Goal: Task Accomplishment & Management: Manage account settings

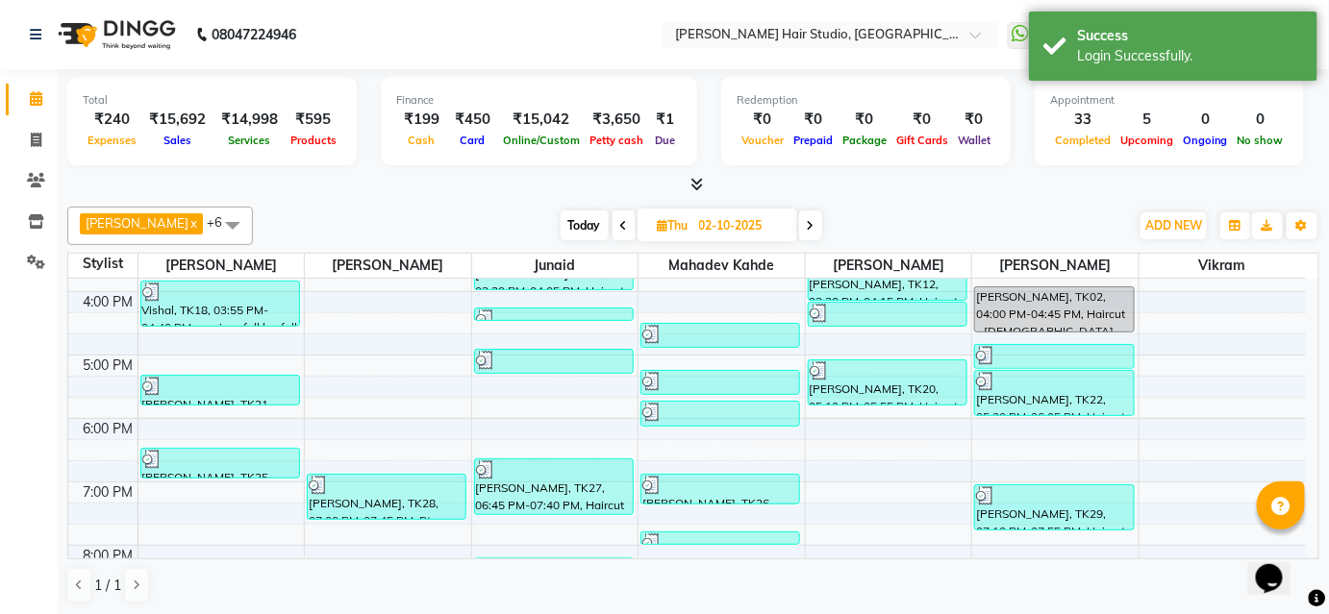
scroll to position [524, 0]
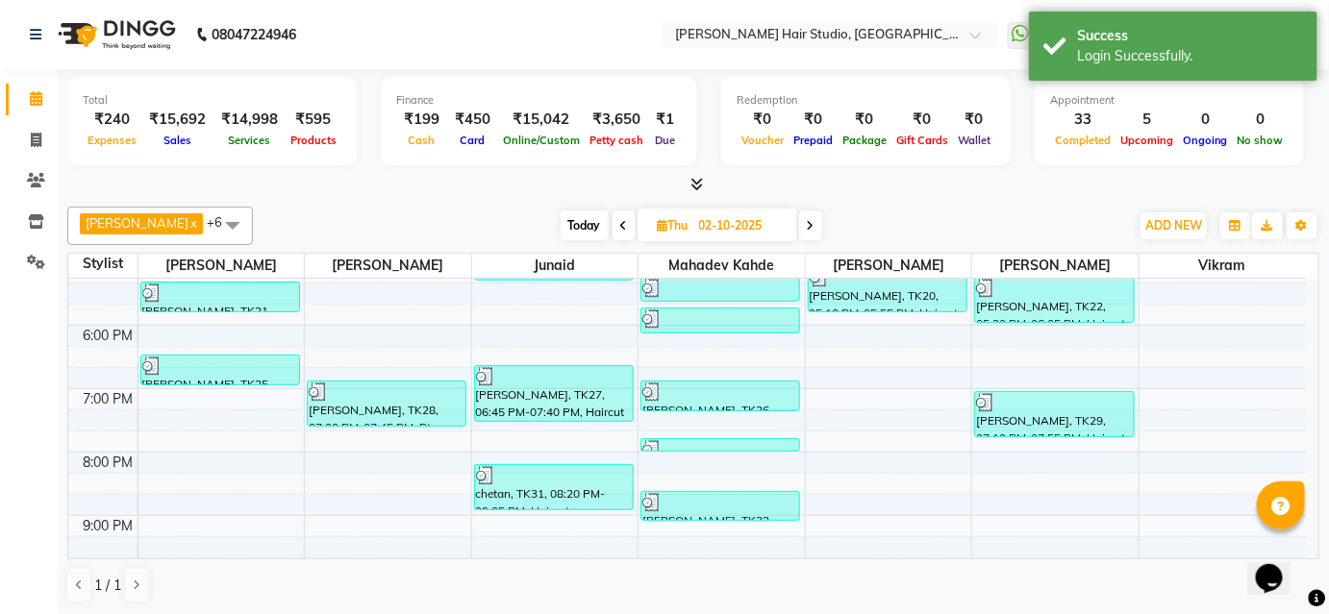
click at [800, 225] on span at bounding box center [810, 226] width 23 height 30
type input "03-10-2025"
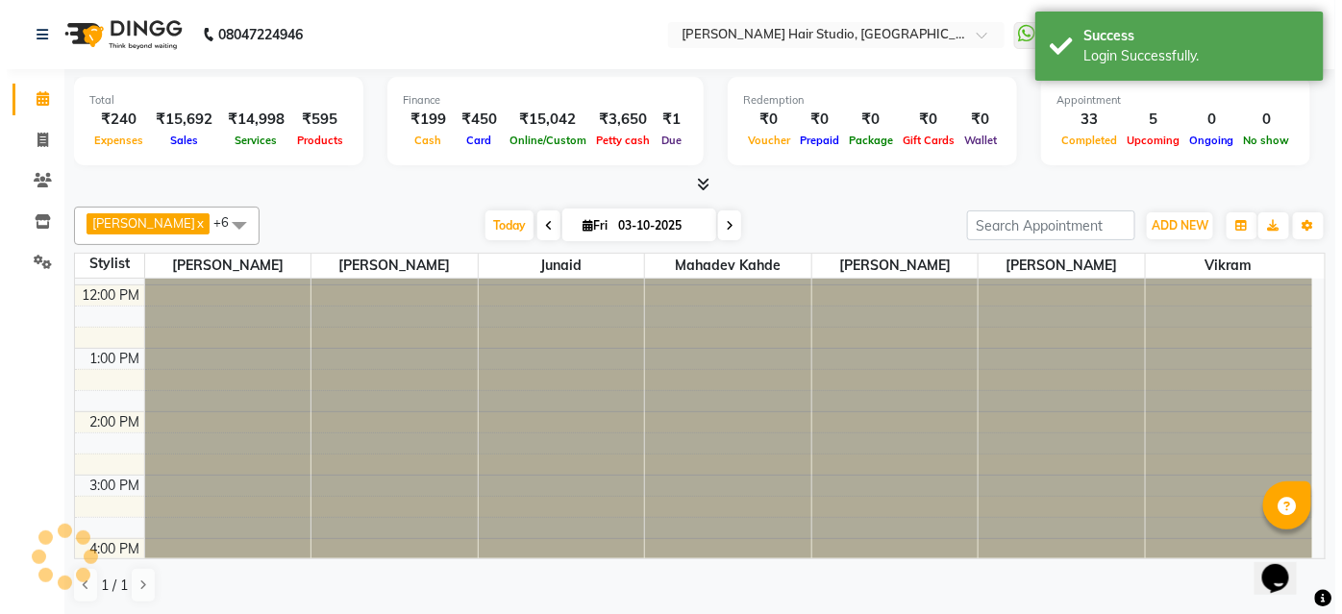
scroll to position [595, 0]
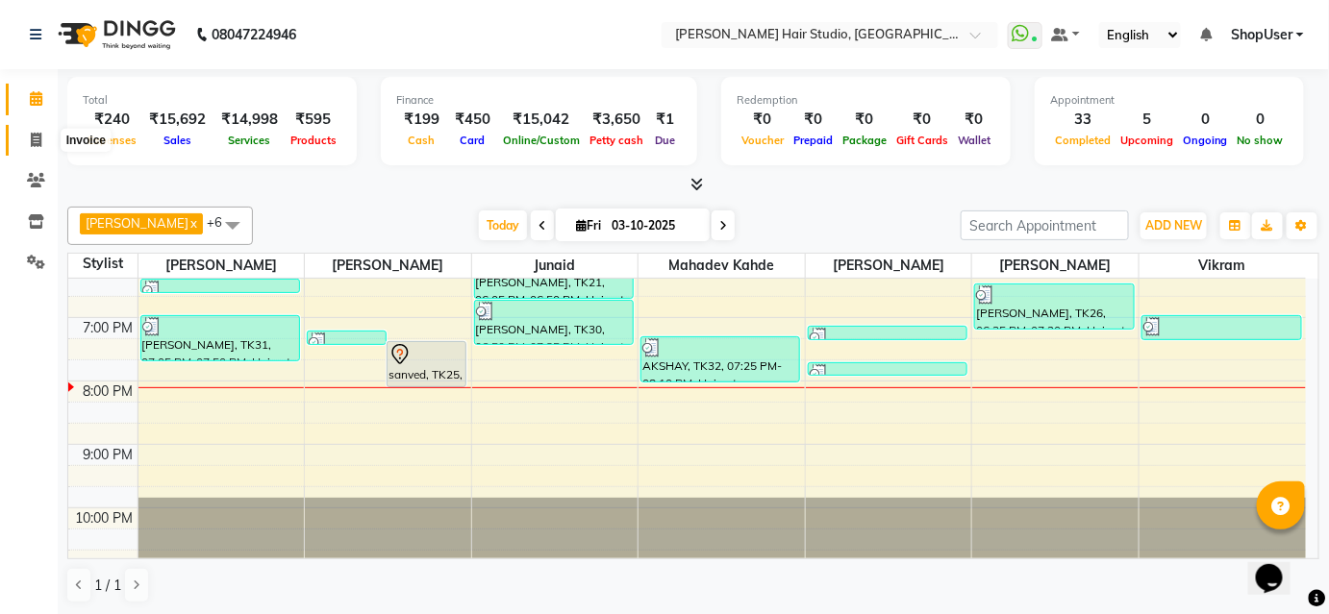
click at [27, 142] on span at bounding box center [36, 141] width 34 height 22
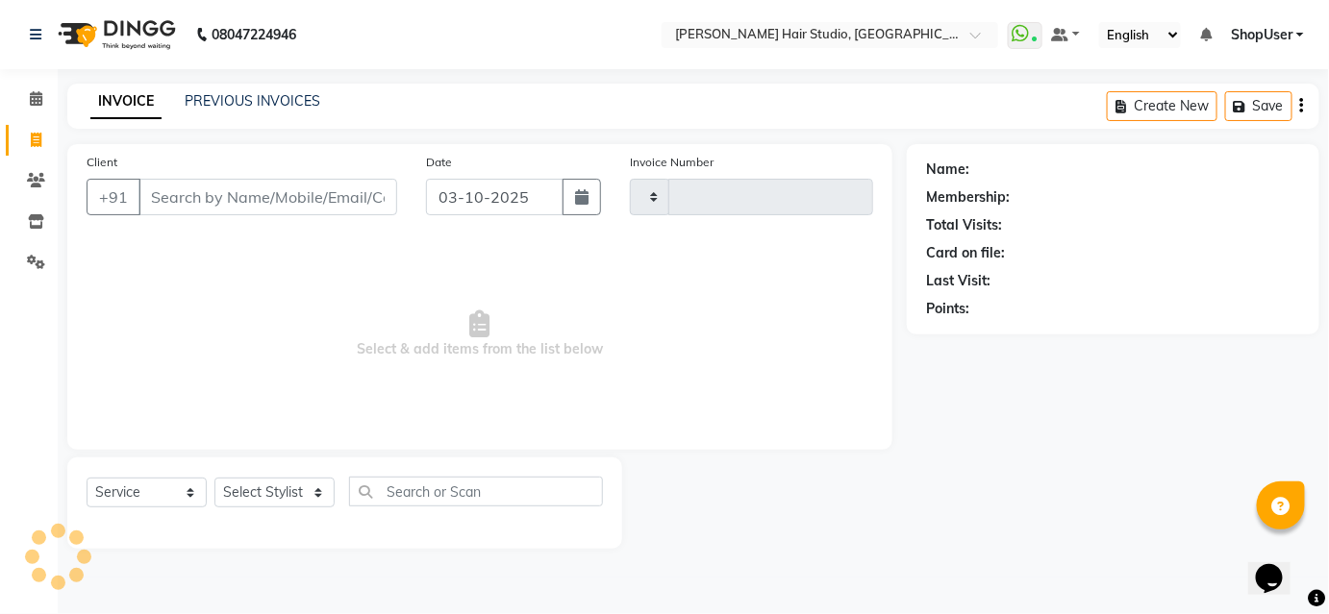
click at [27, 142] on span at bounding box center [36, 141] width 34 height 22
select select "service"
type input "5931"
select select "627"
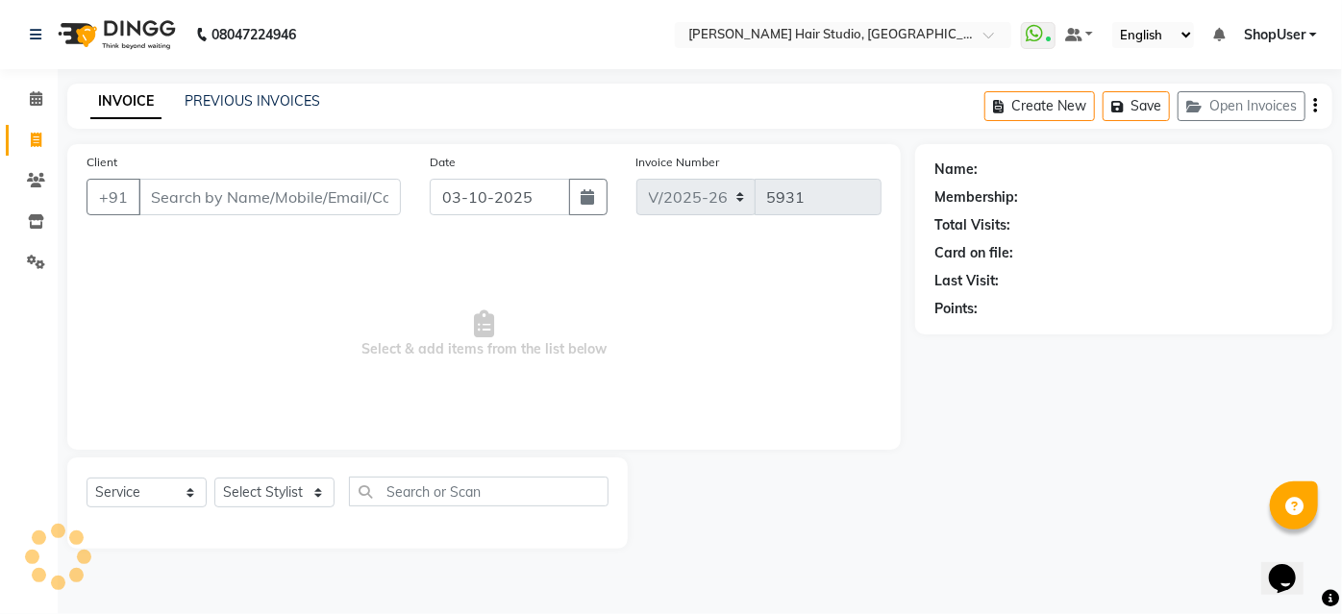
click at [244, 195] on input "Client" at bounding box center [269, 197] width 262 height 37
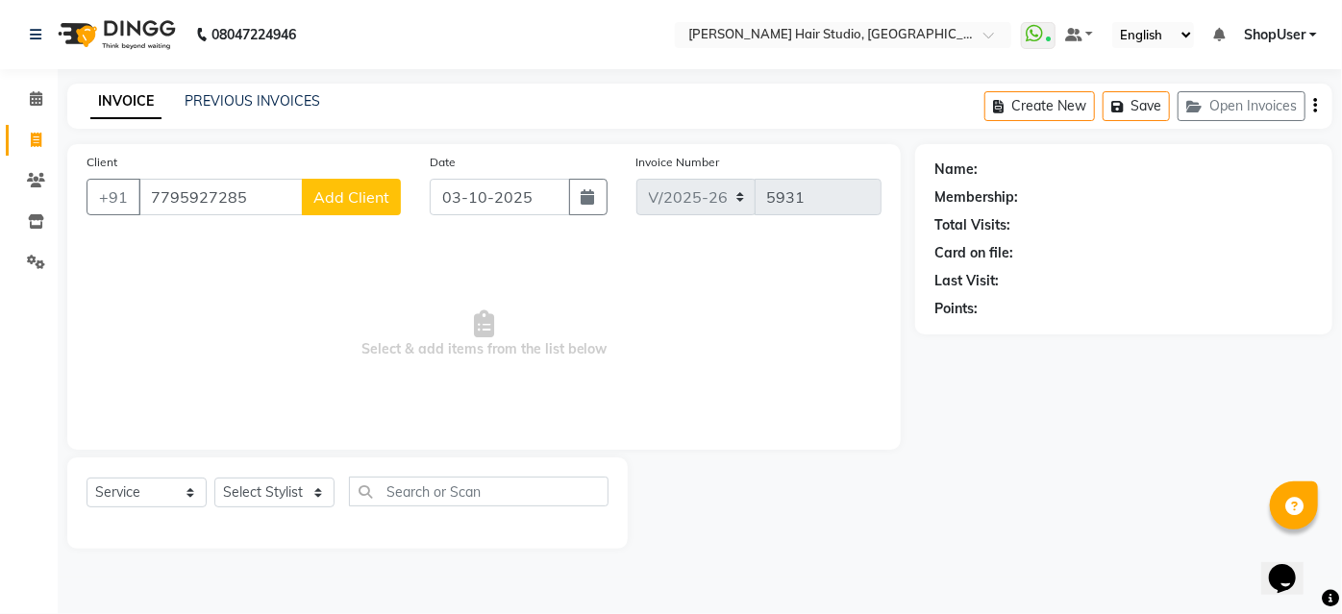
type input "7795927285"
click at [341, 201] on span "Add Client" at bounding box center [351, 196] width 76 height 19
select select "22"
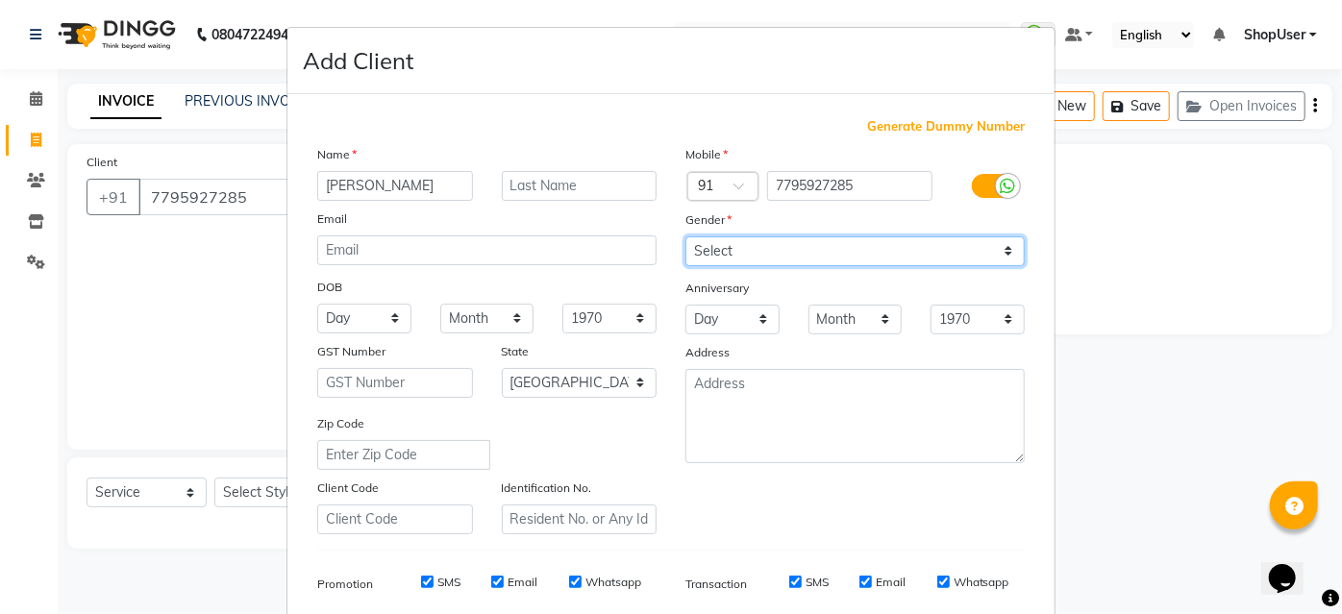
click at [923, 243] on select "Select [DEMOGRAPHIC_DATA] [DEMOGRAPHIC_DATA] Other Prefer Not To Say" at bounding box center [854, 251] width 339 height 30
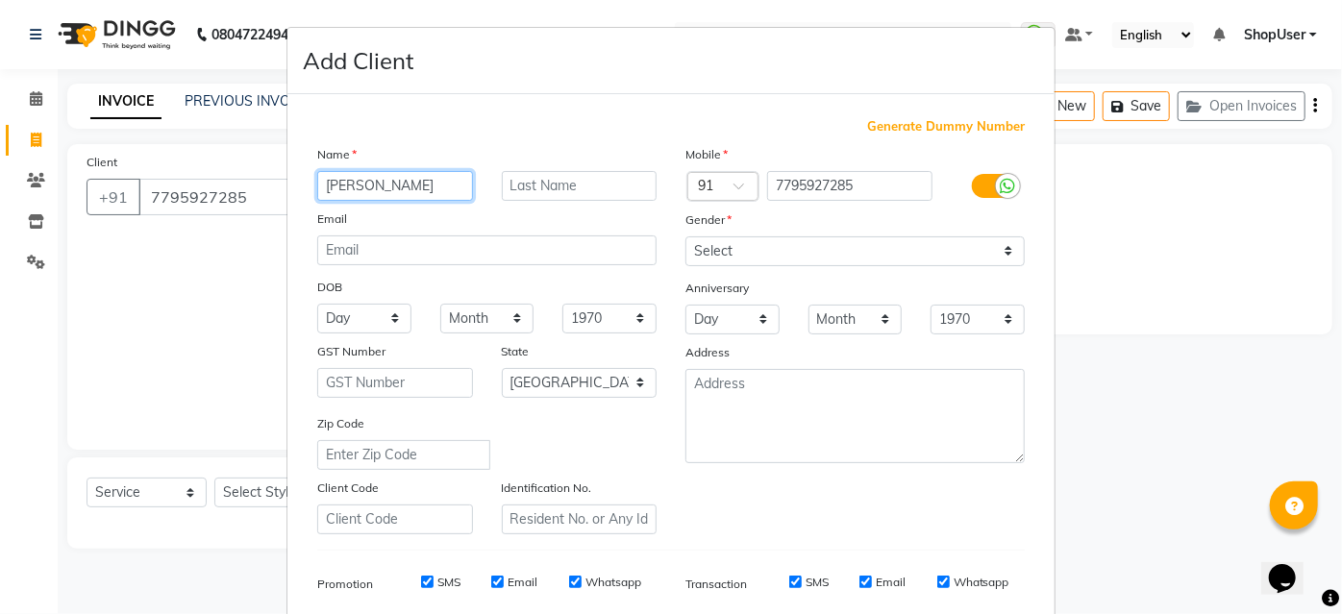
click at [445, 185] on input "[PERSON_NAME]" at bounding box center [395, 186] width 156 height 30
type input "a"
type input "[PERSON_NAME]"
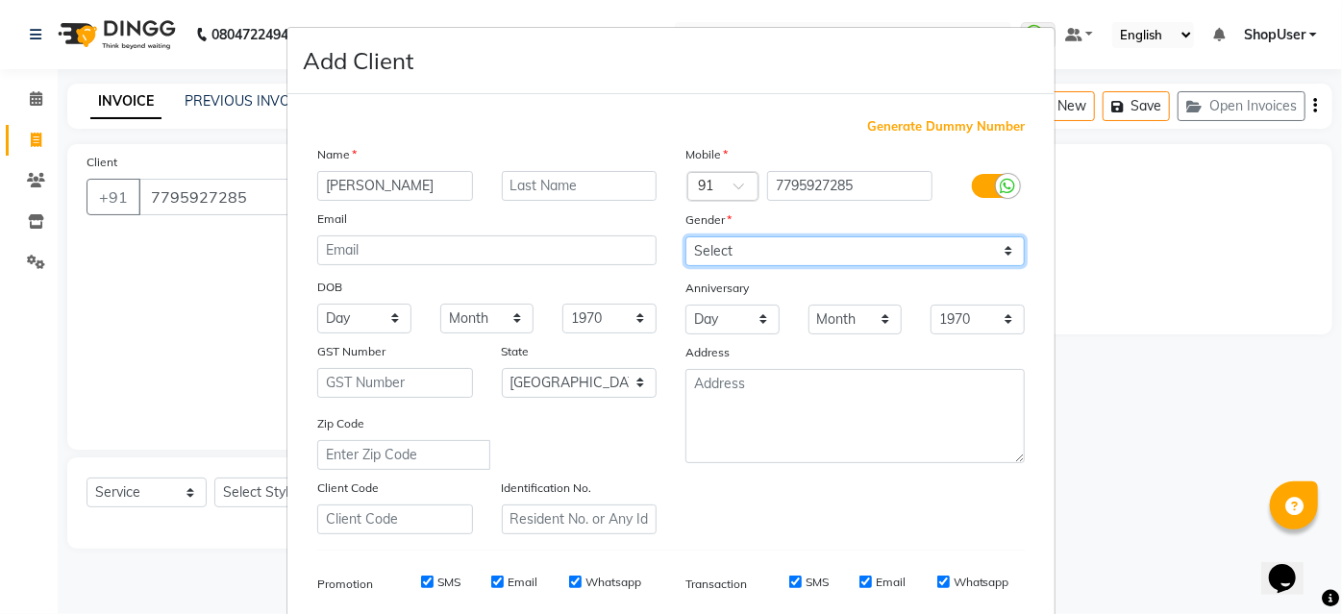
drag, startPoint x: 951, startPoint y: 242, endPoint x: 978, endPoint y: 262, distance: 33.6
click at [956, 244] on select "Select [DEMOGRAPHIC_DATA] [DEMOGRAPHIC_DATA] Other Prefer Not To Say" at bounding box center [854, 251] width 339 height 30
select select "[DEMOGRAPHIC_DATA]"
click at [685, 236] on select "Select [DEMOGRAPHIC_DATA] [DEMOGRAPHIC_DATA] Other Prefer Not To Say" at bounding box center [854, 251] width 339 height 30
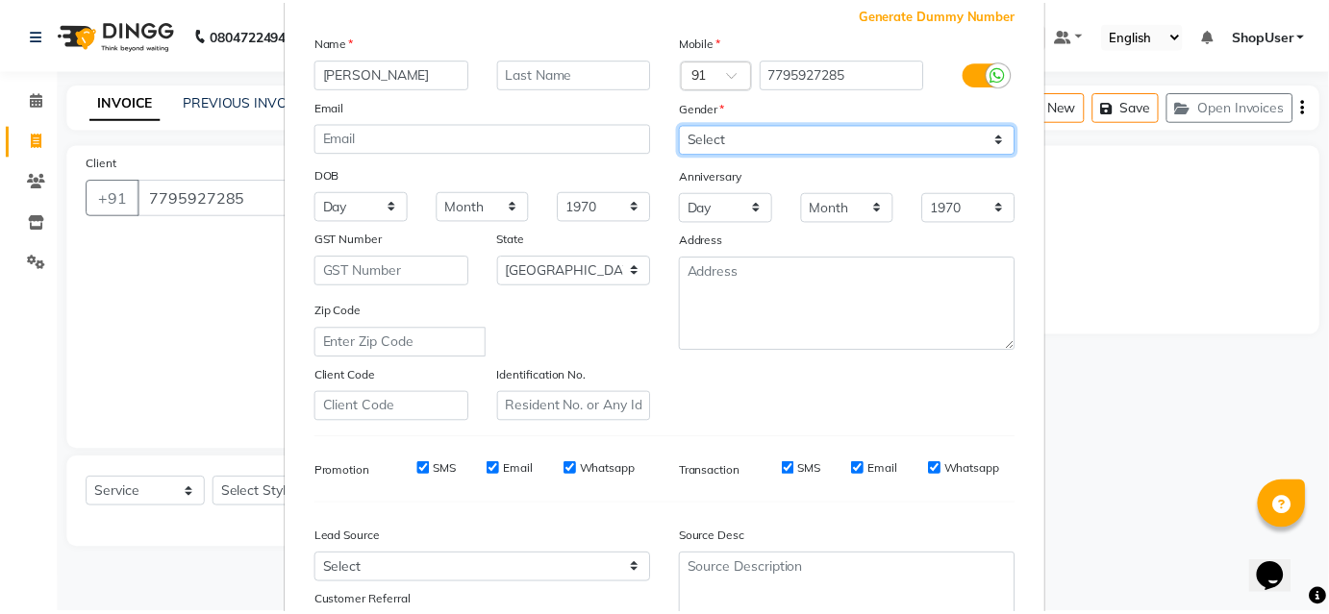
scroll to position [271, 0]
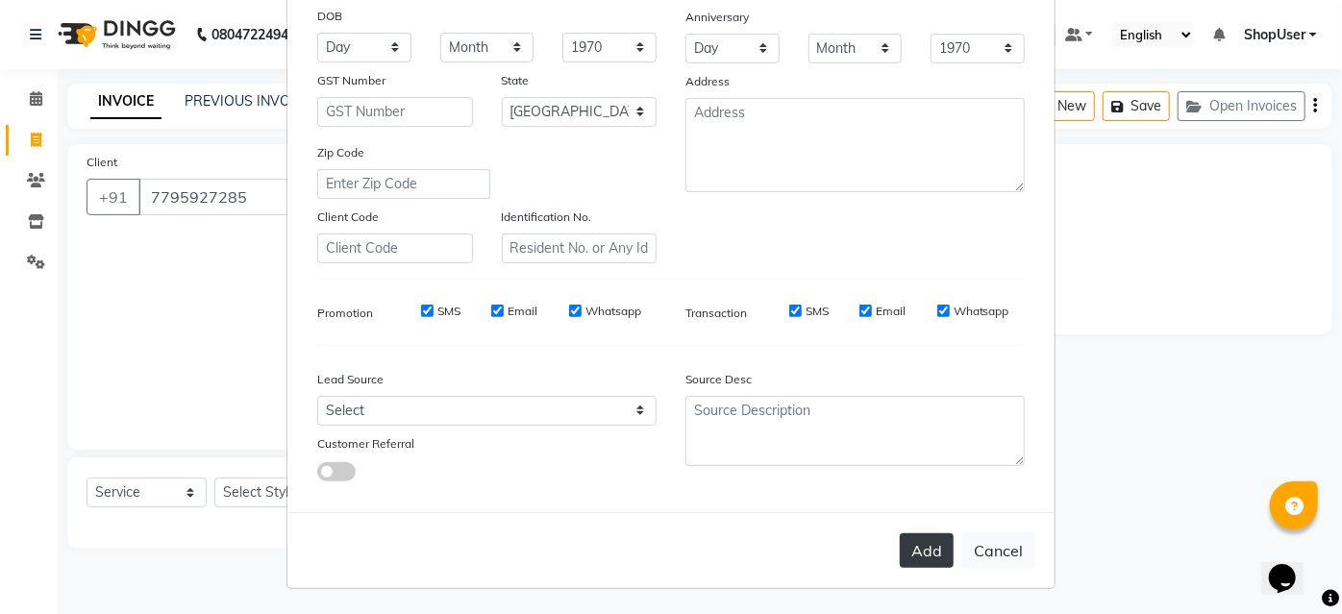
click at [923, 563] on button "Add" at bounding box center [927, 551] width 54 height 35
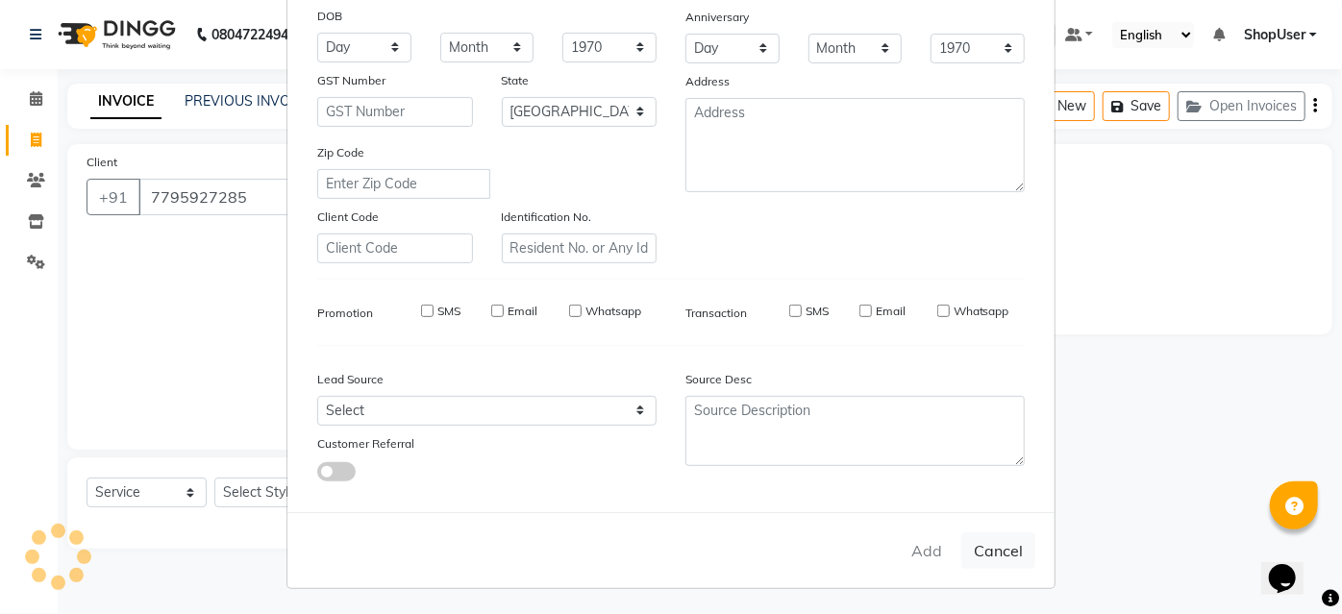
select select
select select "null"
select select
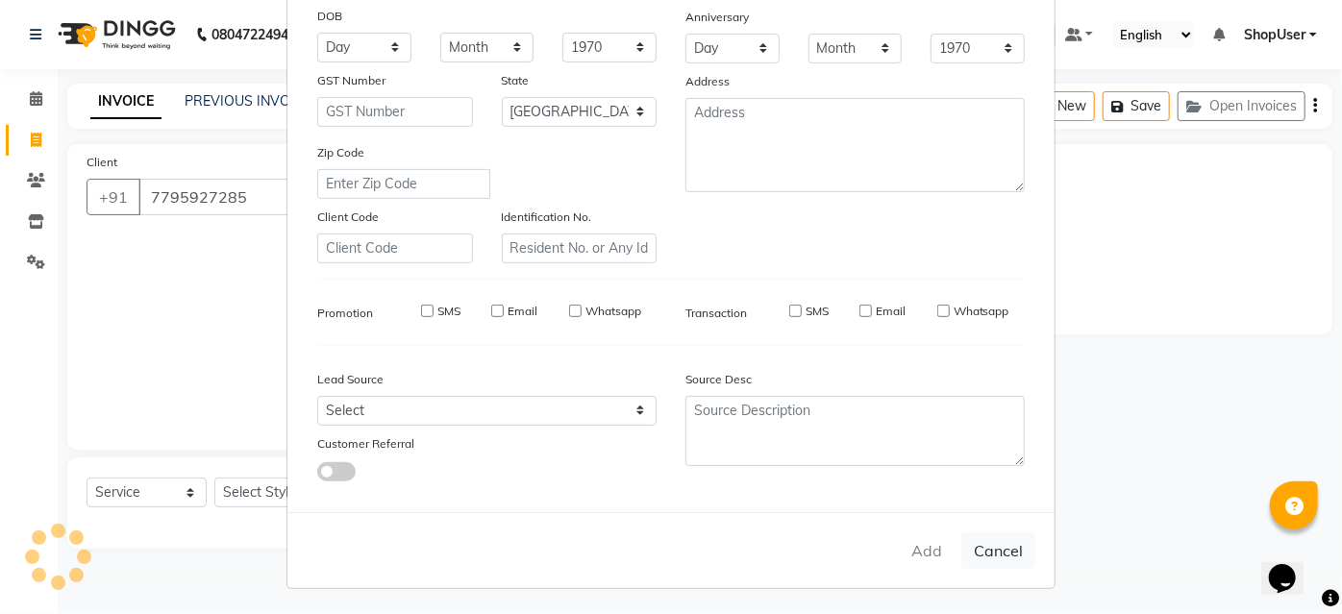
select select
checkbox input "false"
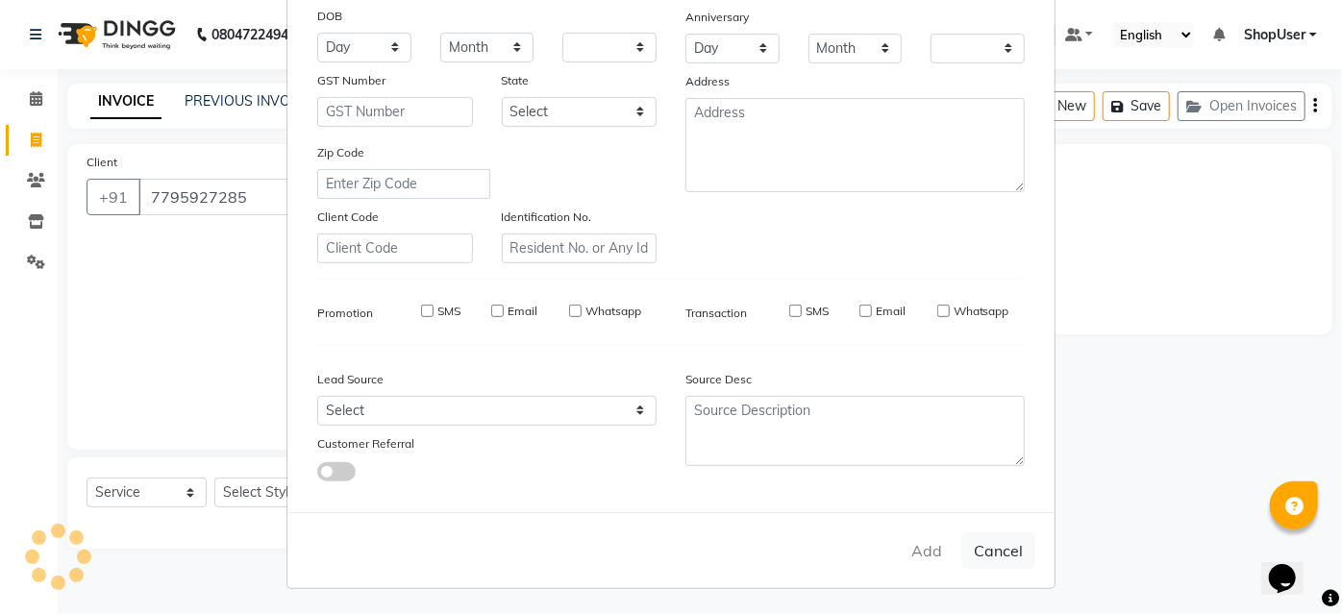
checkbox input "false"
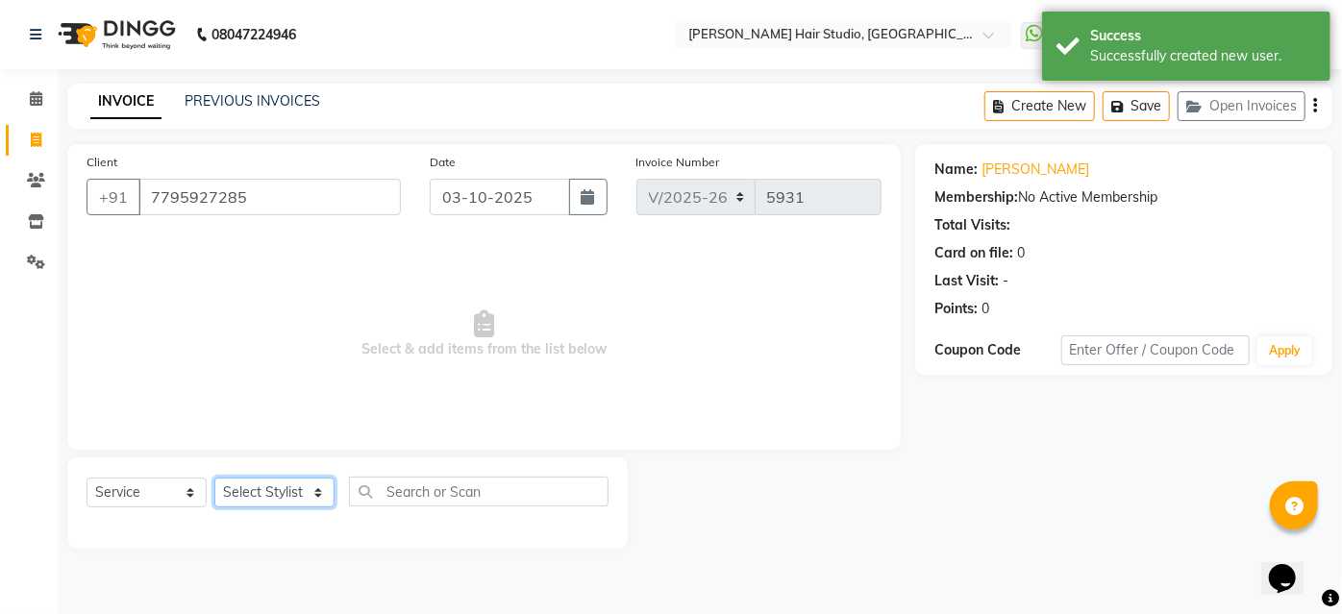
click at [280, 492] on select "Select Stylist [PERSON_NAME] [PERSON_NAME] Avinash [PERSON_NAME] kahde [PERSON_…" at bounding box center [274, 493] width 120 height 30
select select "32802"
click at [214, 478] on select "Select Stylist [PERSON_NAME] [PERSON_NAME] Avinash [PERSON_NAME] kahde [PERSON_…" at bounding box center [274, 493] width 120 height 30
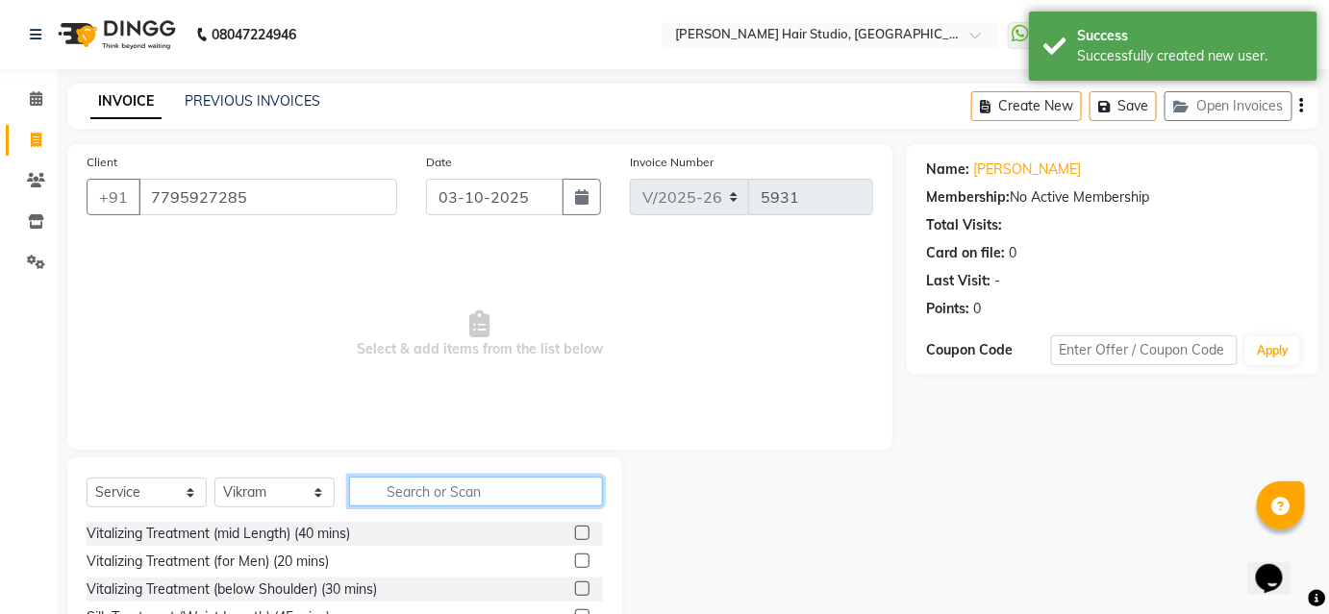
click at [446, 496] on input "text" at bounding box center [476, 492] width 254 height 30
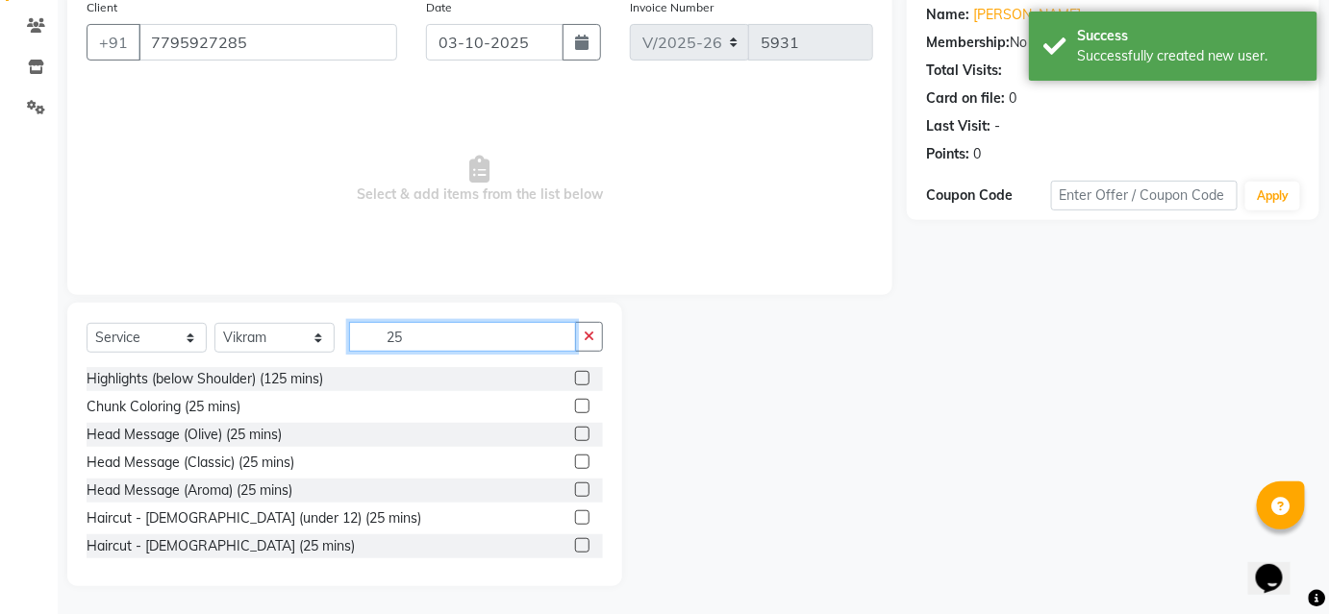
scroll to position [2, 0]
type input "25"
click at [575, 543] on label at bounding box center [582, 543] width 14 height 14
click at [575, 543] on input "checkbox" at bounding box center [581, 544] width 12 height 12
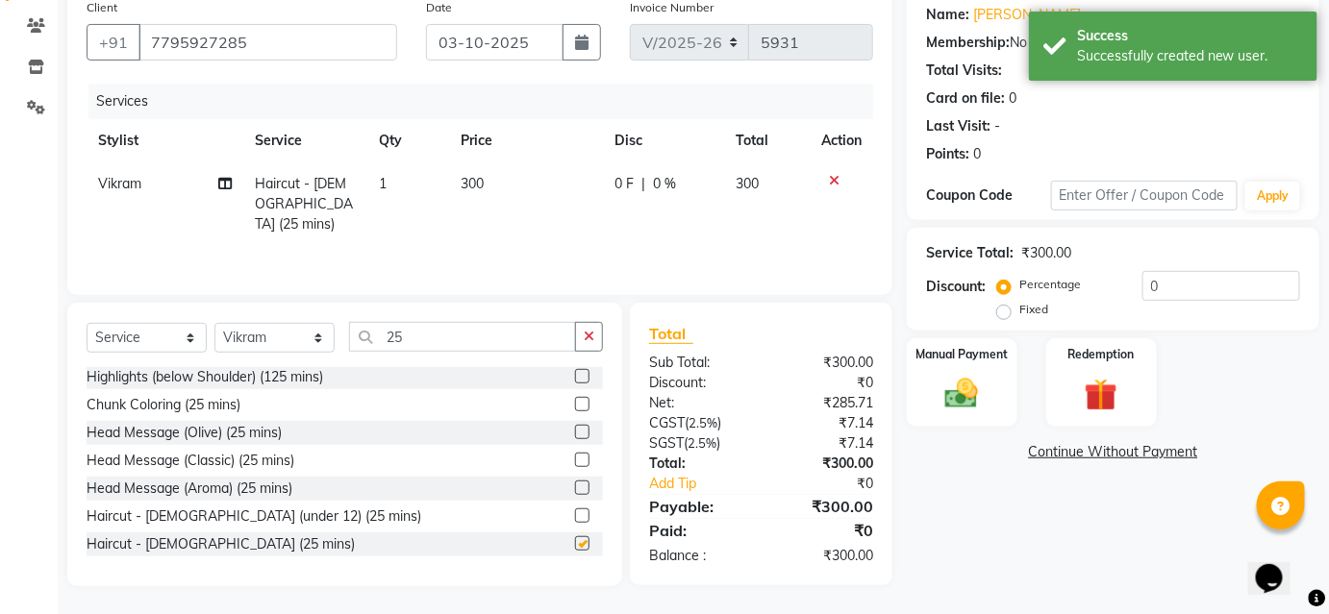
checkbox input "false"
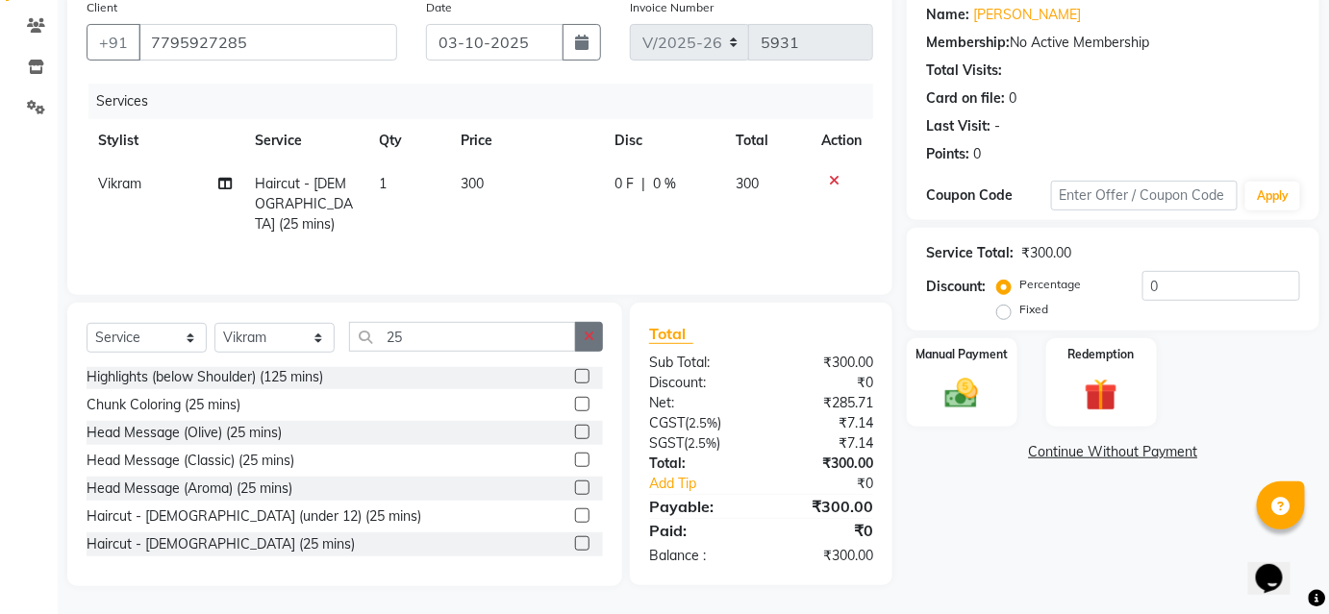
click at [579, 342] on button "button" at bounding box center [589, 337] width 28 height 30
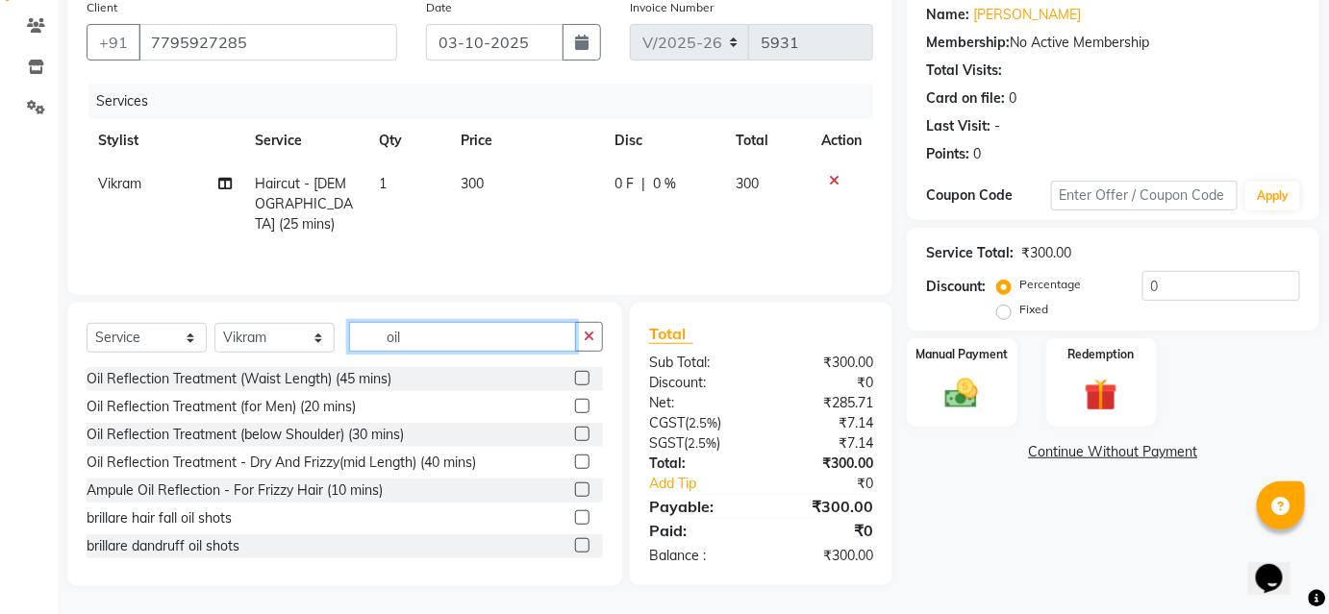
scroll to position [31, 0]
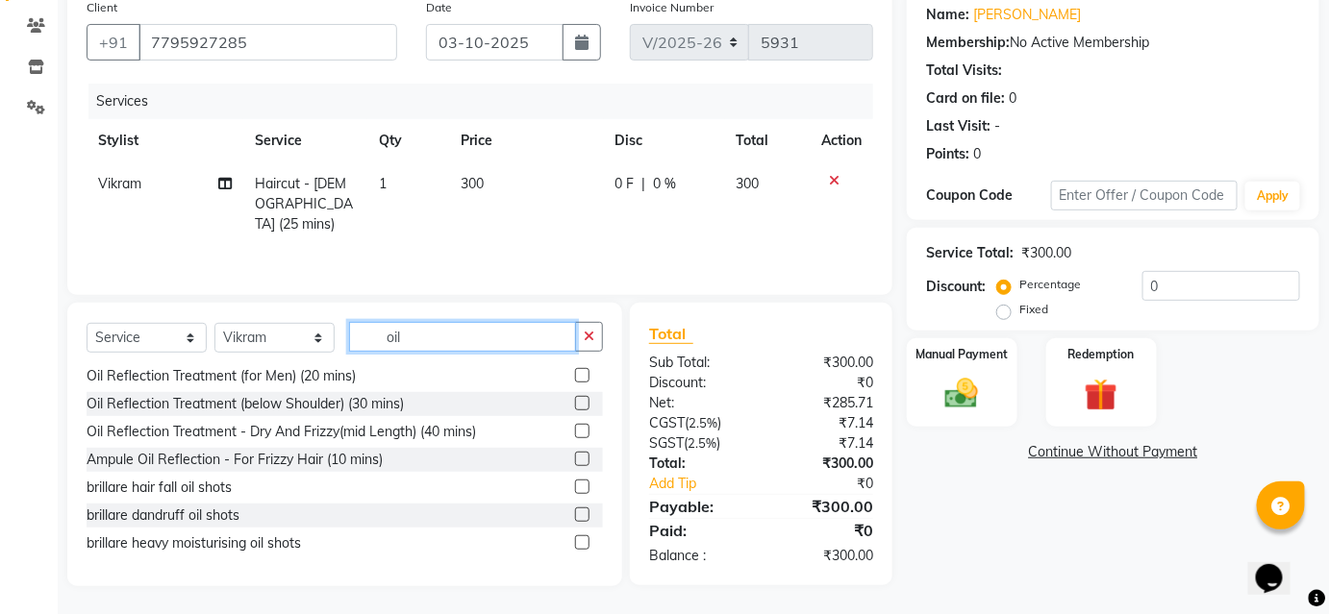
type input "oil"
click at [575, 519] on label at bounding box center [582, 515] width 14 height 14
click at [575, 519] on input "checkbox" at bounding box center [581, 516] width 12 height 12
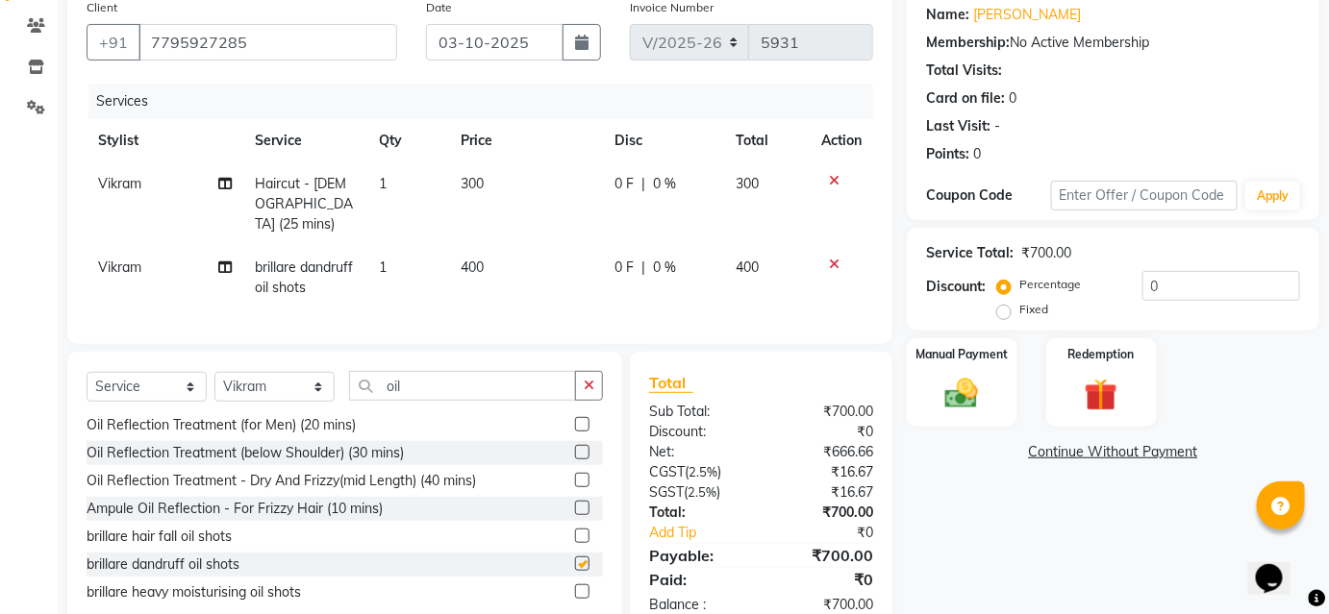
checkbox input "false"
click at [586, 220] on td "300" at bounding box center [525, 204] width 154 height 84
select select "32802"
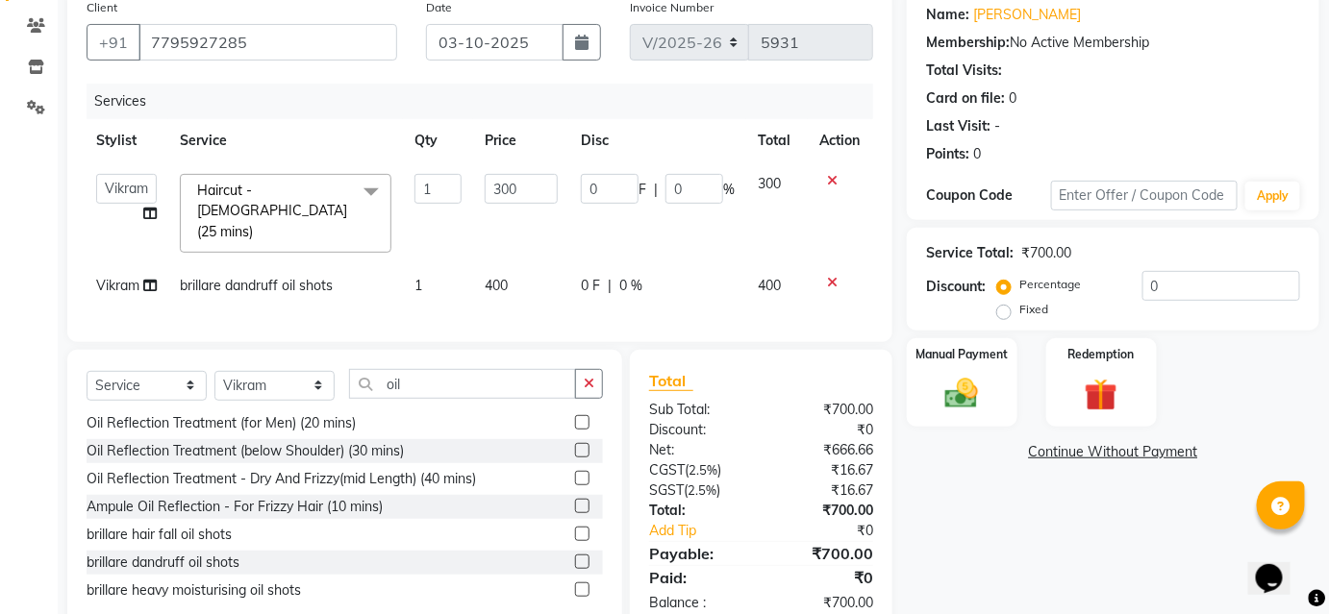
click at [575, 193] on td "0 F | 0 %" at bounding box center [657, 213] width 177 height 102
click at [577, 284] on td "0 F | 0 %" at bounding box center [657, 285] width 177 height 43
select select "32802"
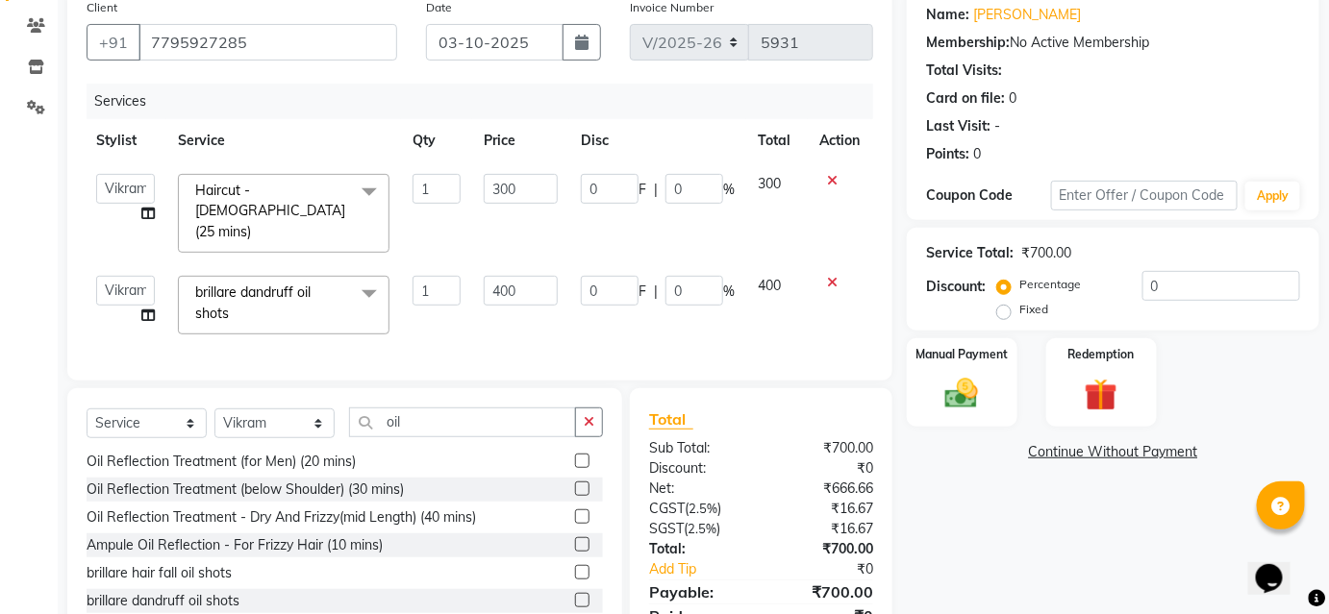
scroll to position [232, 0]
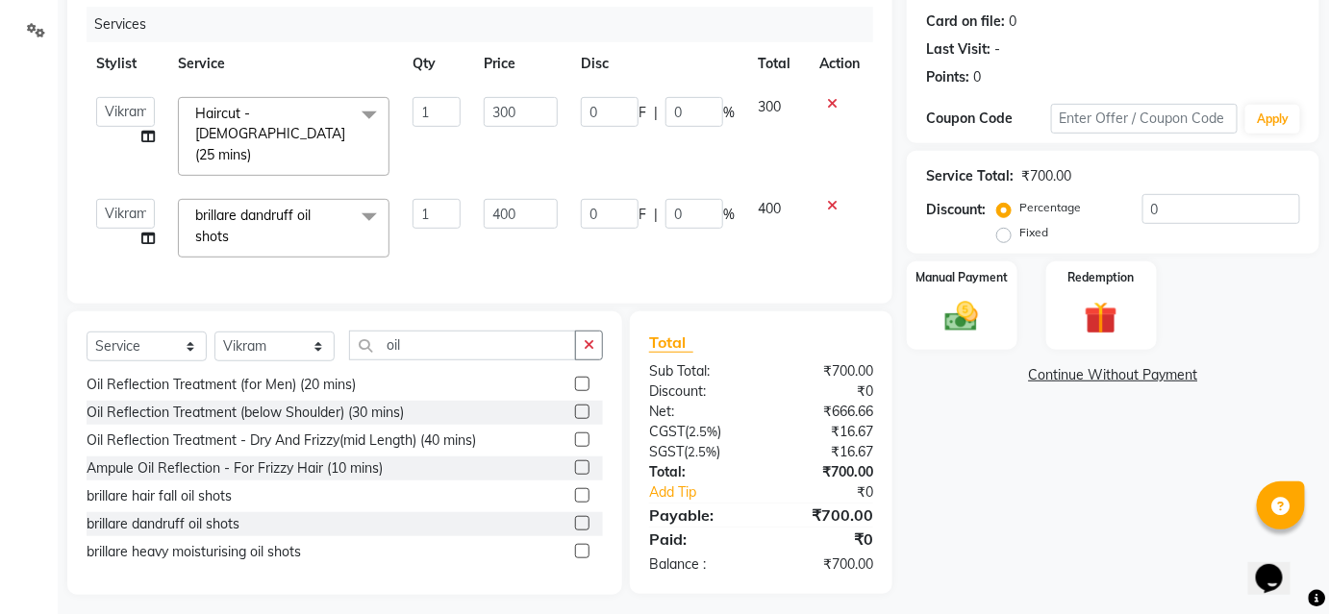
drag, startPoint x: 684, startPoint y: 261, endPoint x: 544, endPoint y: 280, distance: 141.7
click at [554, 280] on div "Client [PHONE_NUMBER] Date [DATE] Invoice Number V/2025 V/[PHONE_NUMBER] Servic…" at bounding box center [479, 108] width 825 height 391
click at [967, 299] on img at bounding box center [961, 316] width 56 height 39
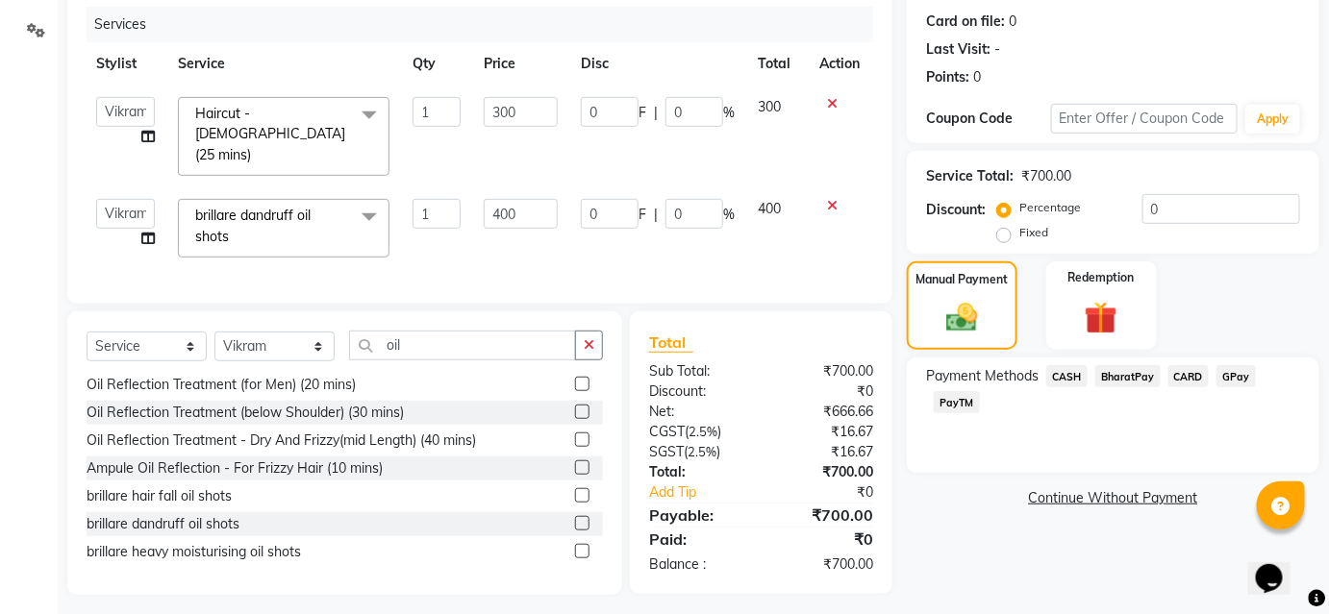
click at [1124, 384] on span "BharatPay" at bounding box center [1127, 376] width 65 height 22
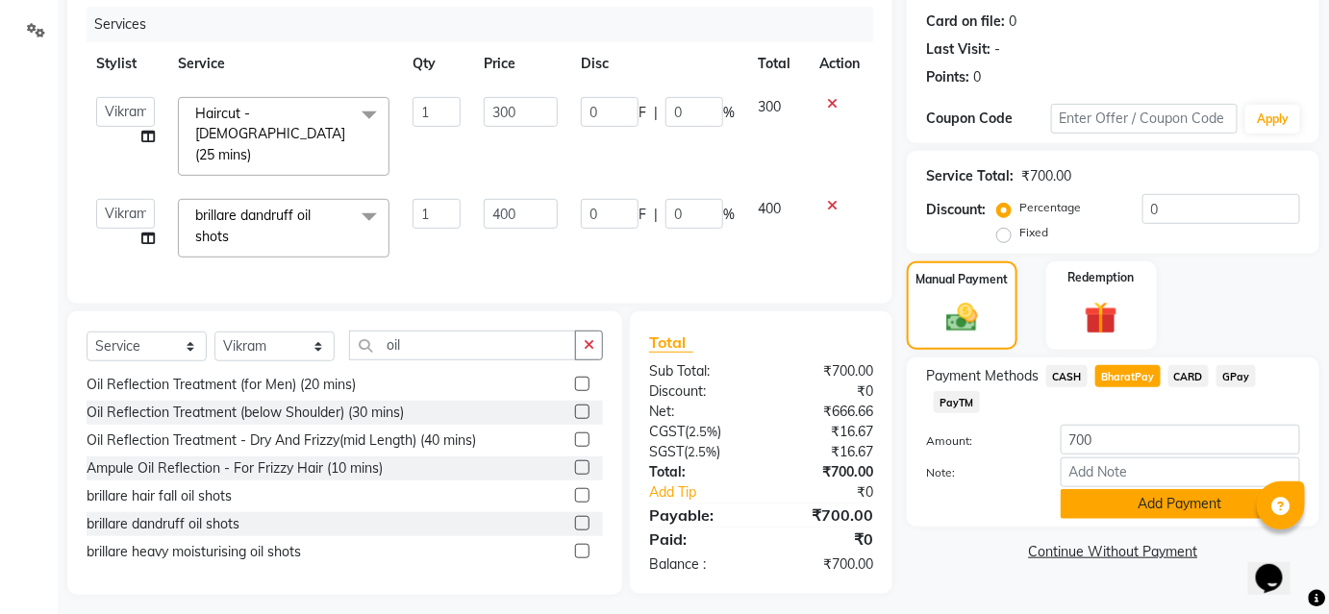
click at [1112, 511] on button "Add Payment" at bounding box center [1179, 504] width 239 height 30
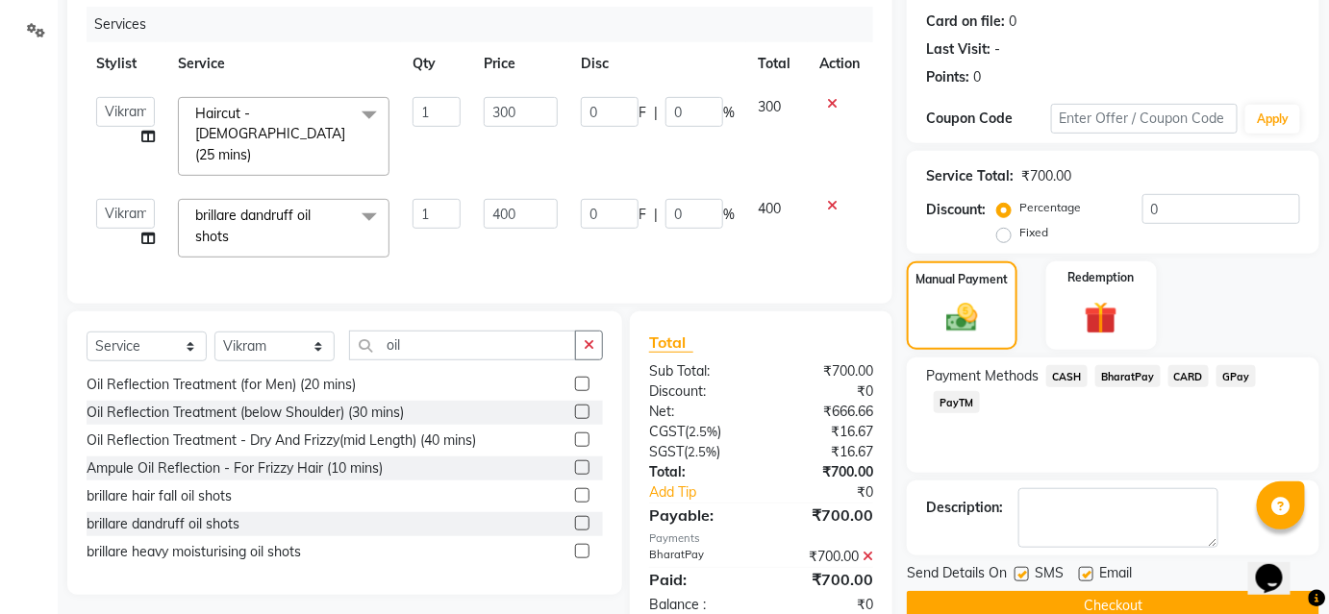
scroll to position [271, 0]
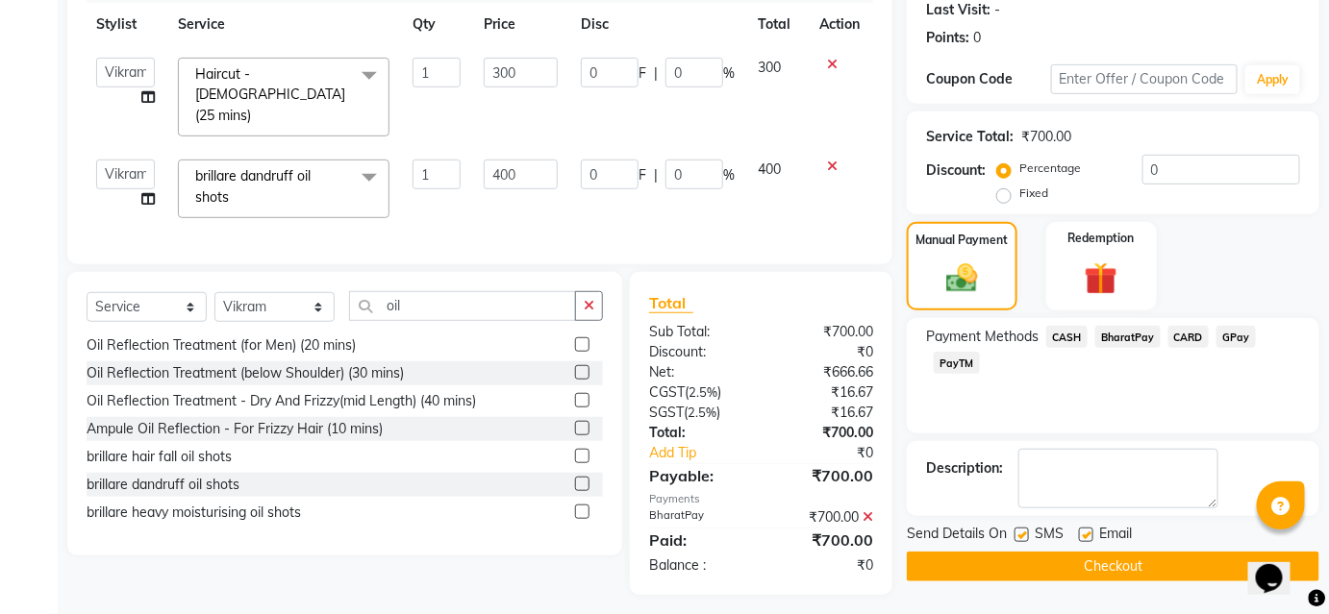
click at [1106, 564] on button "Checkout" at bounding box center [1113, 567] width 412 height 30
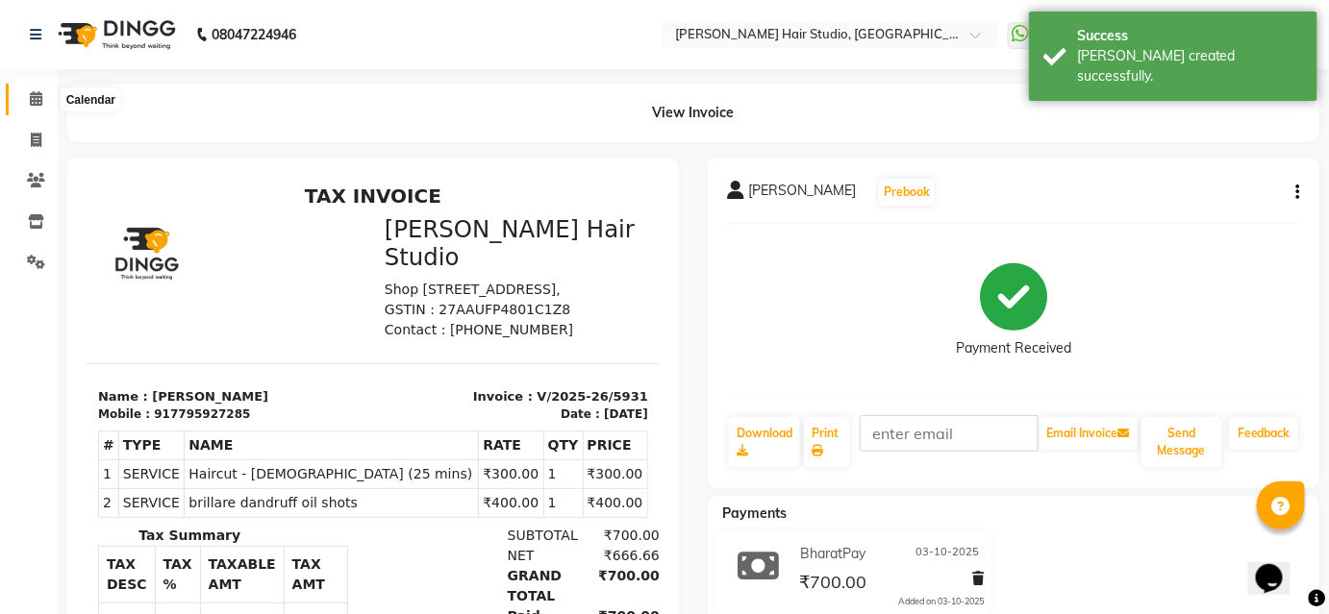
click at [22, 95] on span at bounding box center [36, 99] width 34 height 22
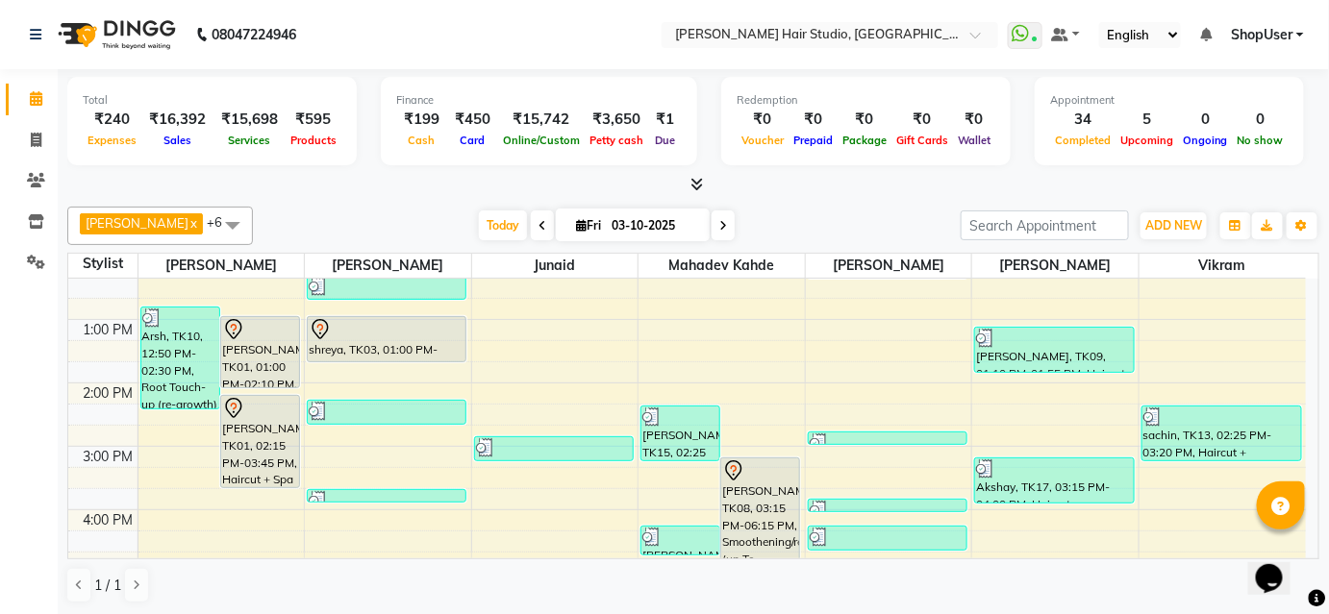
scroll to position [87, 0]
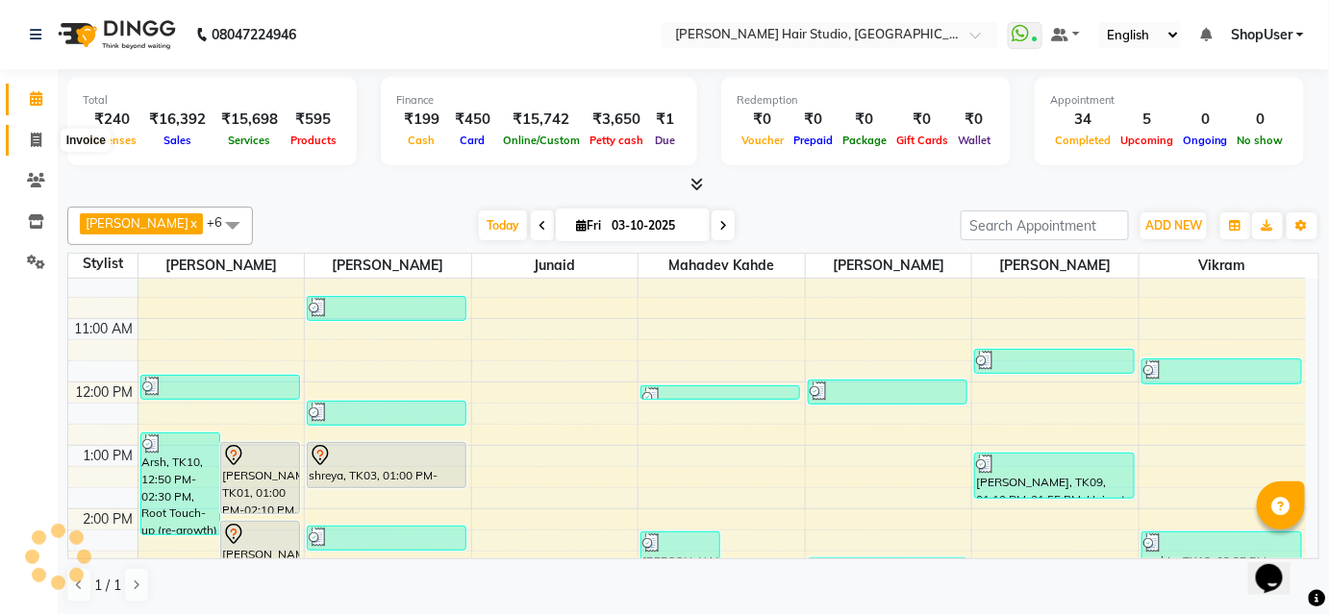
click at [43, 136] on span at bounding box center [36, 141] width 34 height 22
select select "service"
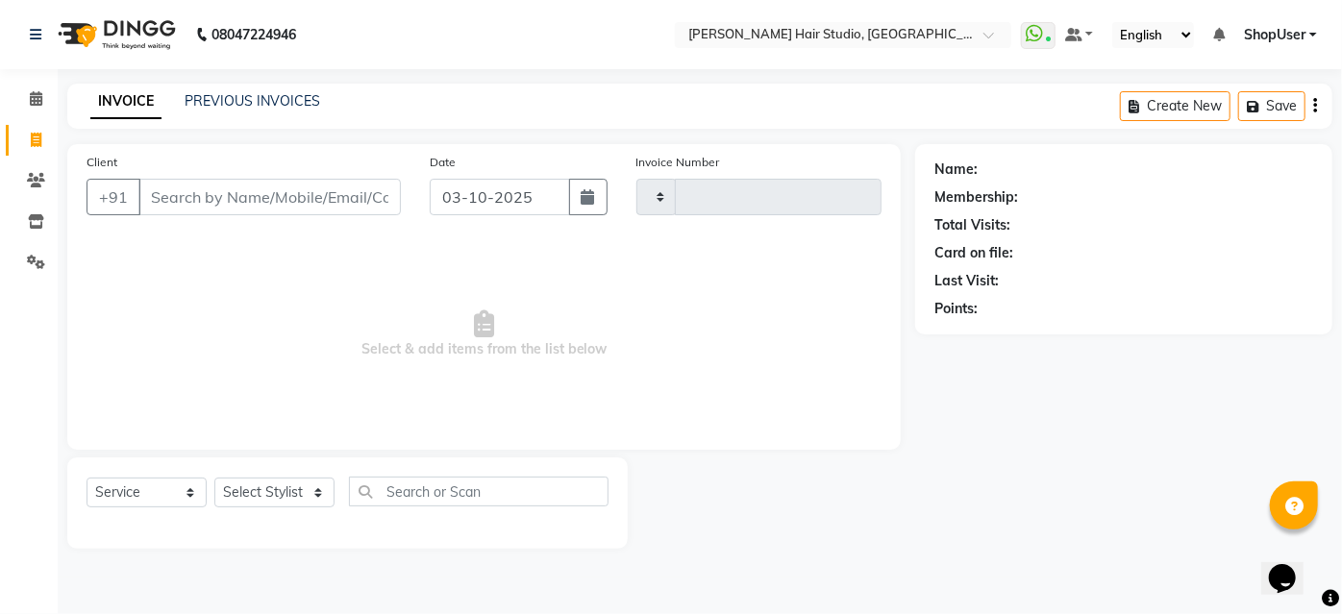
type input "5932"
select select "627"
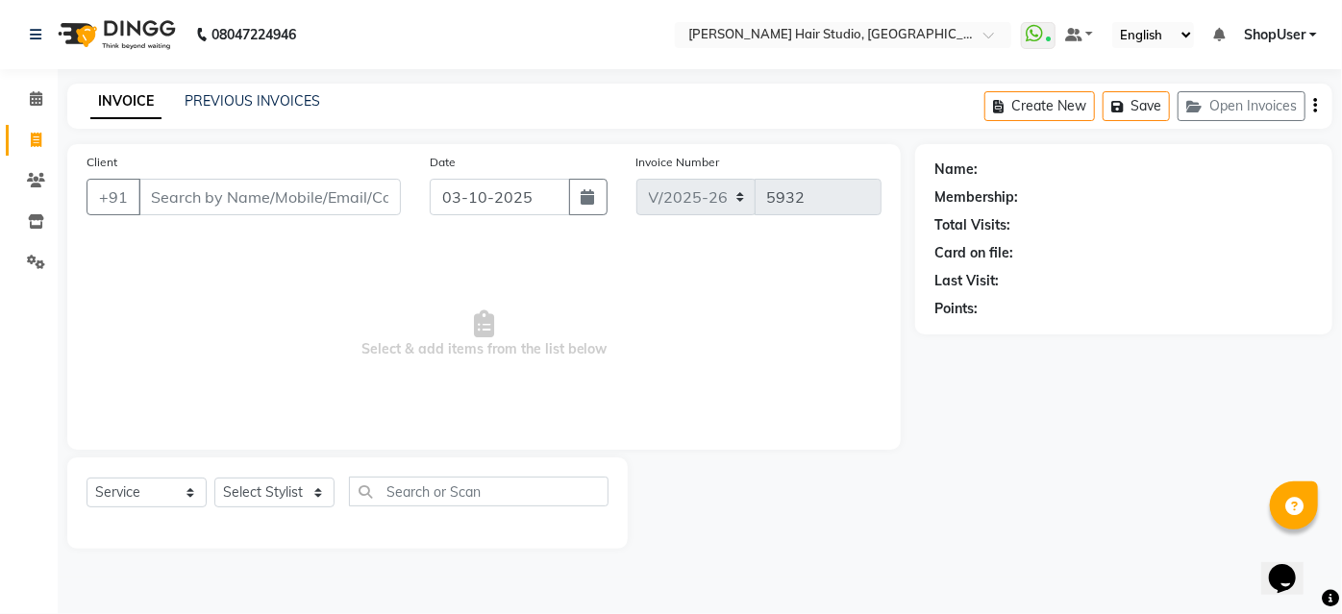
click at [43, 136] on span at bounding box center [36, 141] width 34 height 22
select select "627"
select select "service"
click at [268, 94] on link "PREVIOUS INVOICES" at bounding box center [253, 100] width 136 height 17
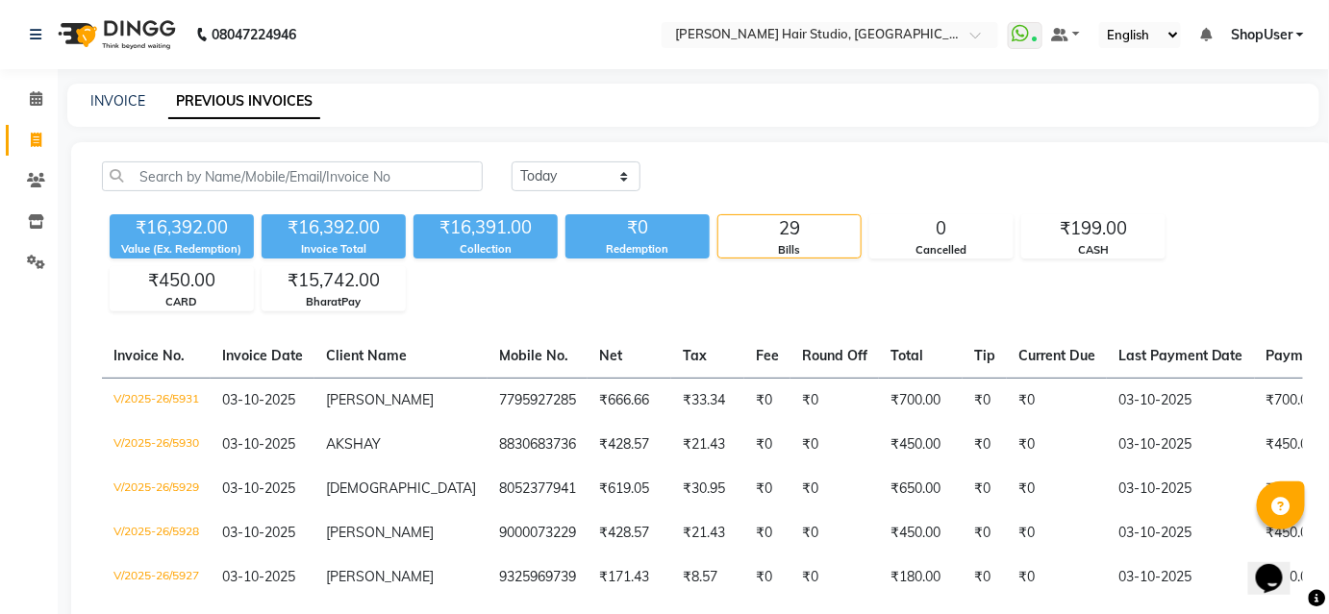
click at [268, 94] on link "PREVIOUS INVOICES" at bounding box center [244, 102] width 152 height 35
click at [103, 108] on link "INVOICE" at bounding box center [117, 100] width 55 height 17
select select "service"
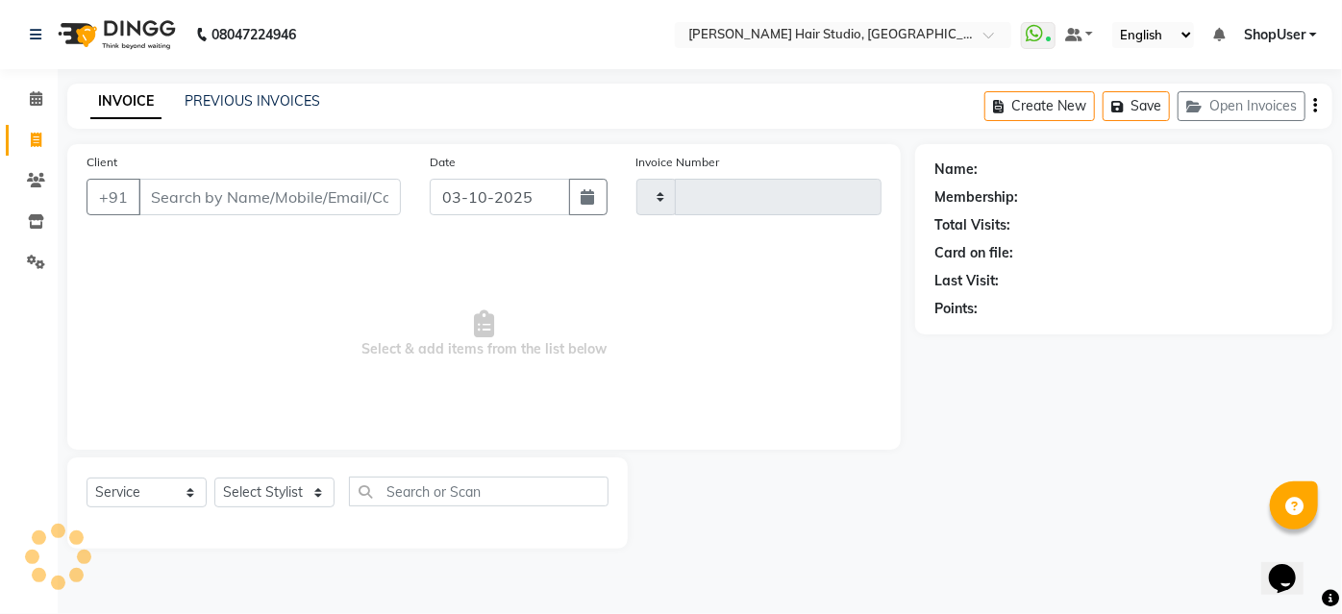
type input "5932"
select select "627"
click at [48, 104] on span at bounding box center [36, 99] width 34 height 22
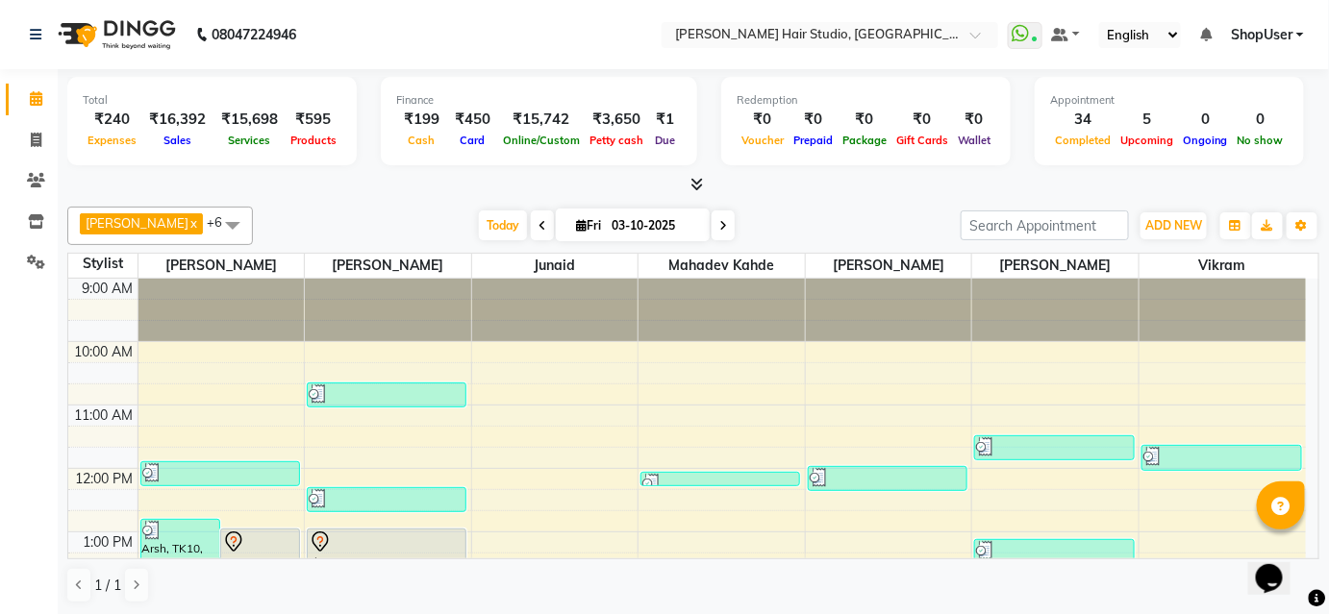
click at [702, 183] on icon at bounding box center [697, 184] width 12 height 14
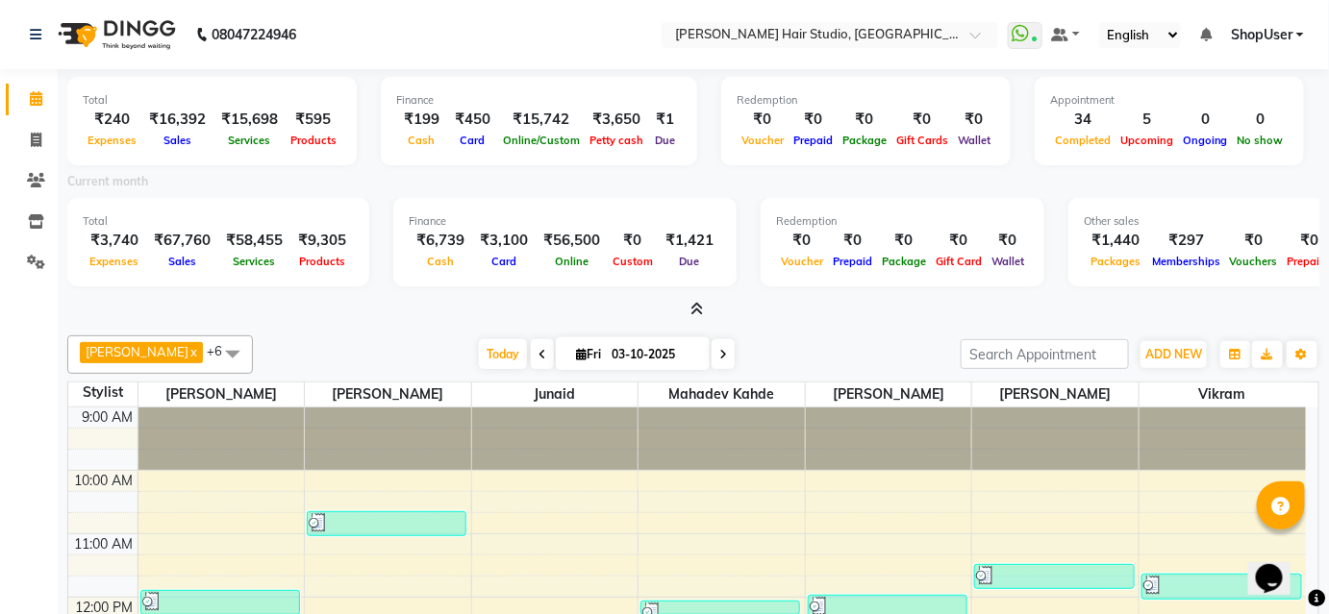
click at [692, 295] on div "Total ₹240 Expenses ₹16,392 Sales ₹15,698 Services ₹595 Products Finance ₹199 C…" at bounding box center [693, 194] width 1252 height 251
click at [697, 311] on icon at bounding box center [697, 309] width 12 height 14
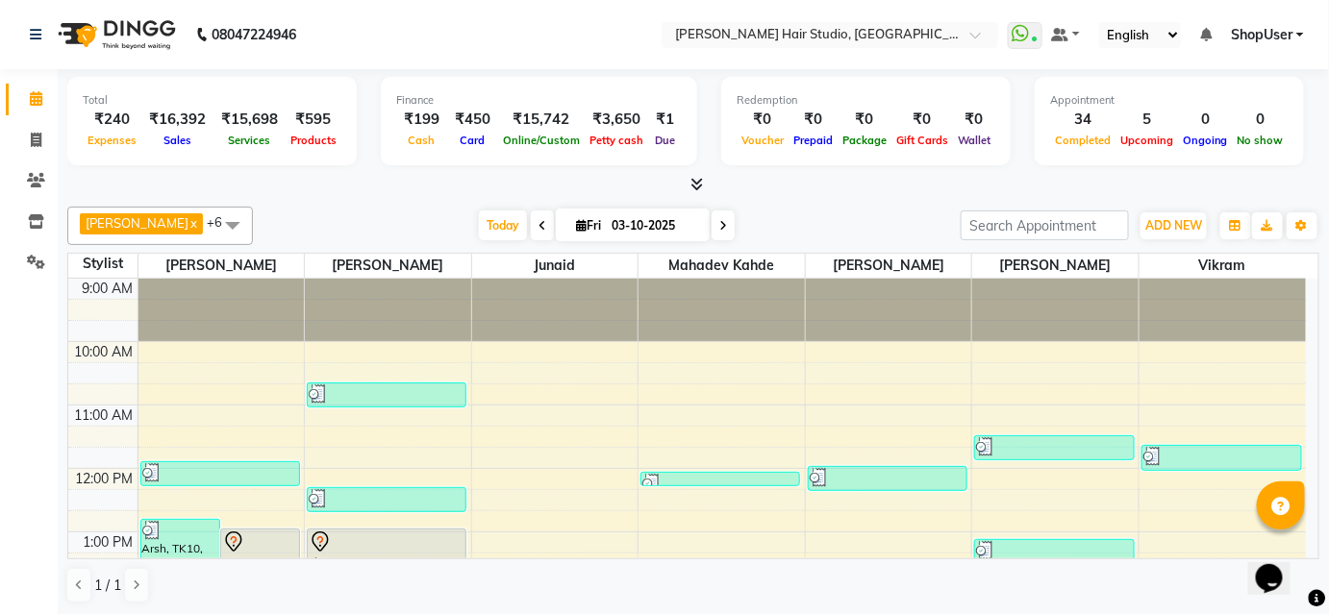
click at [701, 178] on icon at bounding box center [697, 184] width 12 height 14
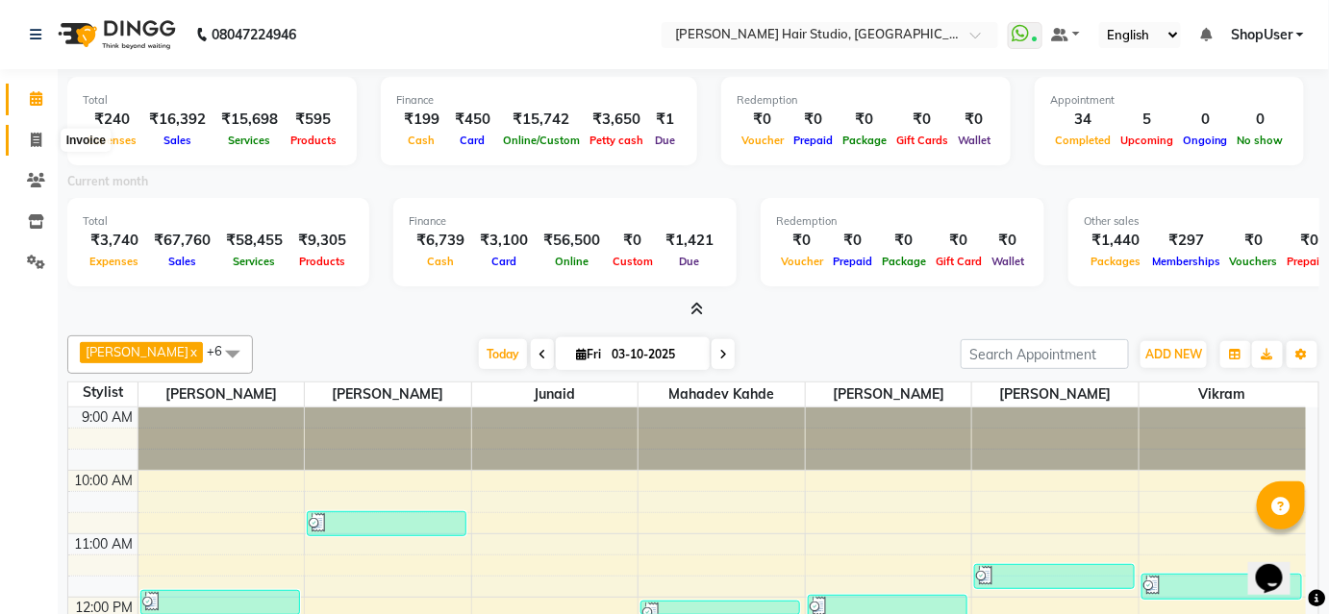
click at [32, 137] on icon at bounding box center [36, 140] width 11 height 14
select select "627"
select select "service"
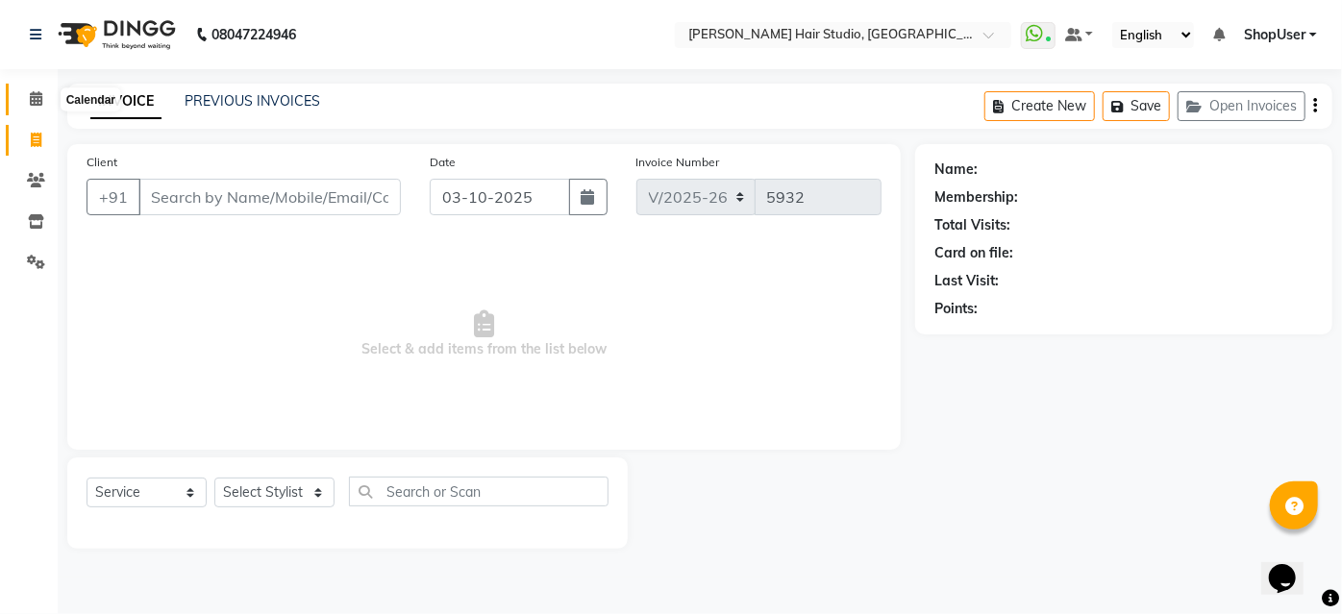
click at [37, 93] on icon at bounding box center [36, 98] width 12 height 14
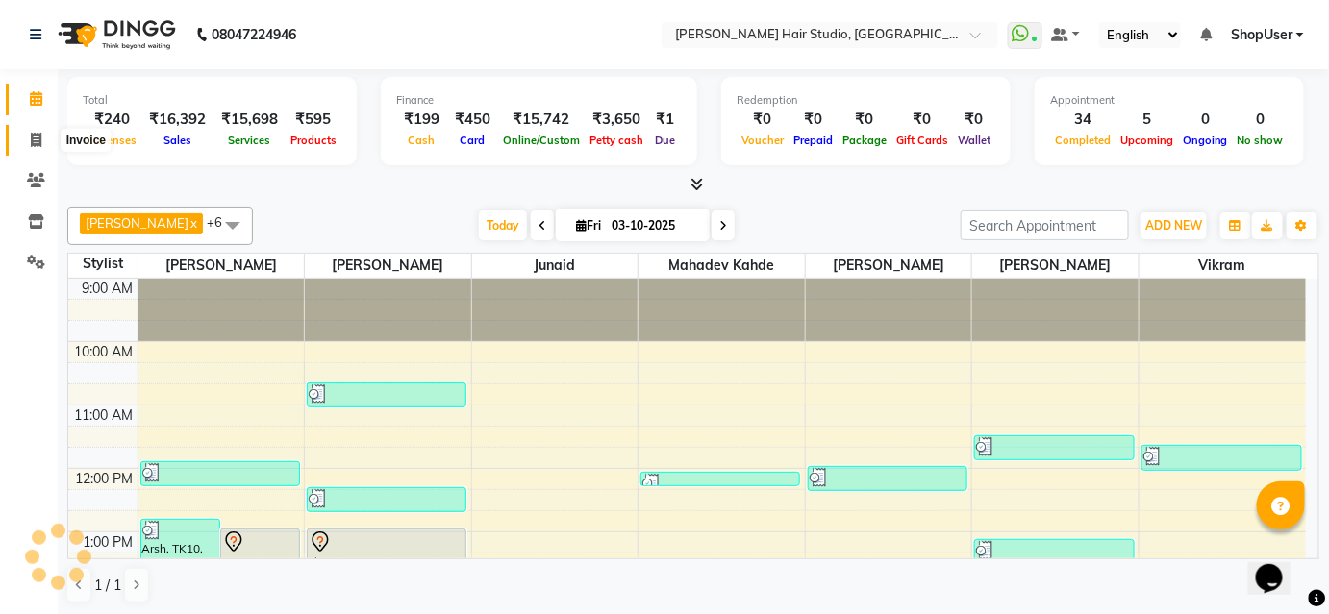
click at [42, 135] on span at bounding box center [36, 141] width 34 height 22
select select "service"
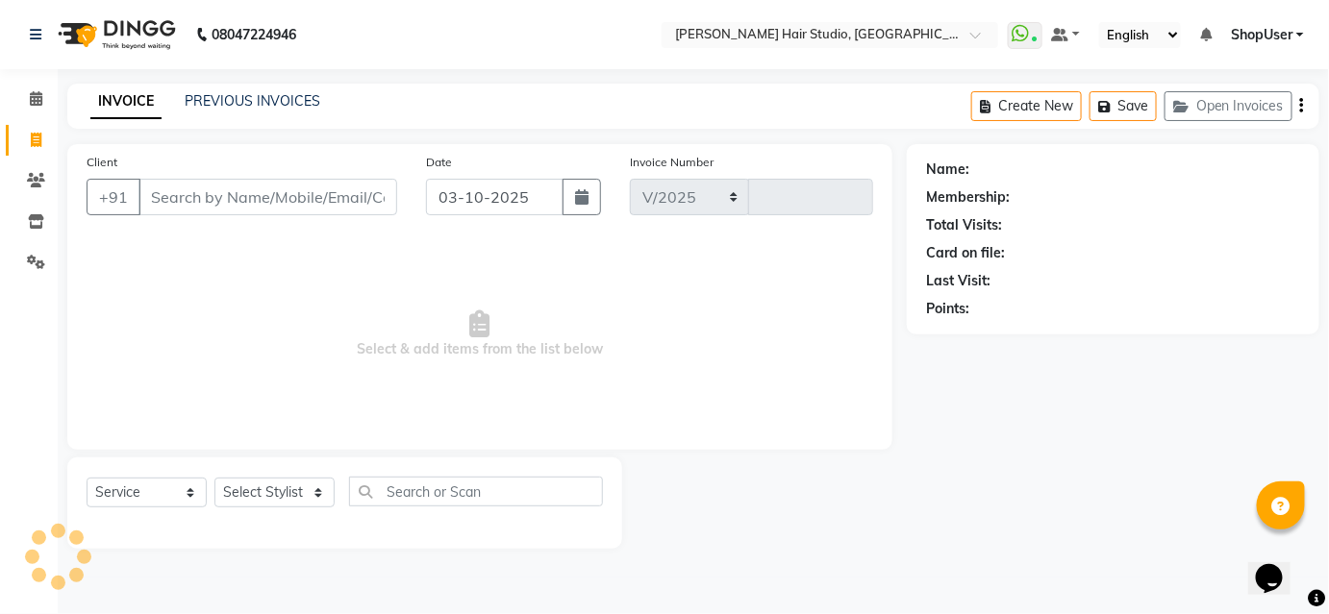
select select "627"
type input "5932"
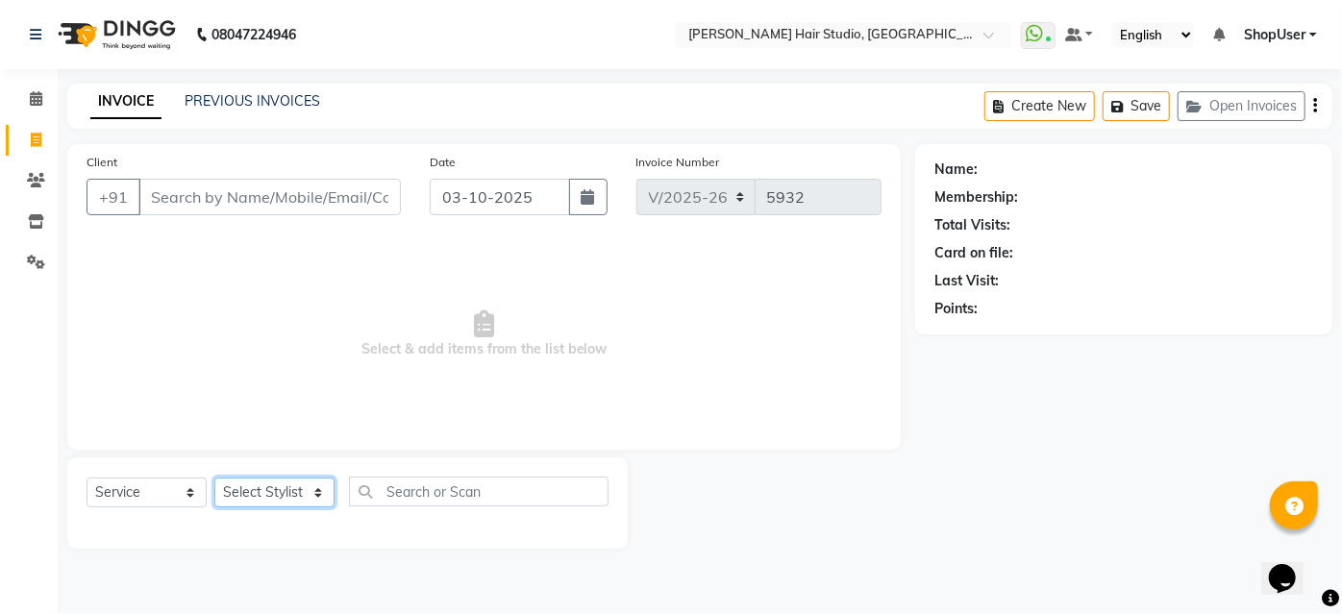
click at [309, 497] on select "Select Stylist [PERSON_NAME] [PERSON_NAME] Avinash [PERSON_NAME] kahde [PERSON_…" at bounding box center [274, 493] width 120 height 30
select select "50524"
click at [214, 478] on select "Select Stylist [PERSON_NAME] [PERSON_NAME] Avinash [PERSON_NAME] kahde [PERSON_…" at bounding box center [274, 493] width 120 height 30
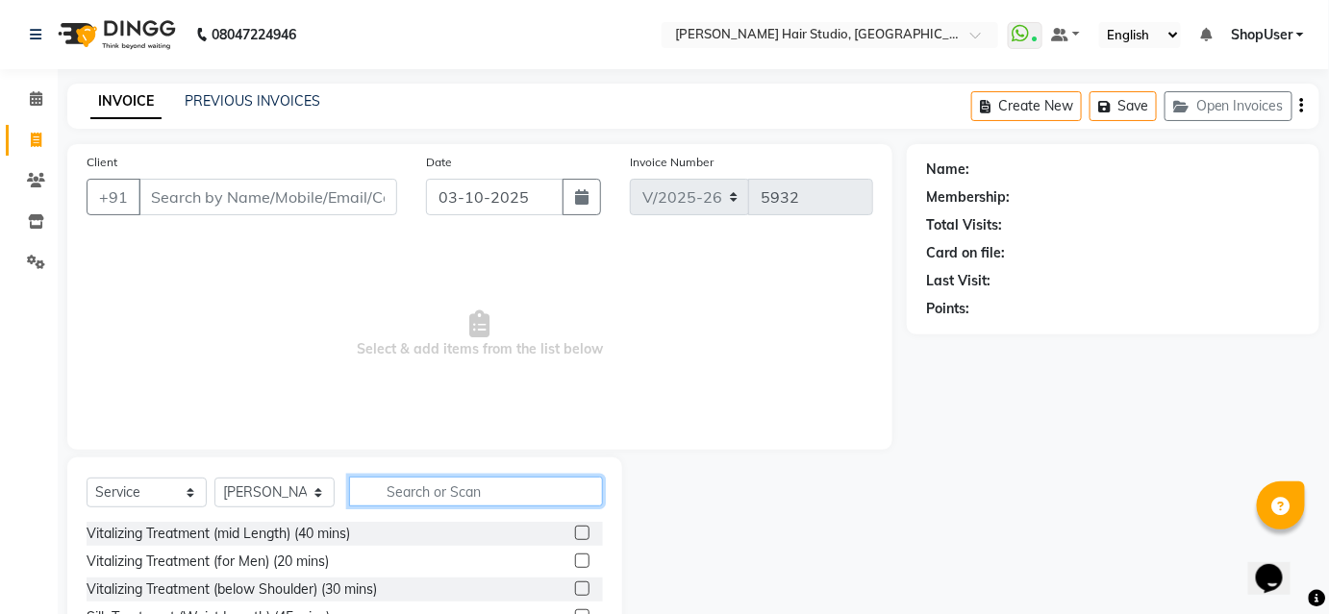
click at [423, 479] on input "text" at bounding box center [476, 492] width 254 height 30
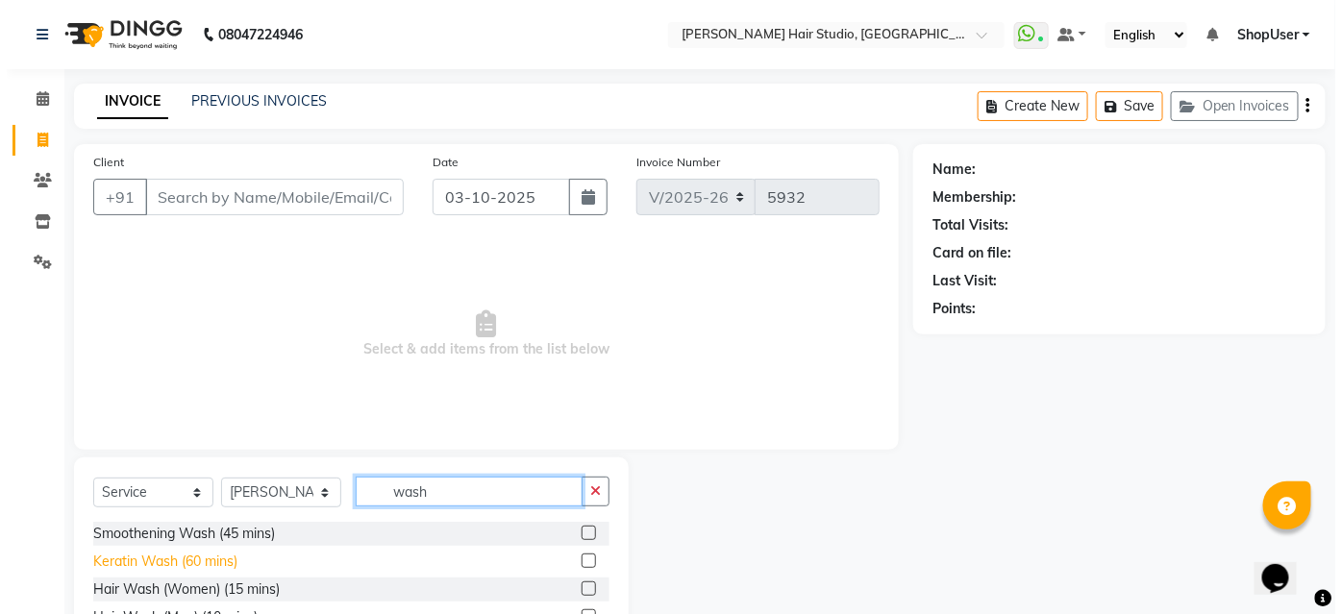
scroll to position [102, 0]
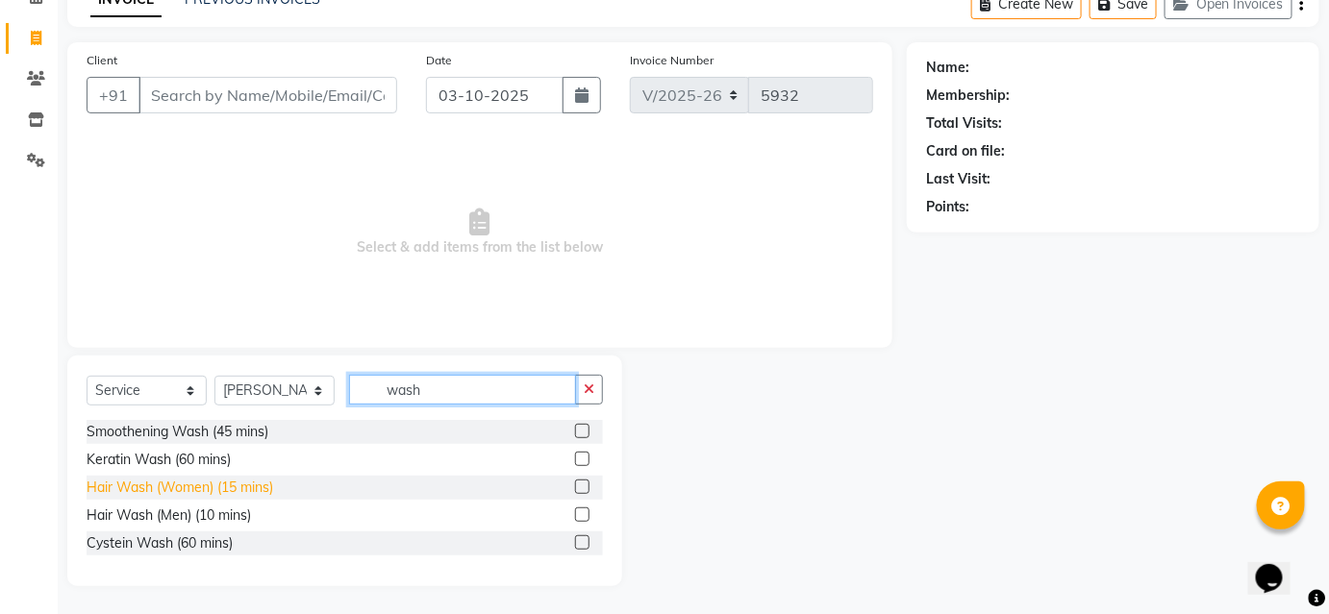
type input "wash"
click at [234, 486] on div "Hair Wash (Women) (15 mins)" at bounding box center [180, 488] width 187 height 20
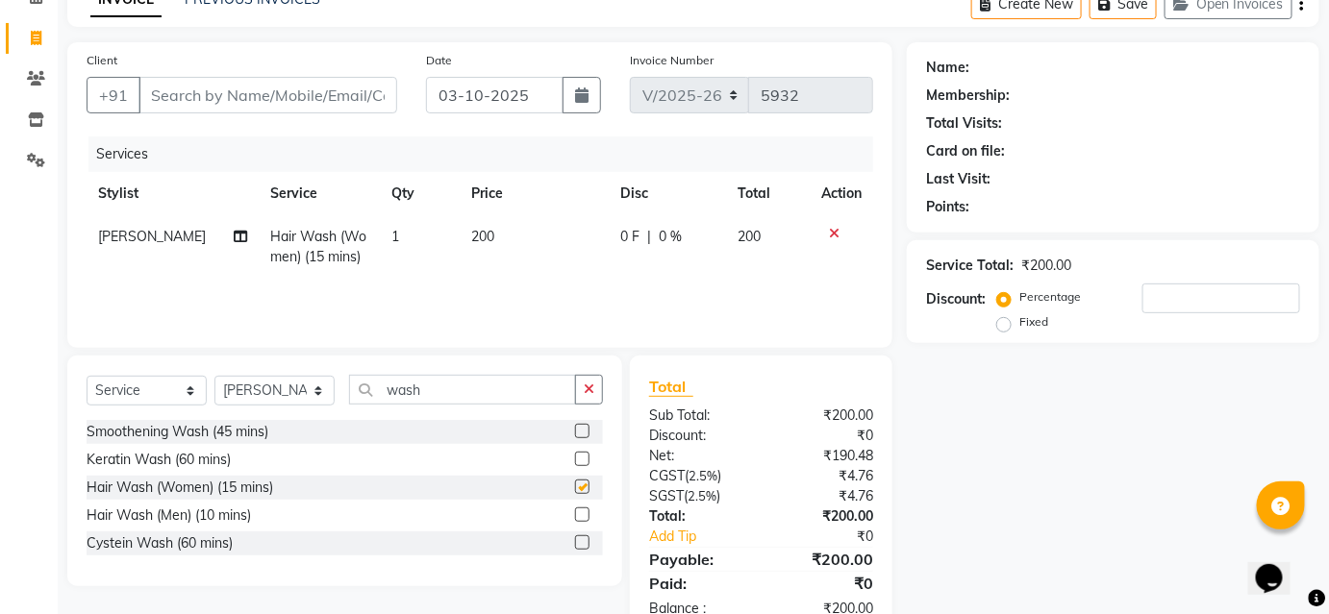
checkbox input "false"
click at [589, 387] on icon "button" at bounding box center [589, 389] width 11 height 13
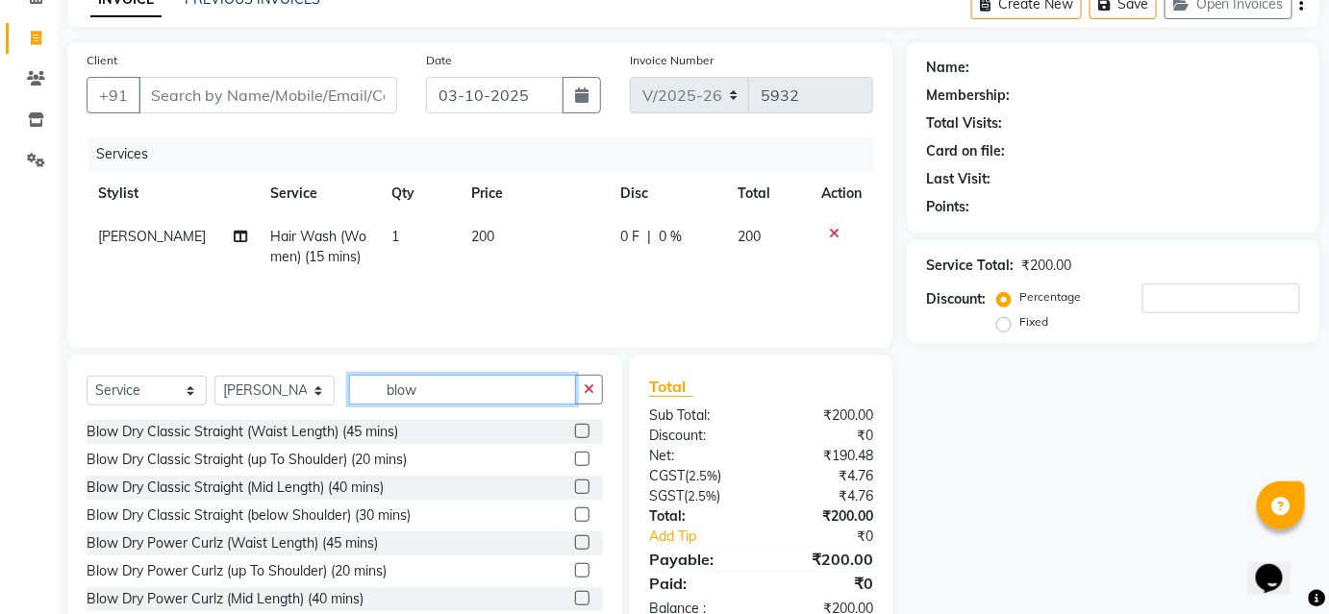
type input "blow"
click at [575, 488] on label at bounding box center [582, 487] width 14 height 14
click at [575, 488] on input "checkbox" at bounding box center [581, 488] width 12 height 12
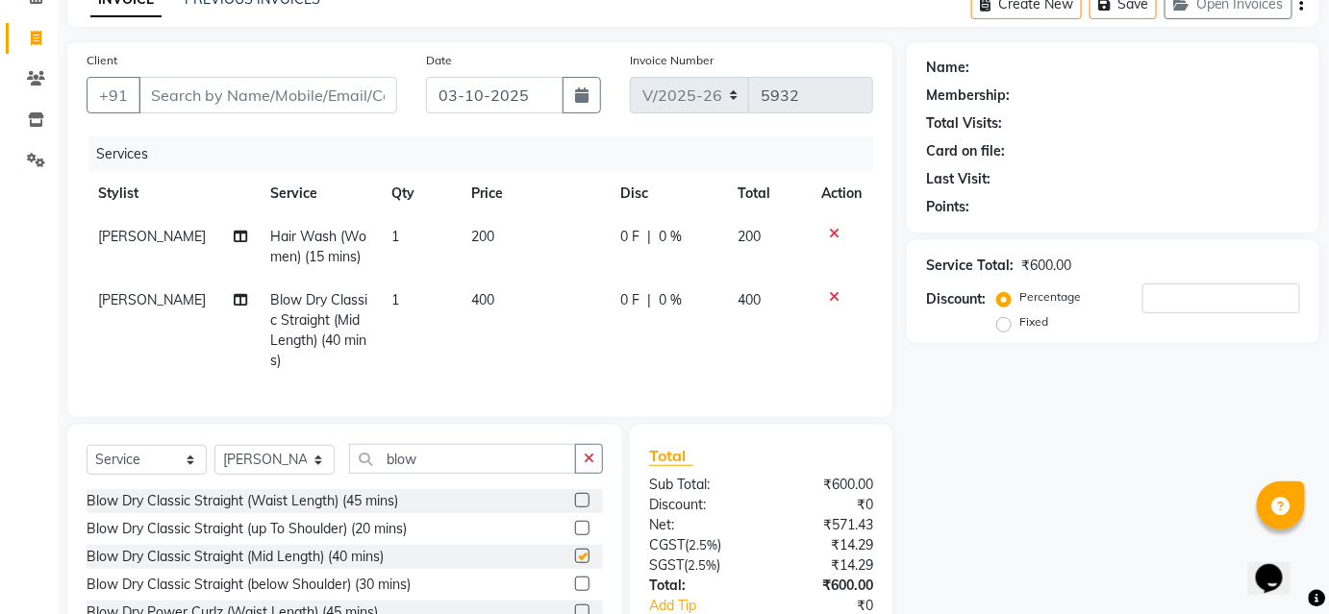
checkbox input "false"
click at [494, 299] on td "400" at bounding box center [534, 331] width 148 height 104
select select "50524"
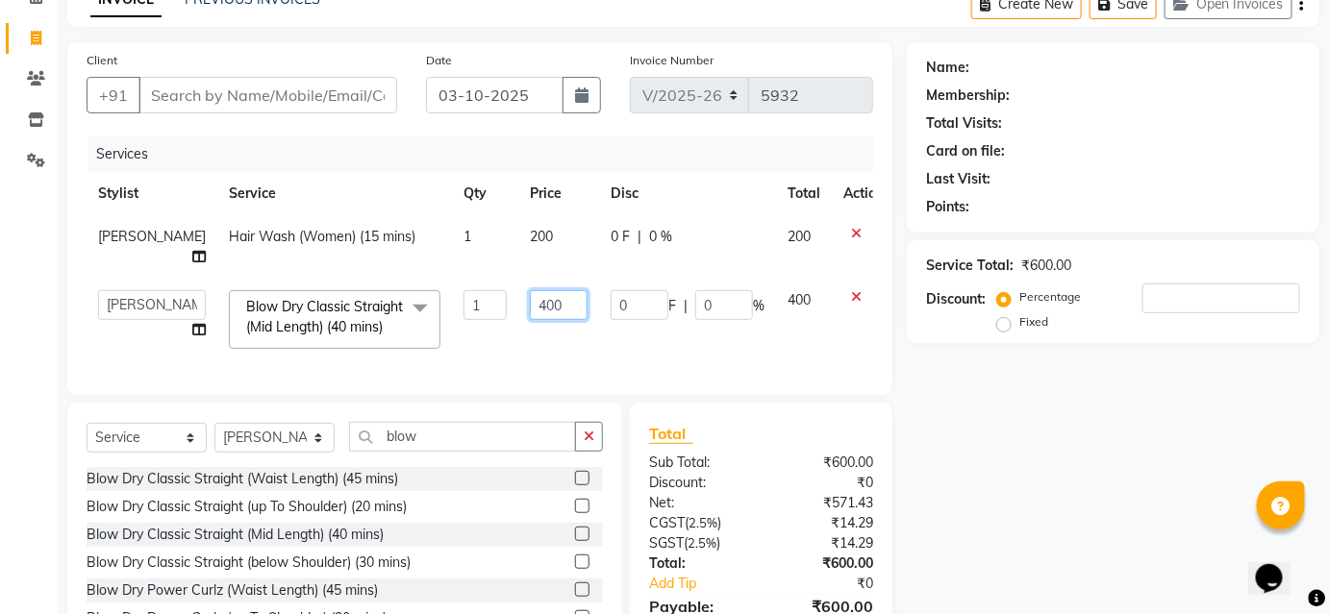
click at [547, 305] on input "400" at bounding box center [559, 305] width 58 height 30
click at [851, 233] on icon at bounding box center [856, 233] width 11 height 13
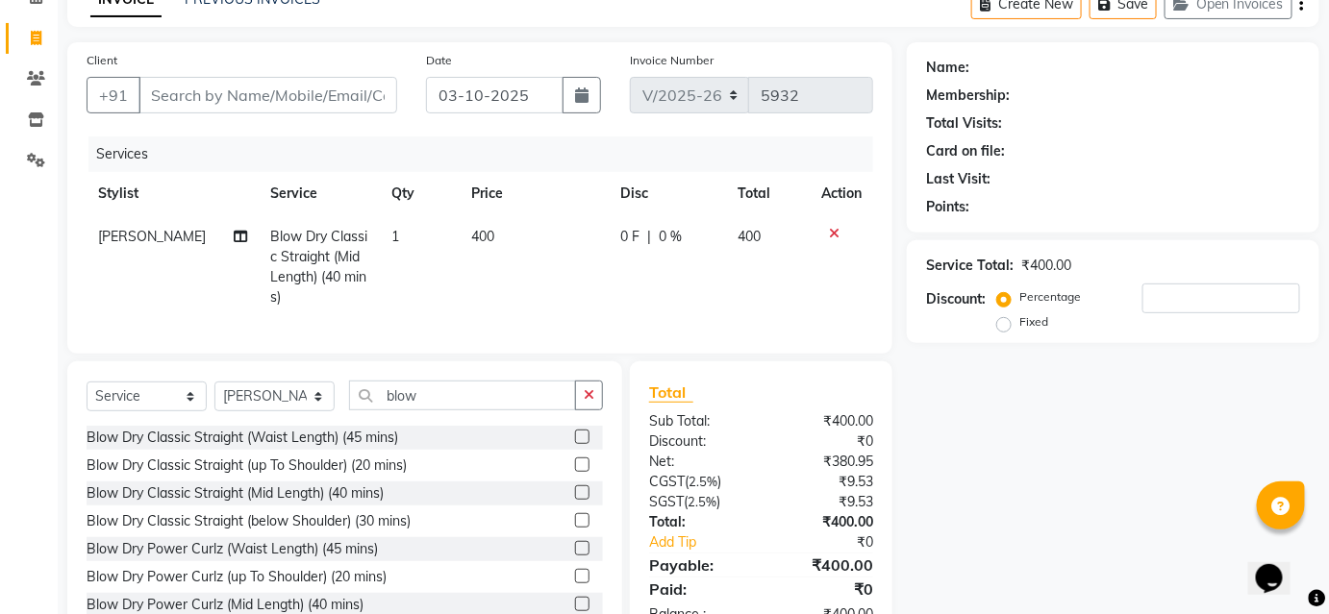
click at [833, 233] on icon at bounding box center [834, 233] width 11 height 13
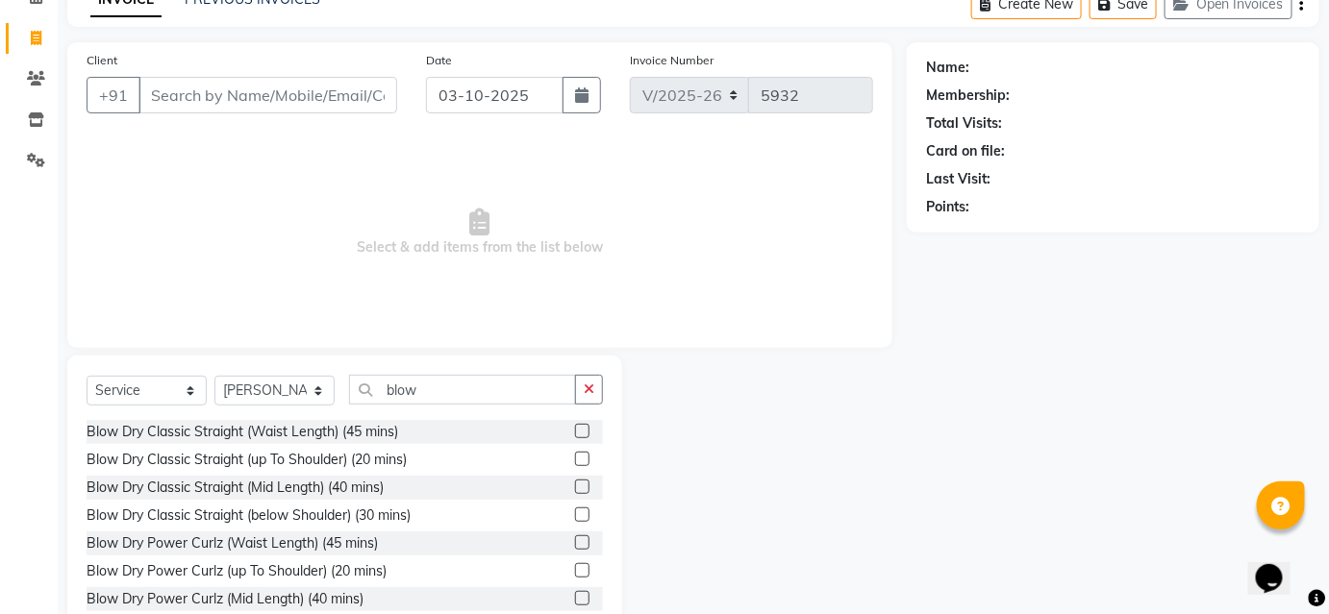
click at [575, 511] on label at bounding box center [582, 515] width 14 height 14
click at [575, 511] on input "checkbox" at bounding box center [581, 516] width 12 height 12
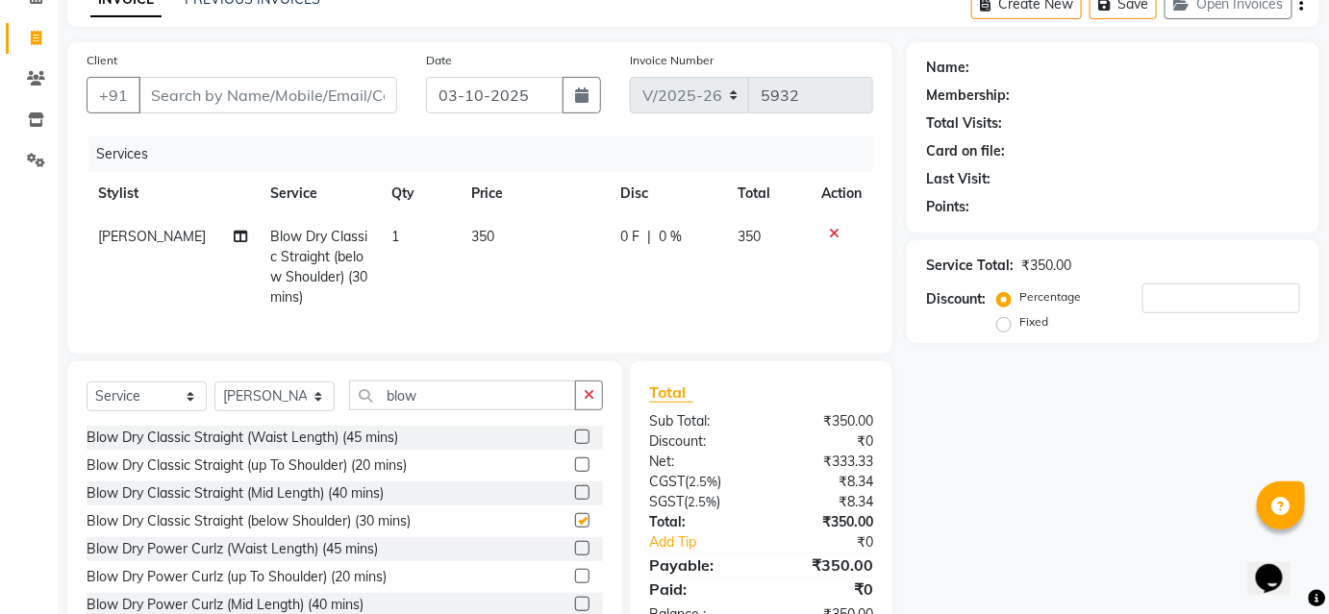
checkbox input "false"
click at [284, 410] on select "Select Stylist [PERSON_NAME] [PERSON_NAME] Avinash [PERSON_NAME] kahde [PERSON_…" at bounding box center [274, 397] width 120 height 30
select select "51893"
click at [214, 394] on select "Select Stylist [PERSON_NAME] [PERSON_NAME] Avinash [PERSON_NAME] kahde [PERSON_…" at bounding box center [274, 397] width 120 height 30
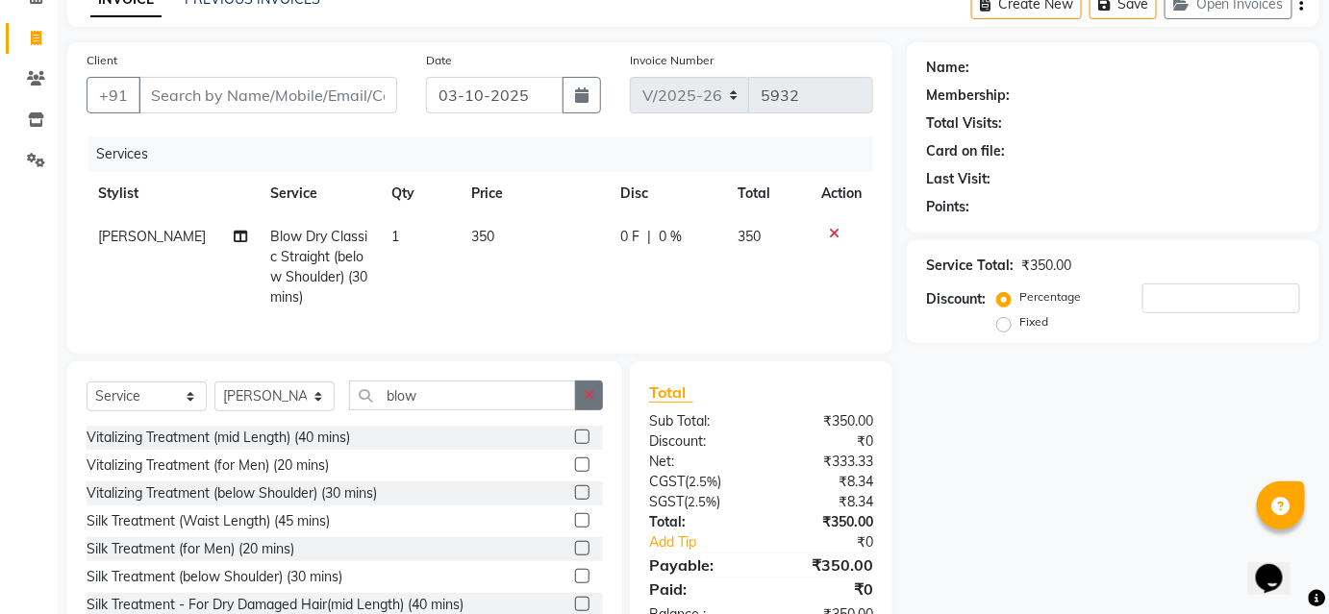
click at [584, 402] on icon "button" at bounding box center [589, 394] width 11 height 13
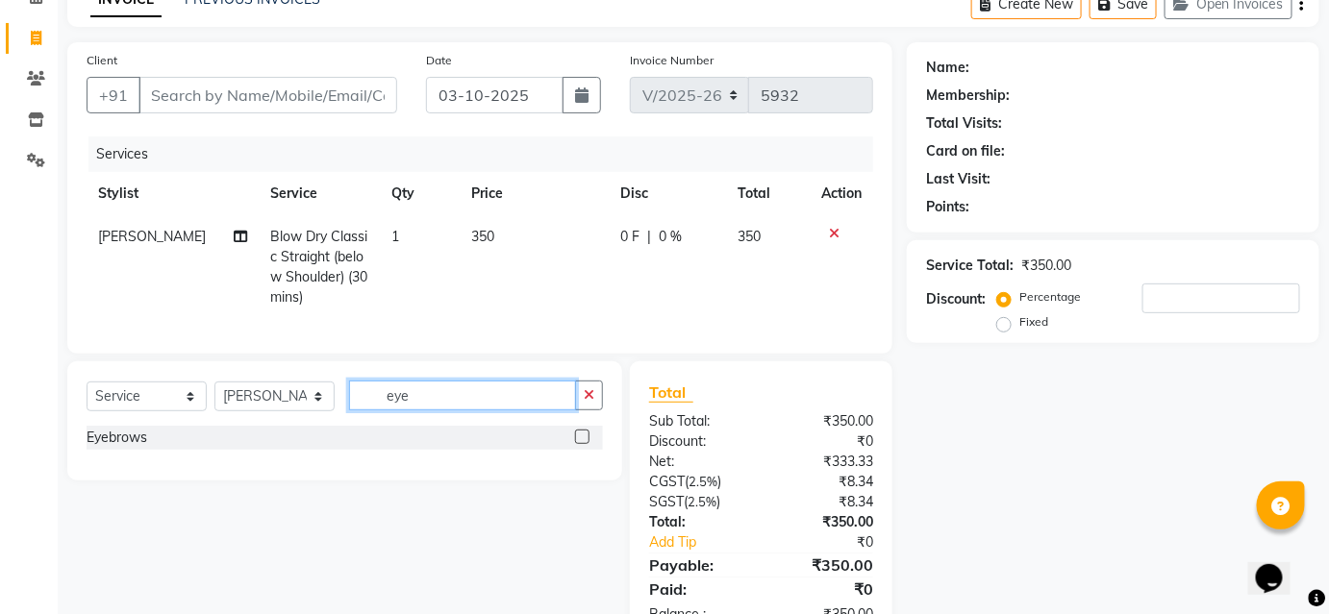
type input "eye"
click at [581, 442] on label at bounding box center [582, 437] width 14 height 14
click at [581, 442] on input "checkbox" at bounding box center [581, 438] width 12 height 12
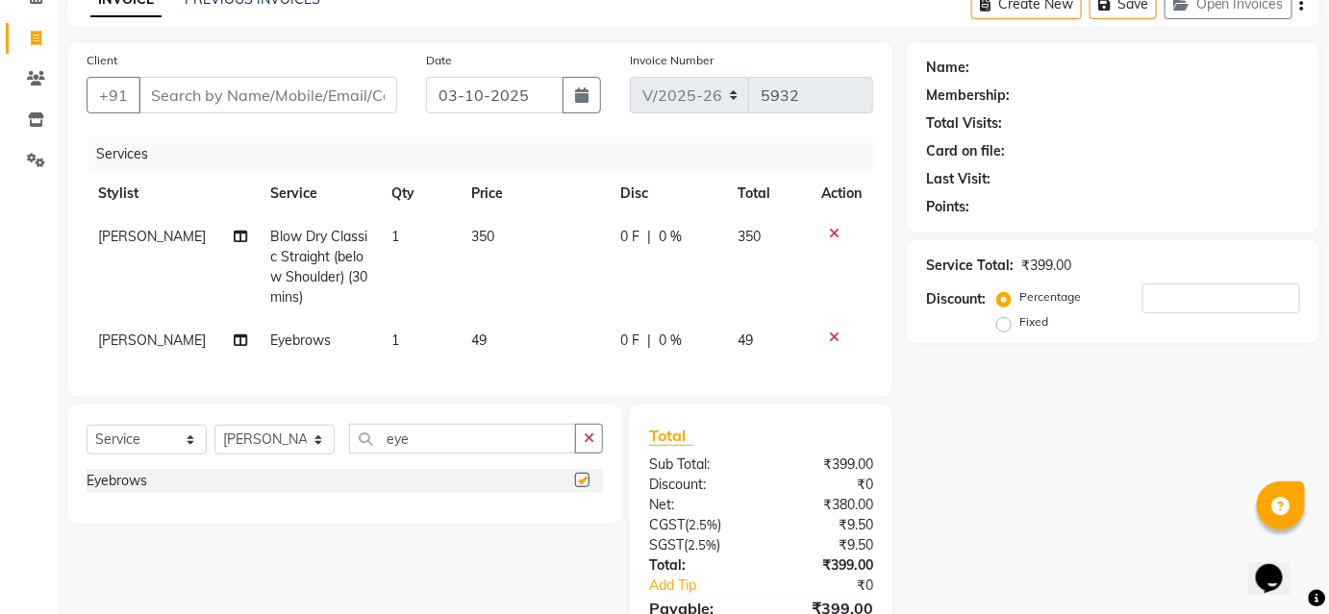
checkbox input "false"
click at [485, 332] on td "49" at bounding box center [534, 340] width 148 height 43
select select "51893"
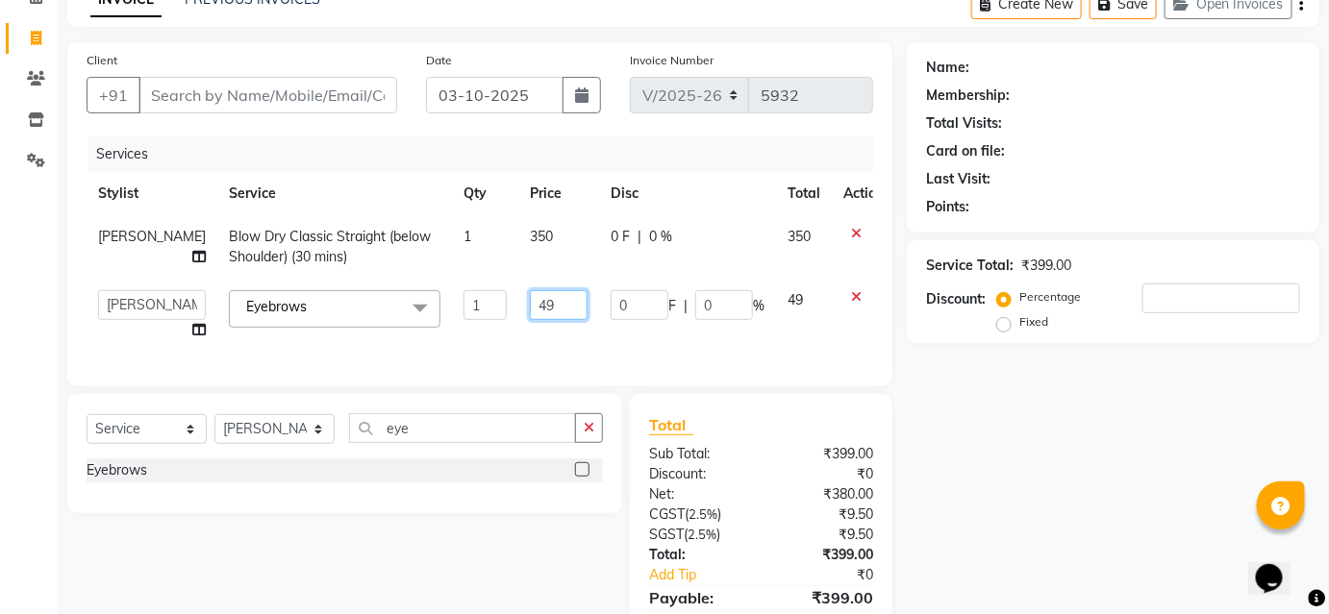
click at [534, 307] on input "49" at bounding box center [559, 305] width 58 height 30
type input "4"
type input "50"
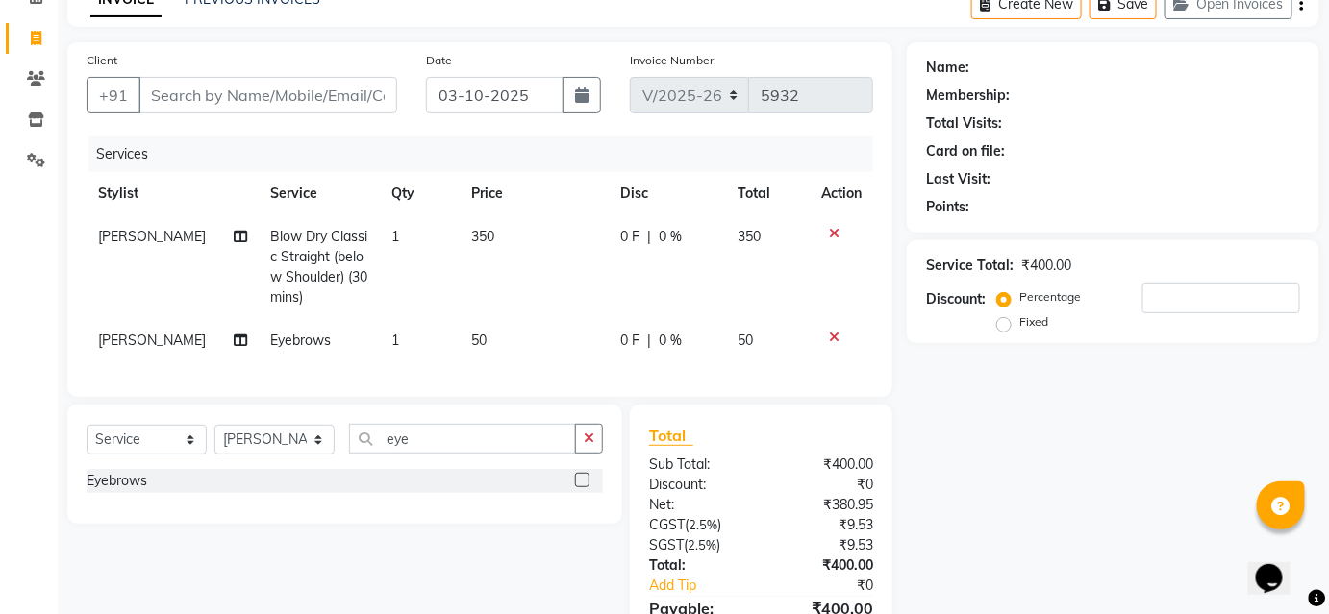
click at [540, 336] on td "50" at bounding box center [534, 340] width 148 height 43
select select "51893"
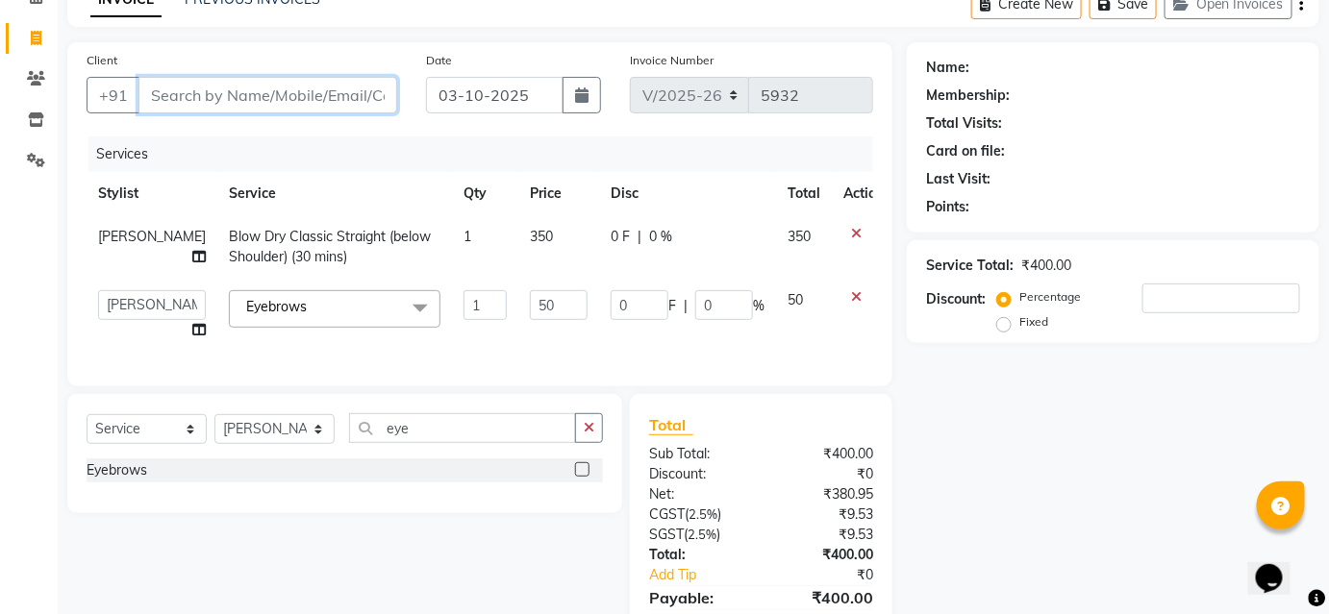
click at [246, 86] on input "Client" at bounding box center [267, 95] width 259 height 37
type input "9"
type input "0"
type input "9175220434"
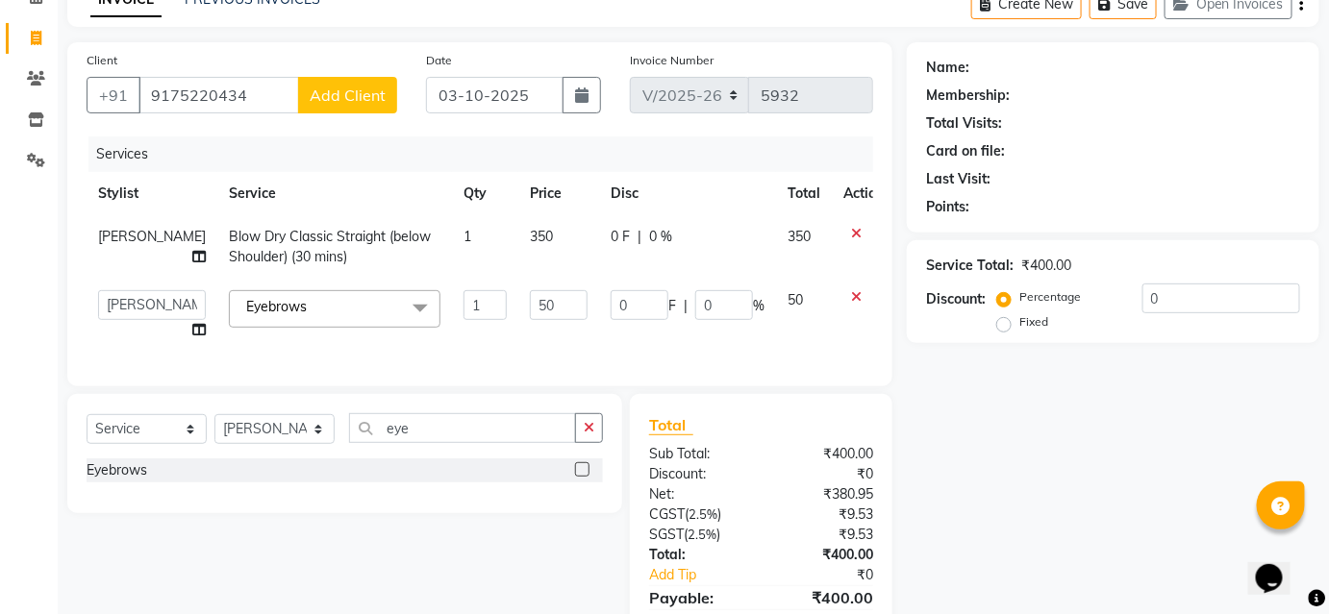
click at [336, 89] on span "Add Client" at bounding box center [348, 95] width 76 height 19
select select "22"
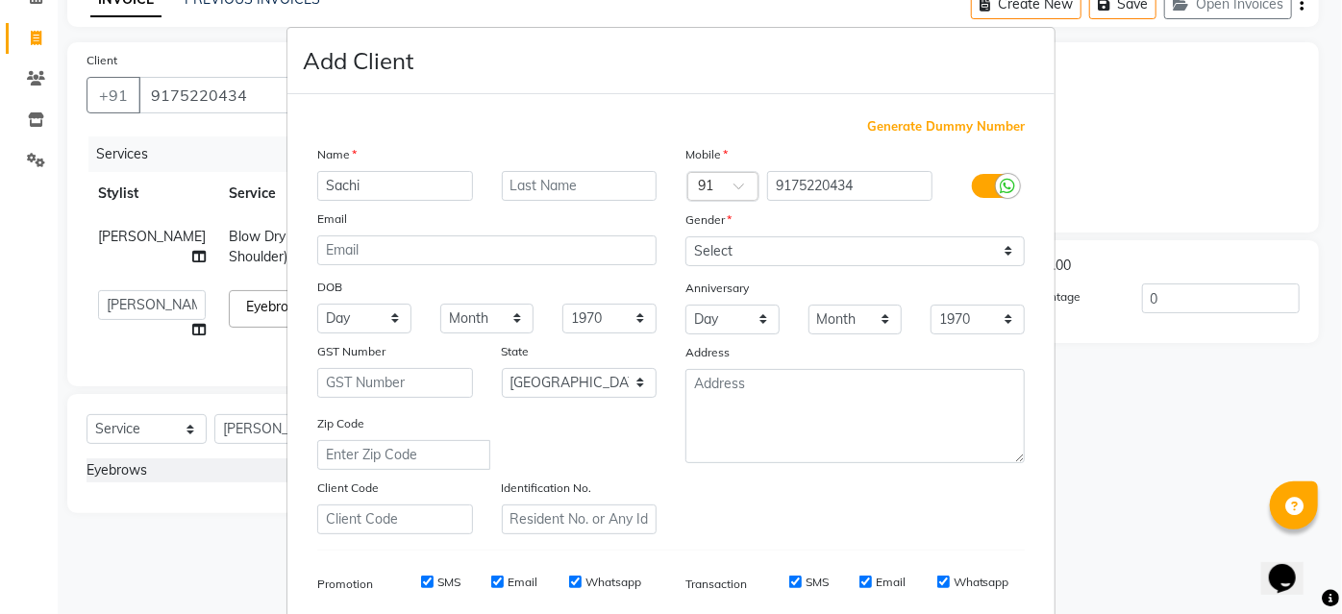
type input "Sachi"
drag, startPoint x: 761, startPoint y: 248, endPoint x: 759, endPoint y: 263, distance: 15.6
click at [761, 248] on select "Select [DEMOGRAPHIC_DATA] [DEMOGRAPHIC_DATA] Other Prefer Not To Say" at bounding box center [854, 251] width 339 height 30
select select "[DEMOGRAPHIC_DATA]"
click at [685, 236] on select "Select [DEMOGRAPHIC_DATA] [DEMOGRAPHIC_DATA] Other Prefer Not To Say" at bounding box center [854, 251] width 339 height 30
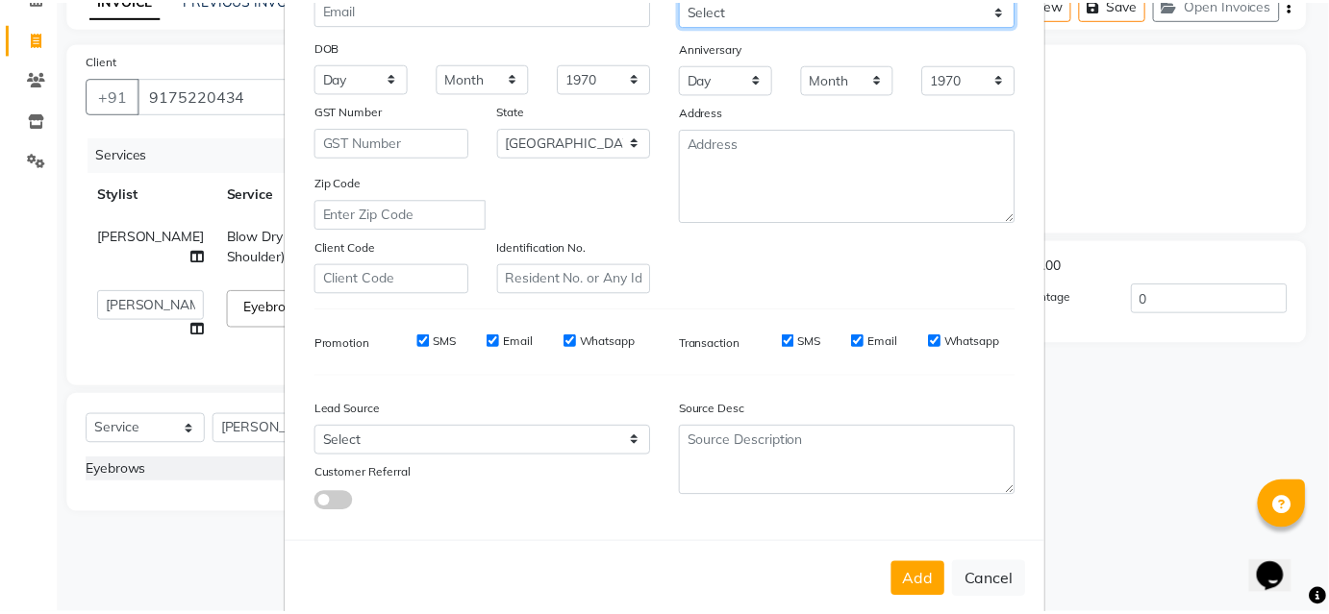
scroll to position [271, 0]
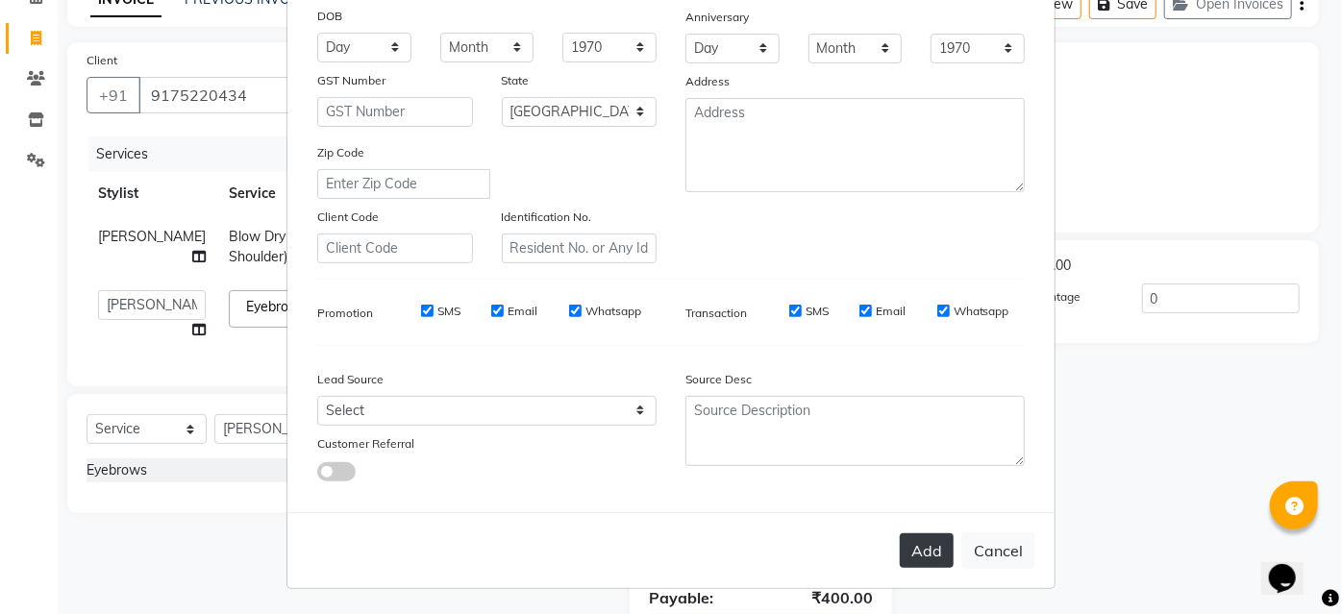
click at [938, 560] on button "Add" at bounding box center [927, 551] width 54 height 35
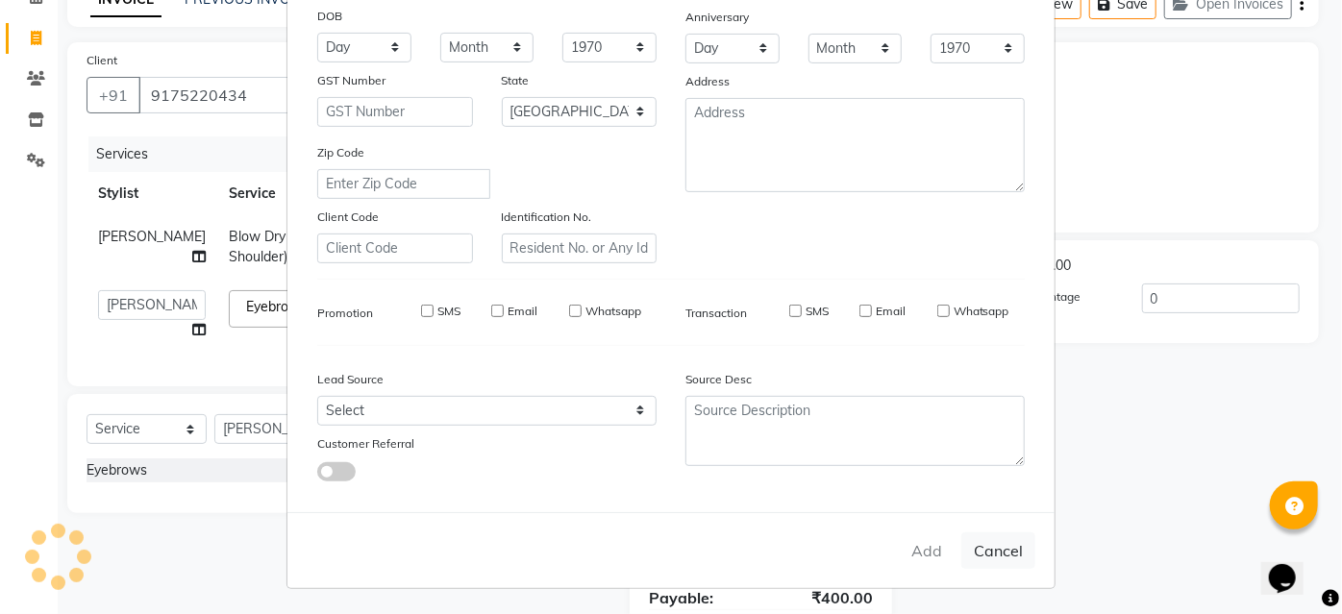
select select
select select "null"
select select
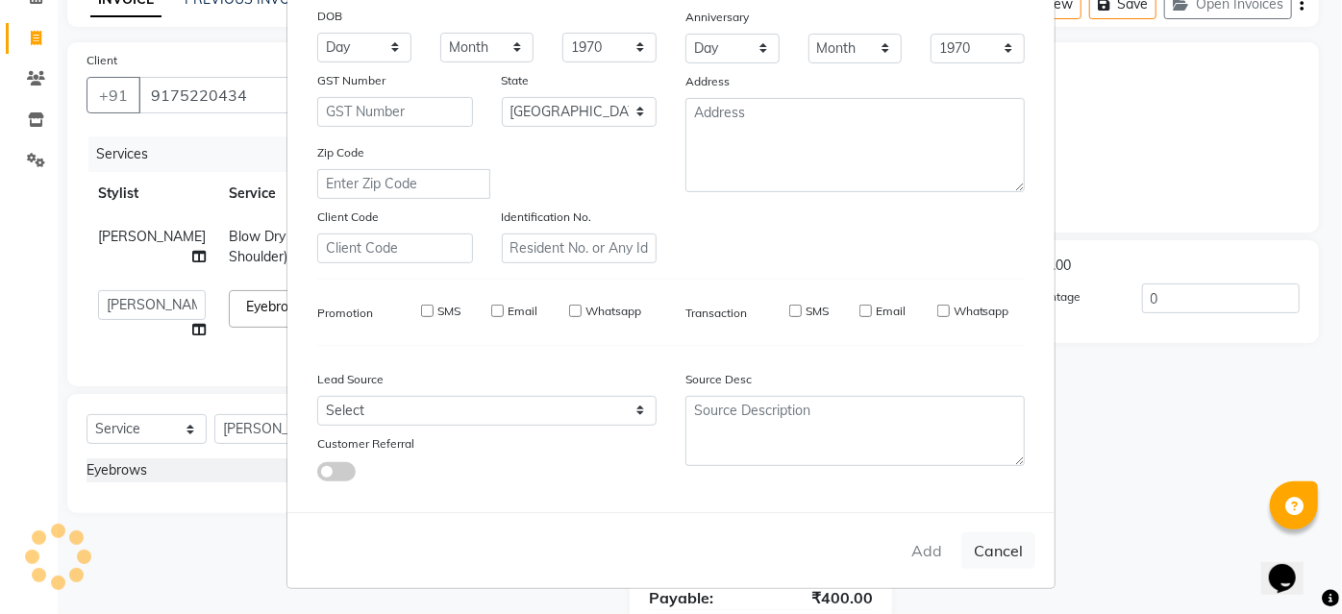
select select
checkbox input "false"
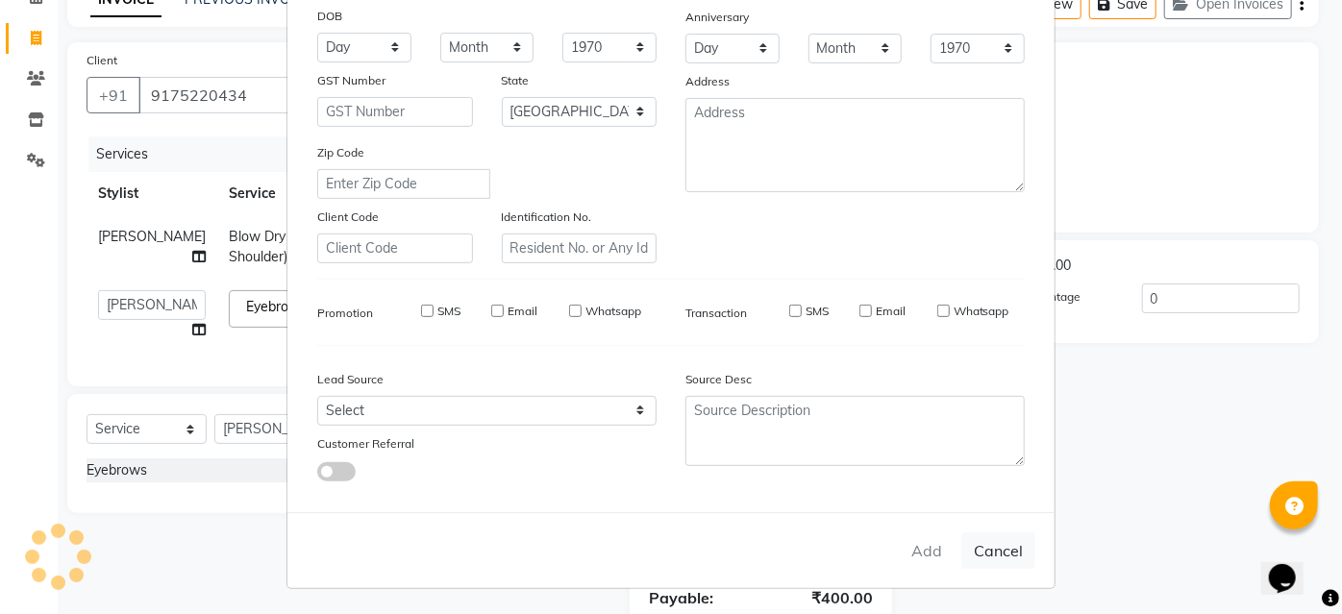
checkbox input "false"
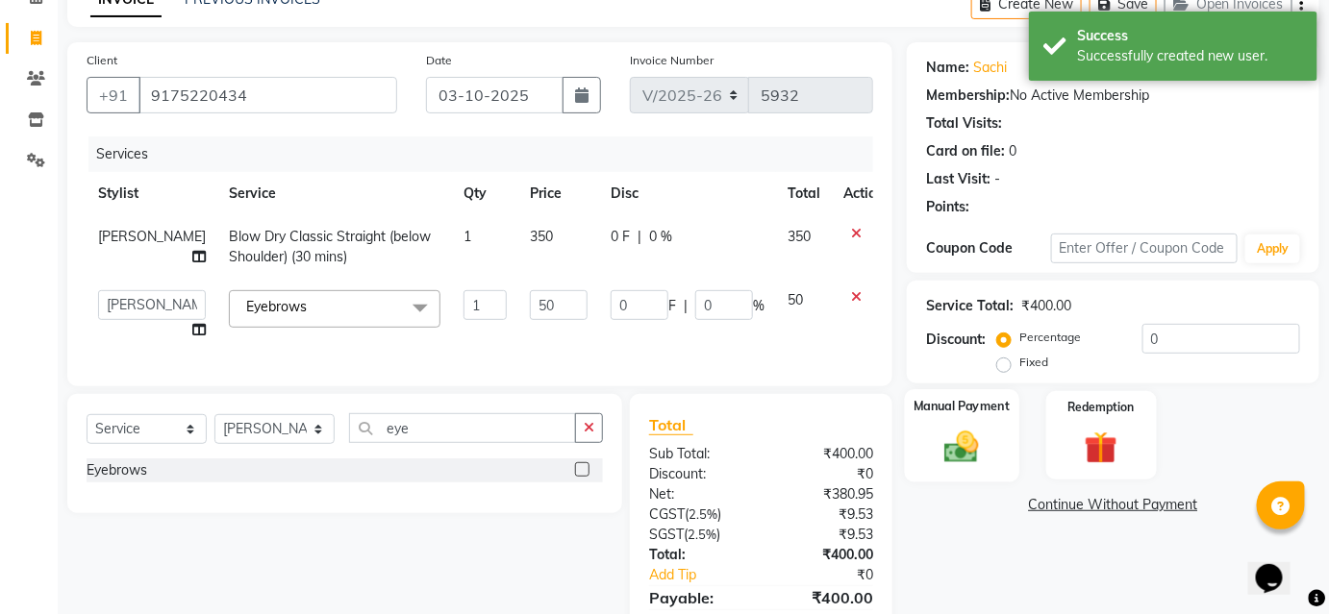
scroll to position [205, 0]
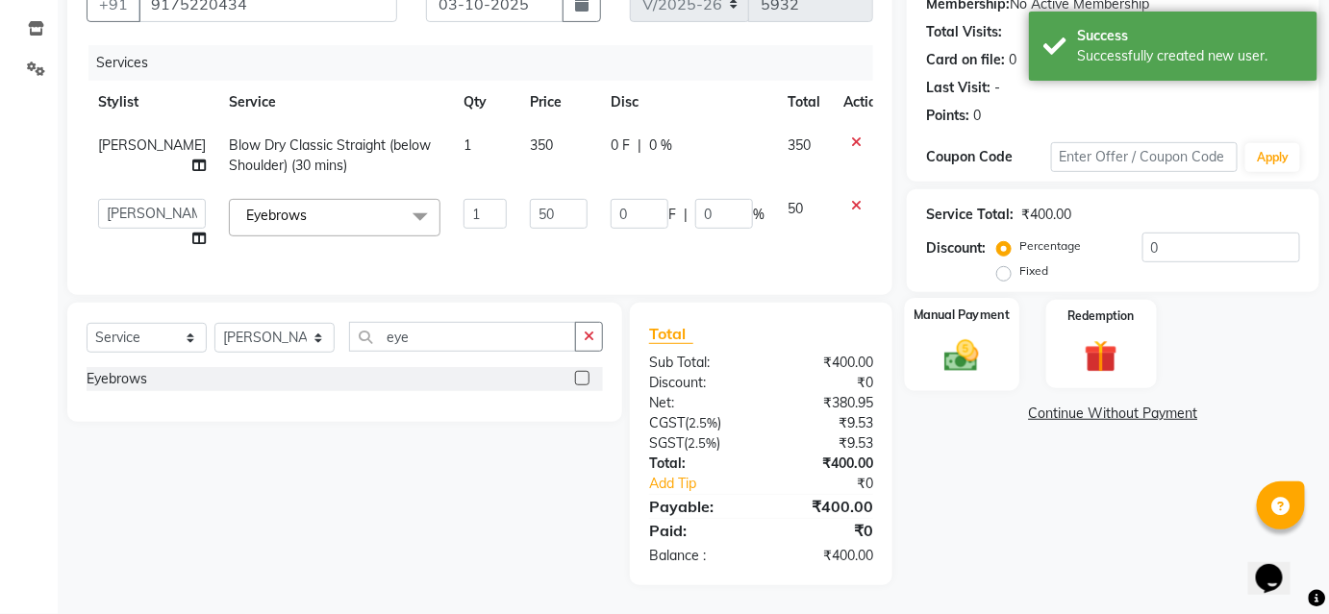
click at [1005, 350] on div "Manual Payment" at bounding box center [962, 344] width 114 height 93
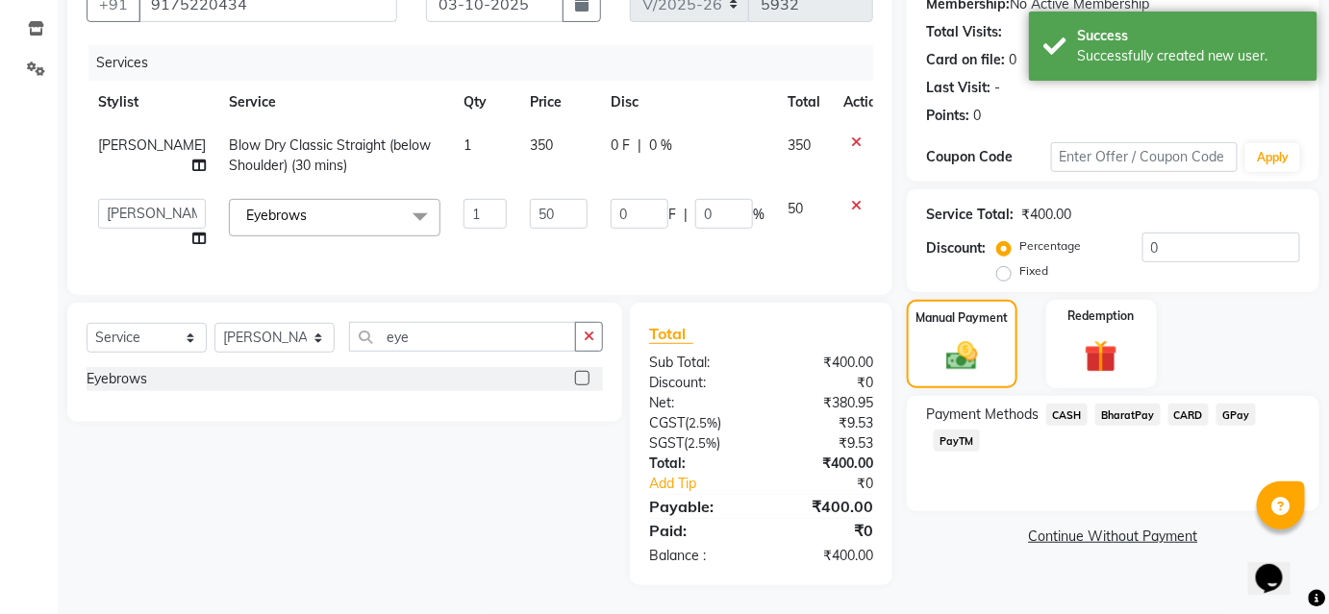
click at [1106, 404] on span "BharatPay" at bounding box center [1127, 415] width 65 height 22
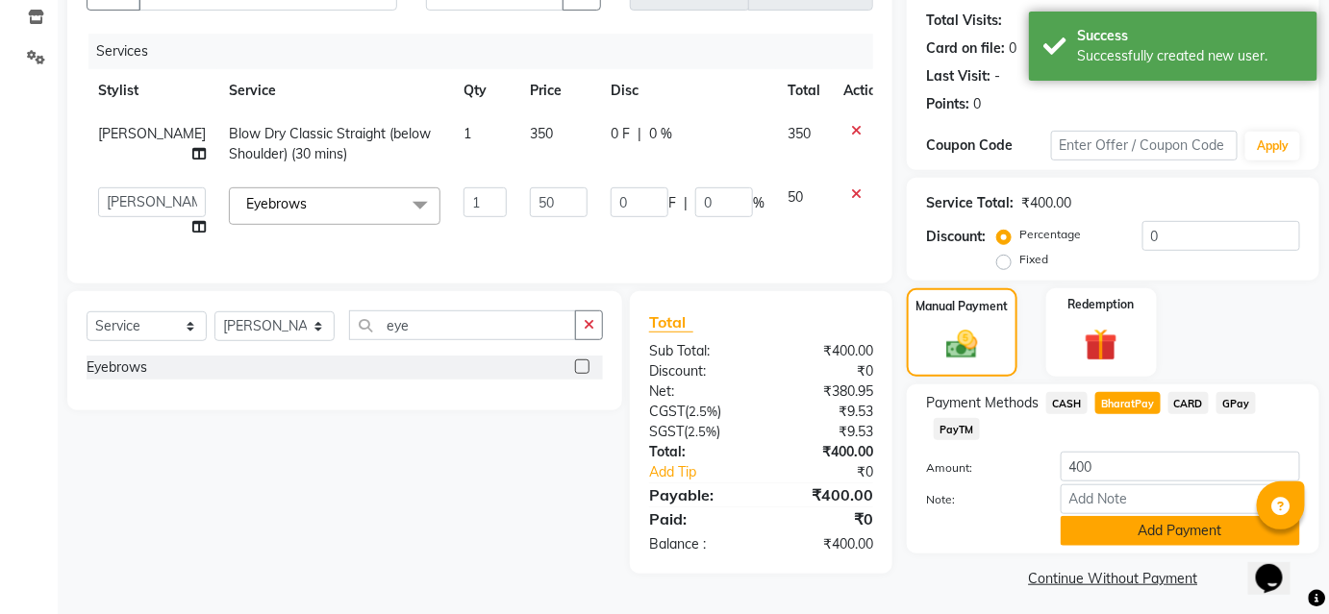
scroll to position [211, 0]
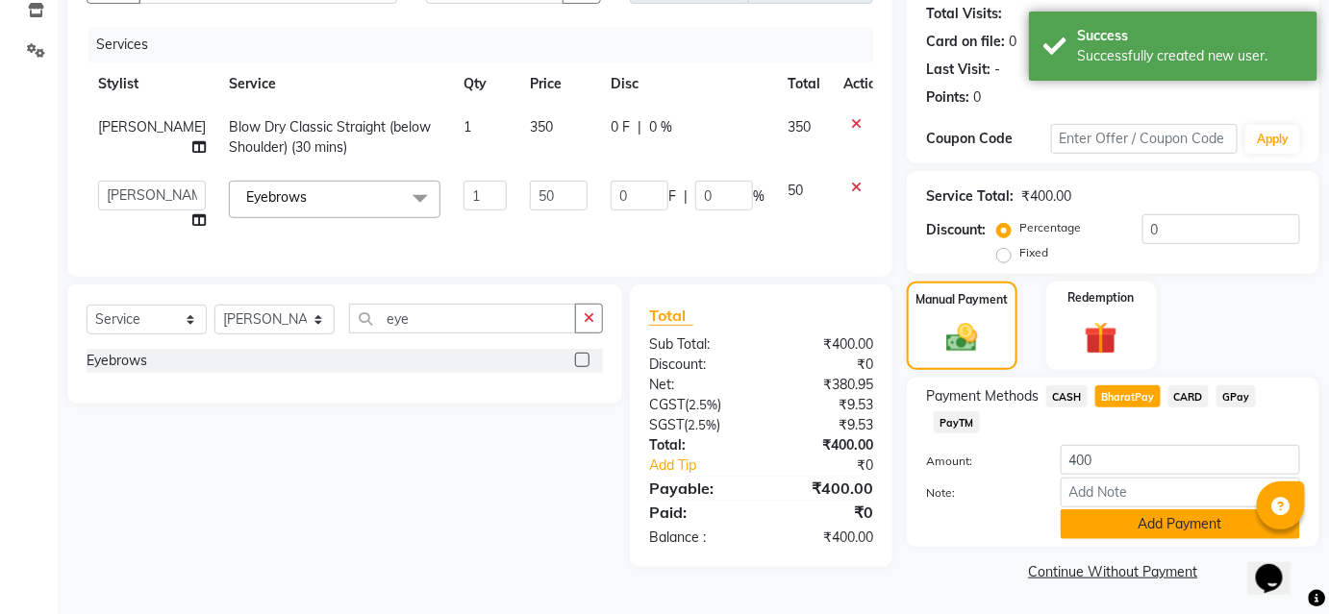
click at [1179, 524] on button "Add Payment" at bounding box center [1179, 525] width 239 height 30
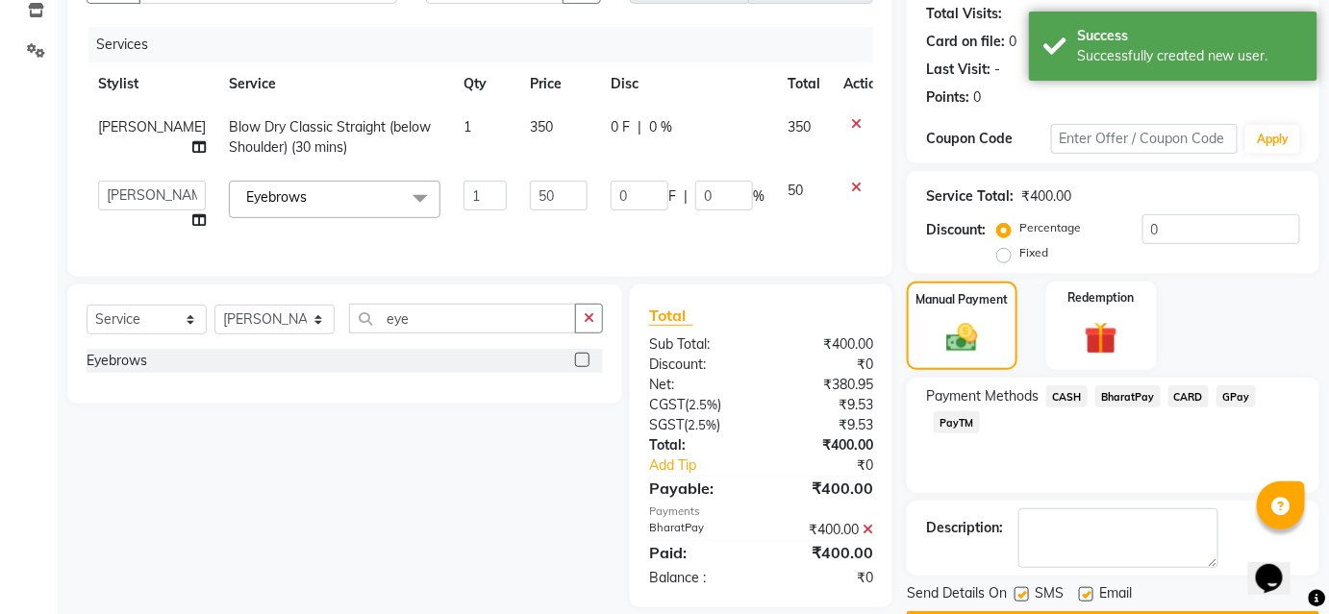
scroll to position [265, 0]
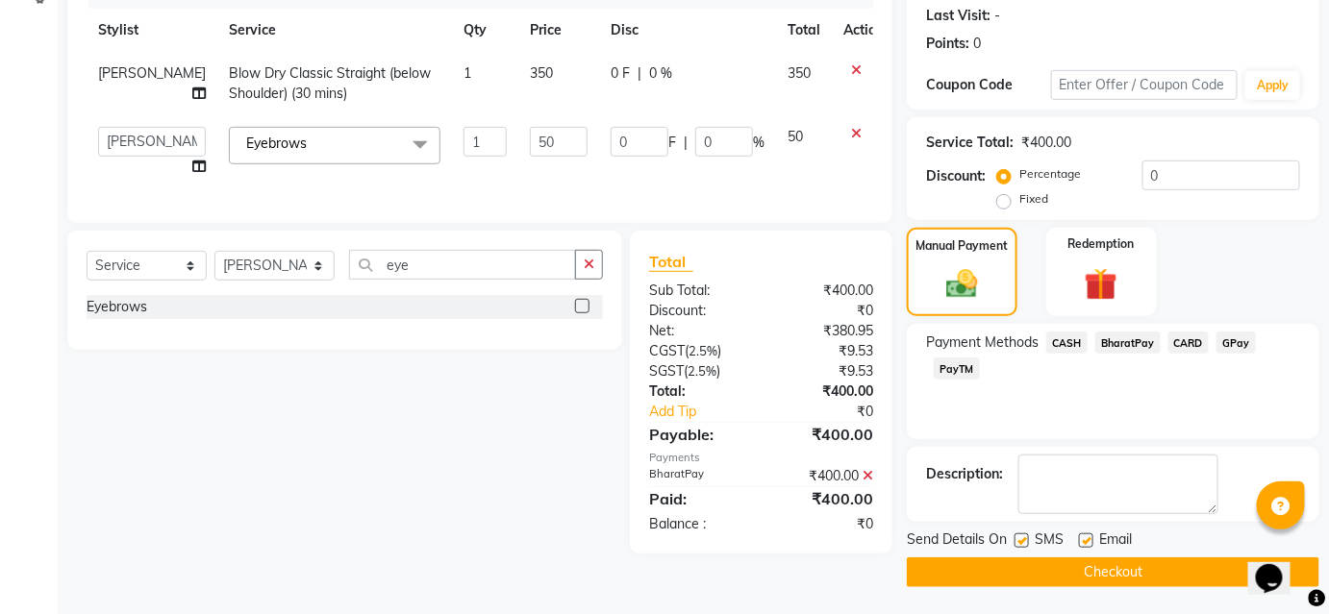
click at [1048, 568] on button "Checkout" at bounding box center [1113, 573] width 412 height 30
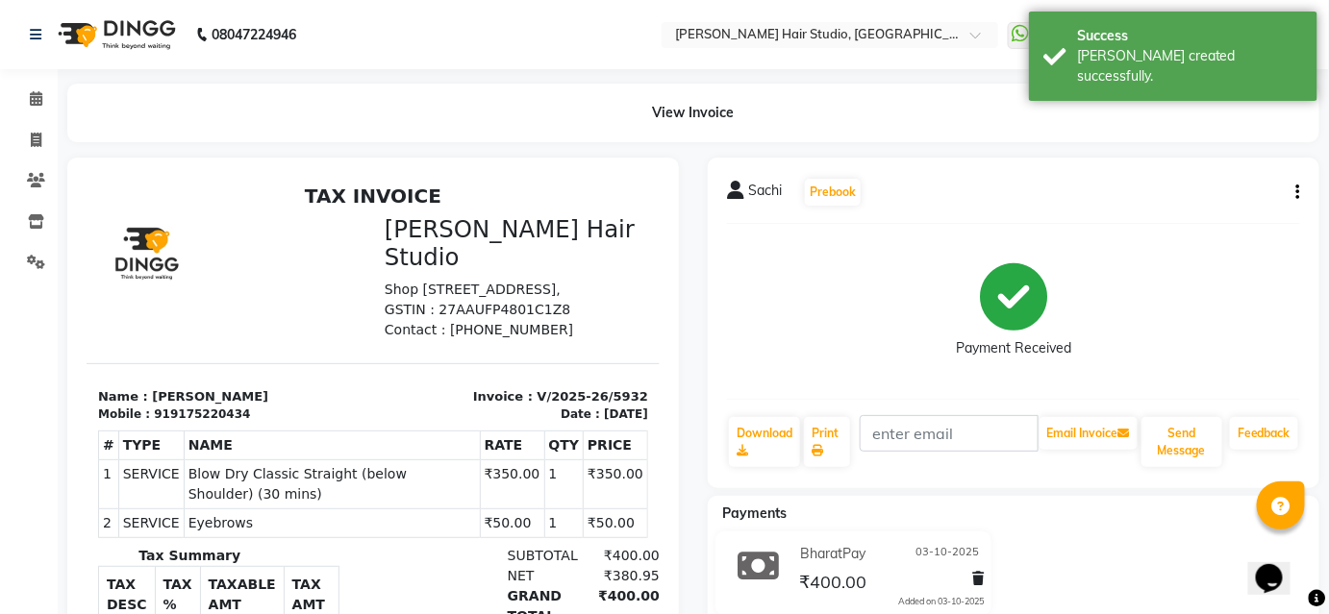
click at [36, 79] on li "Calendar" at bounding box center [29, 99] width 58 height 41
click at [36, 106] on icon at bounding box center [36, 98] width 12 height 14
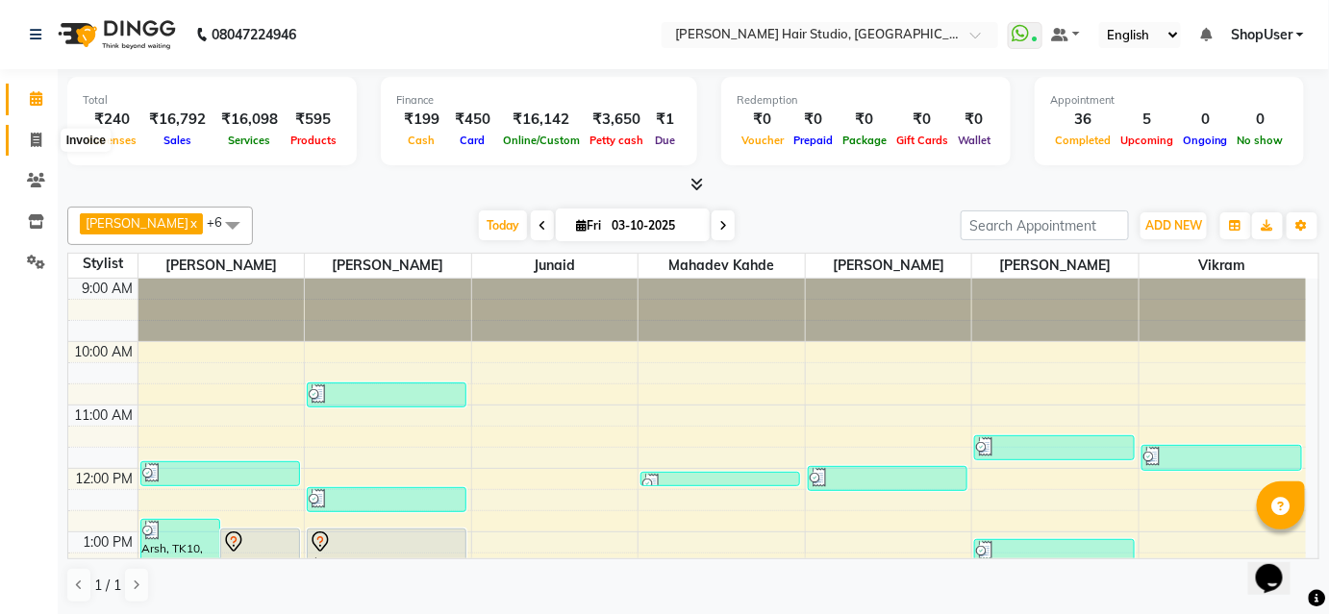
click at [32, 137] on icon at bounding box center [36, 140] width 11 height 14
select select "service"
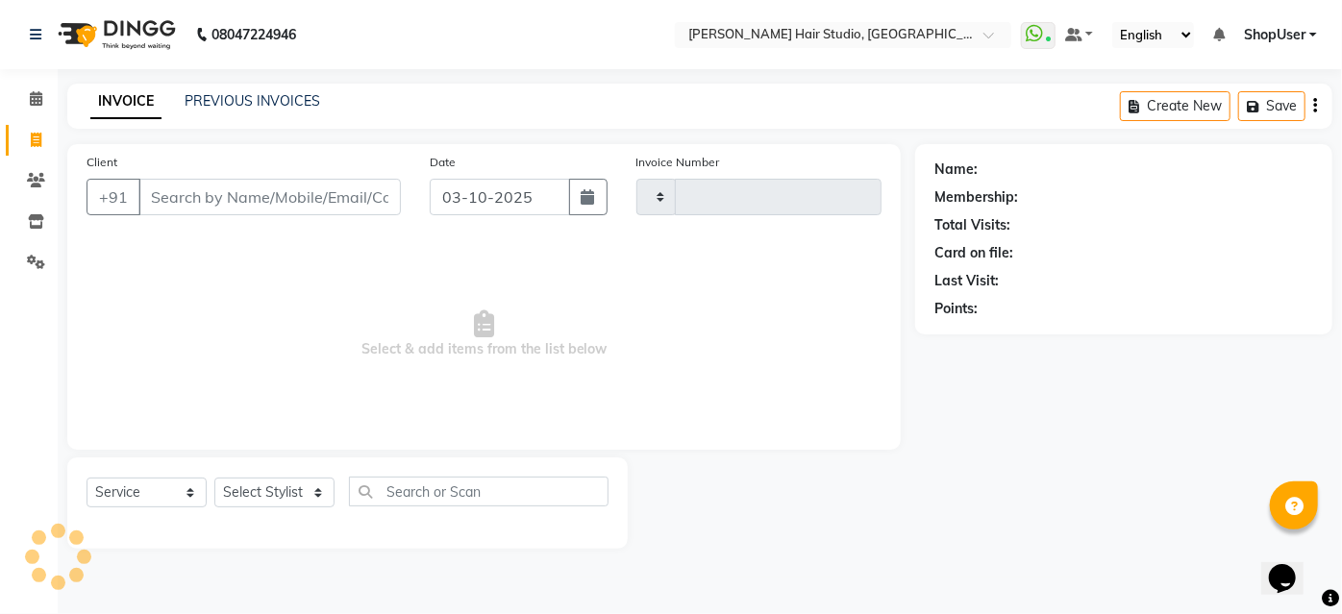
type input "5933"
select select "627"
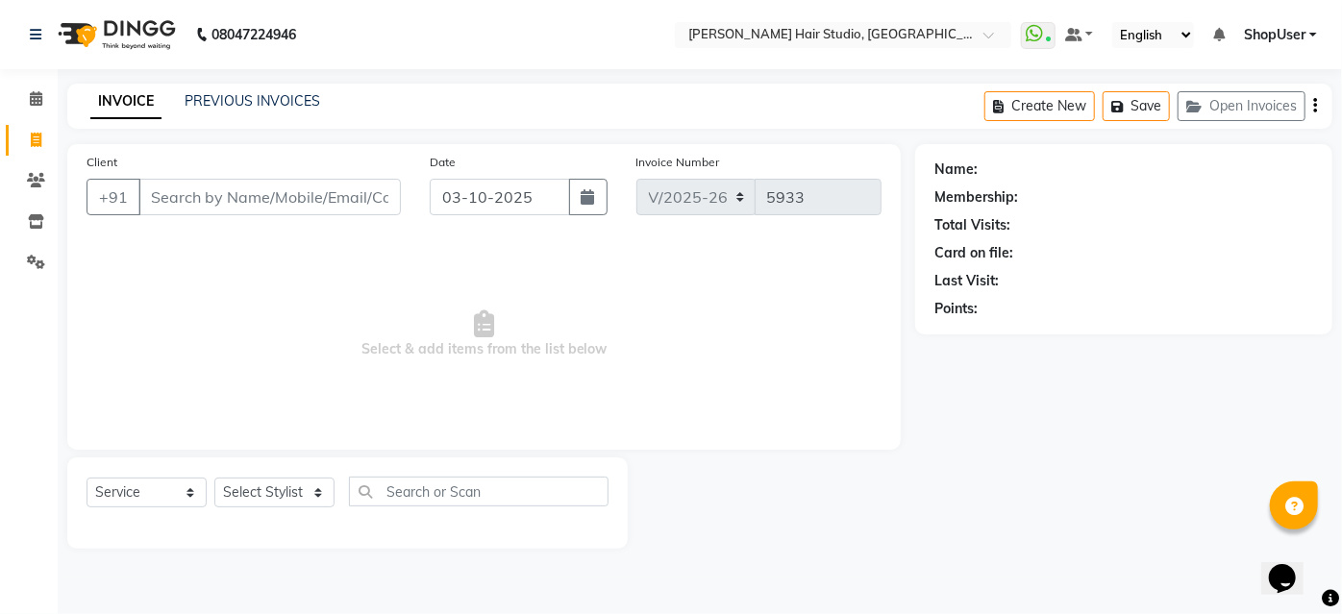
drag, startPoint x: 0, startPoint y: 226, endPoint x: 540, endPoint y: 315, distance: 547.6
click at [540, 315] on span "Select & add items from the list below" at bounding box center [484, 334] width 795 height 192
click at [31, 95] on icon at bounding box center [36, 98] width 12 height 14
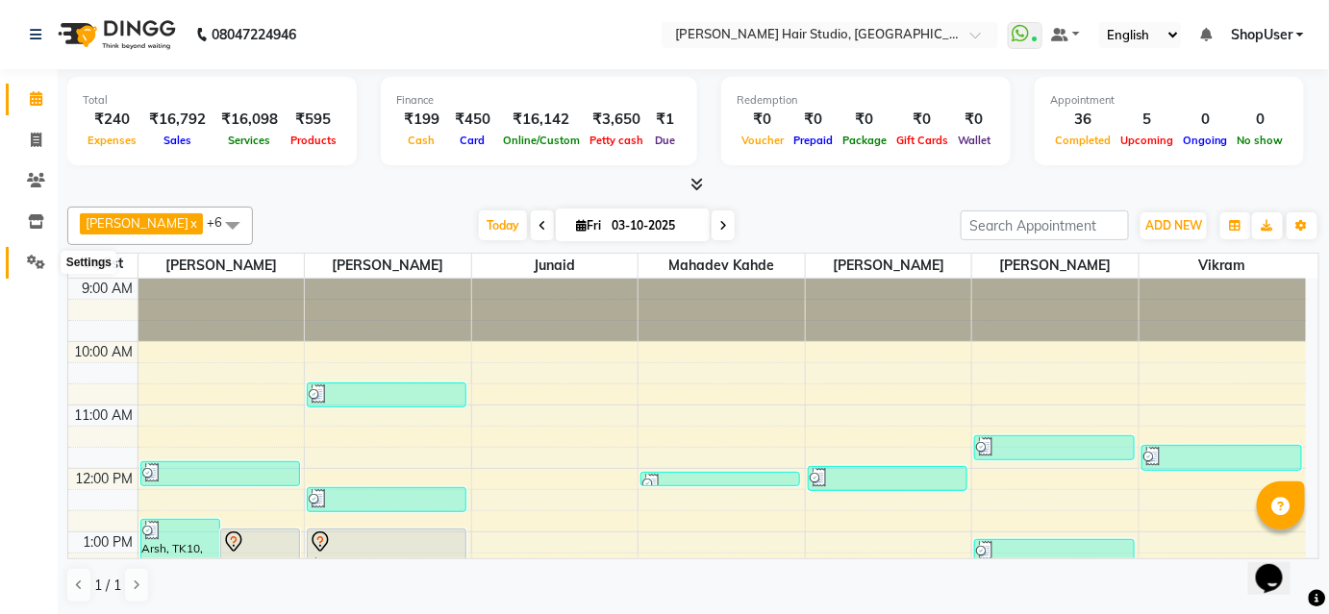
click at [38, 261] on icon at bounding box center [36, 262] width 18 height 14
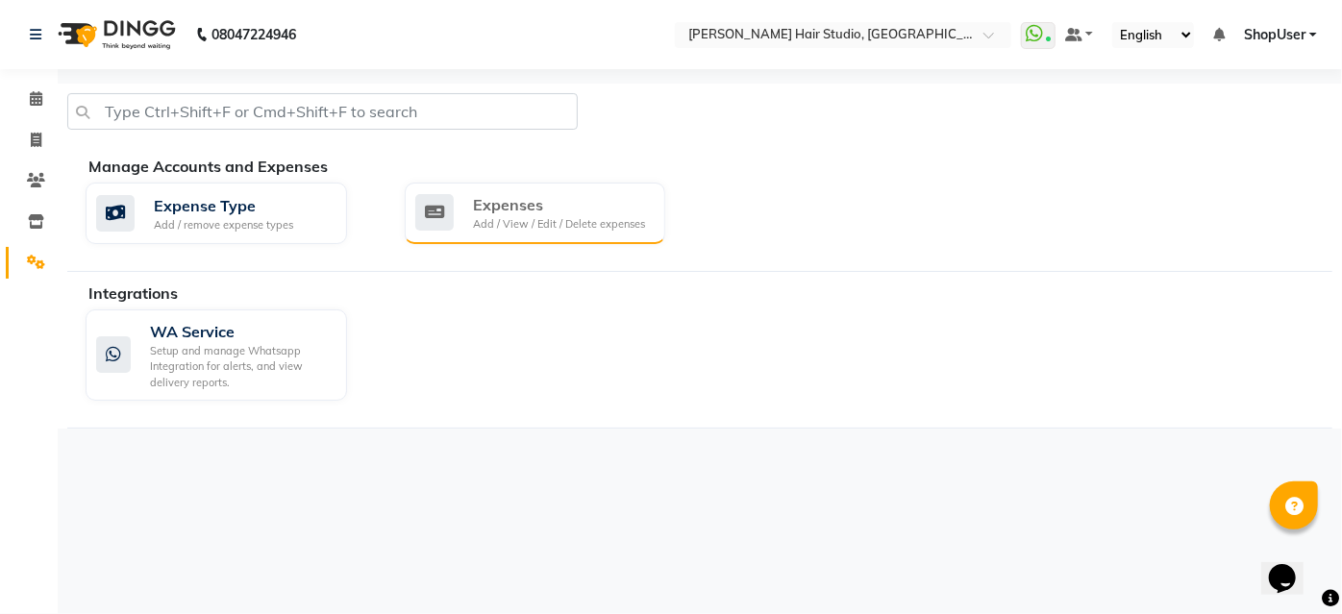
click at [435, 194] on div at bounding box center [434, 212] width 38 height 37
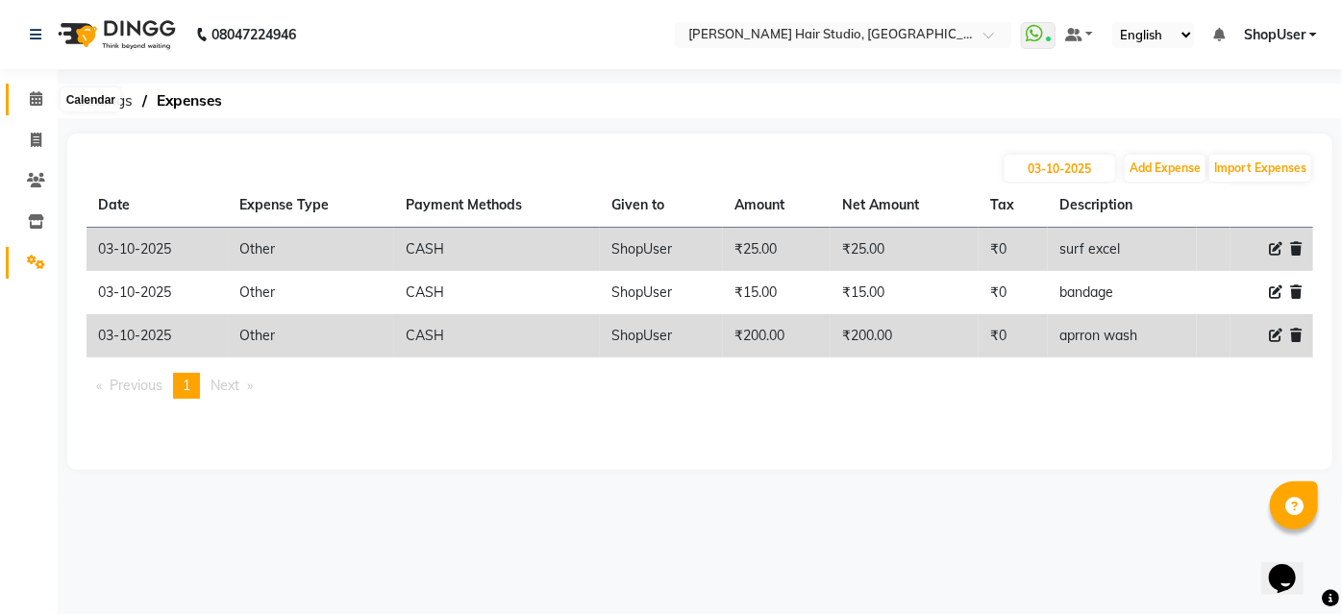
click at [37, 92] on icon at bounding box center [36, 98] width 12 height 14
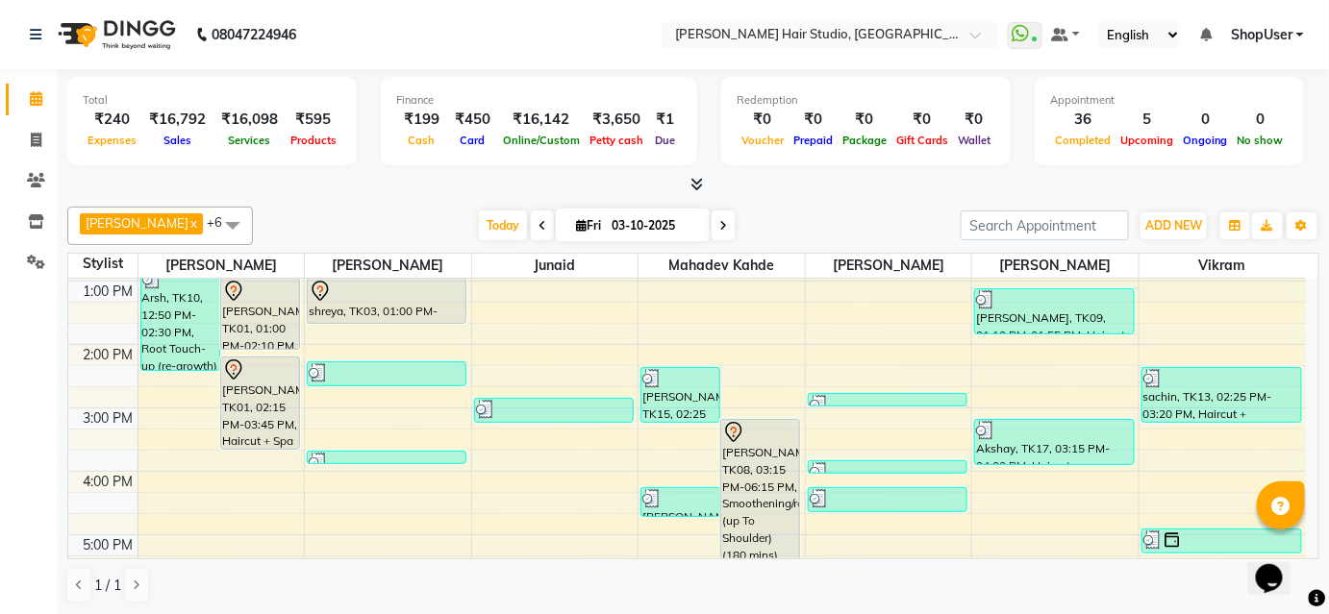
scroll to position [210, 0]
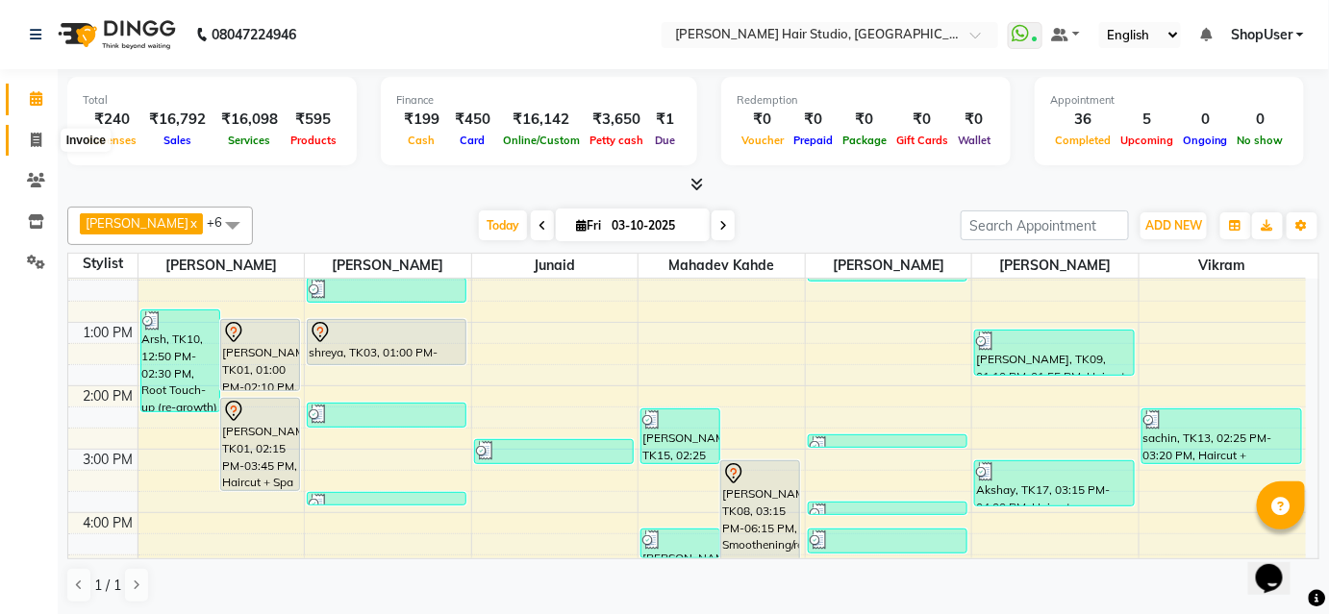
click at [35, 130] on span at bounding box center [36, 141] width 34 height 22
select select "service"
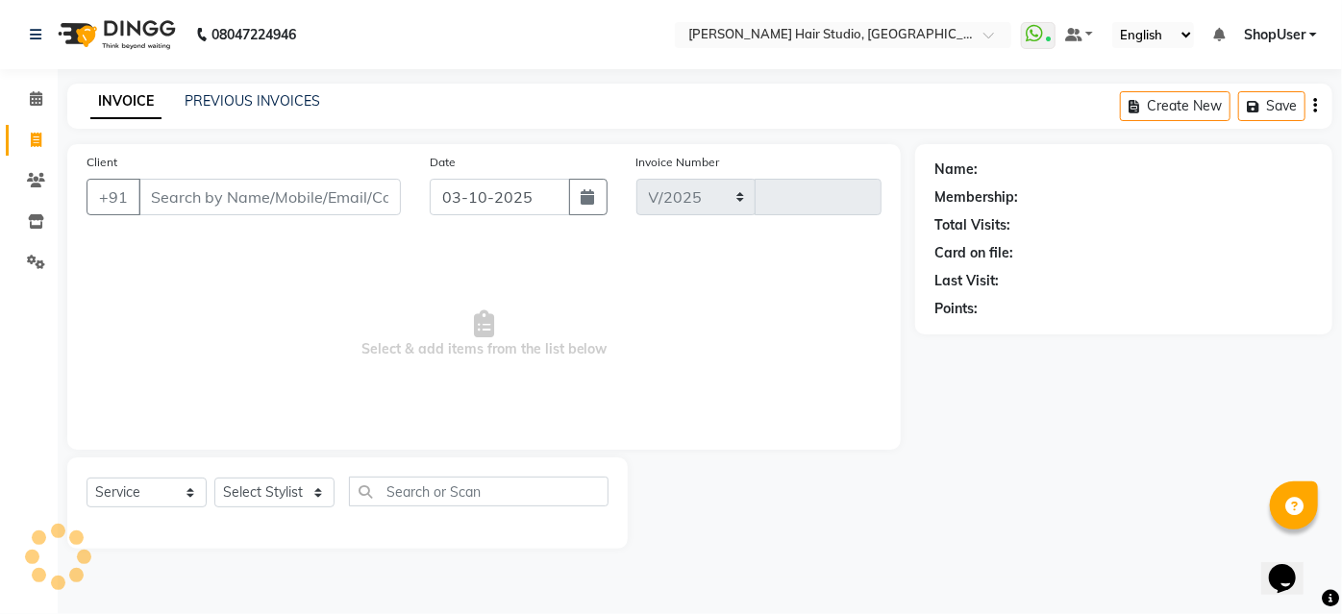
select select "627"
type input "5933"
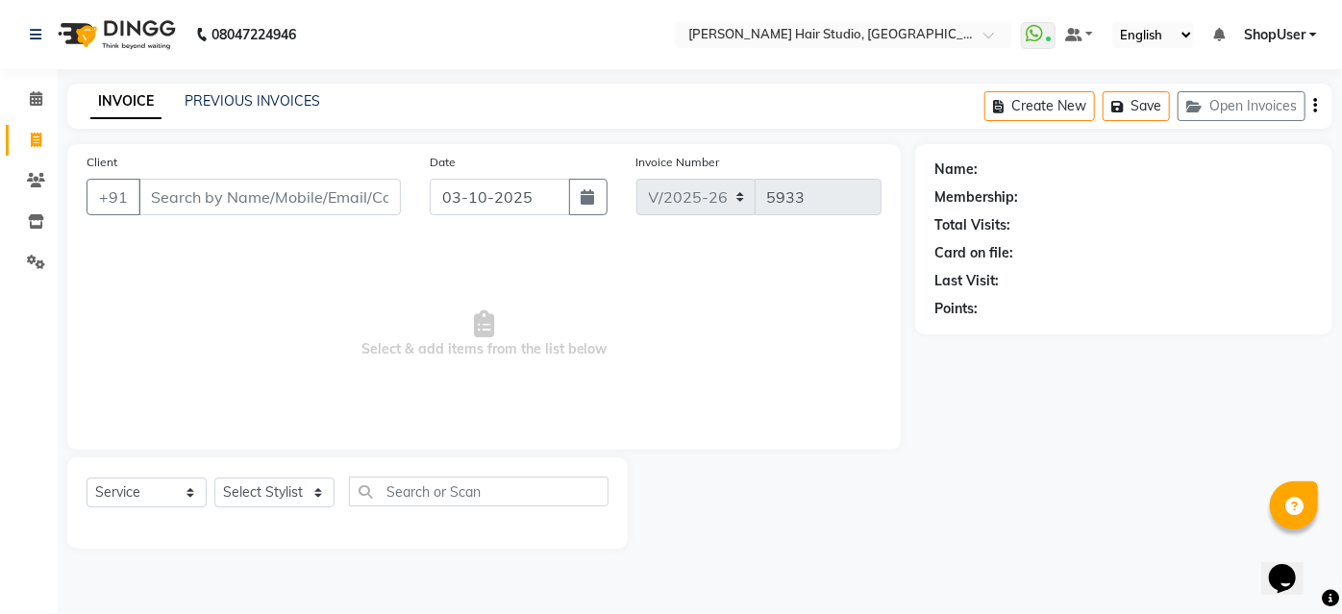
click at [266, 205] on input "Client" at bounding box center [269, 197] width 262 height 37
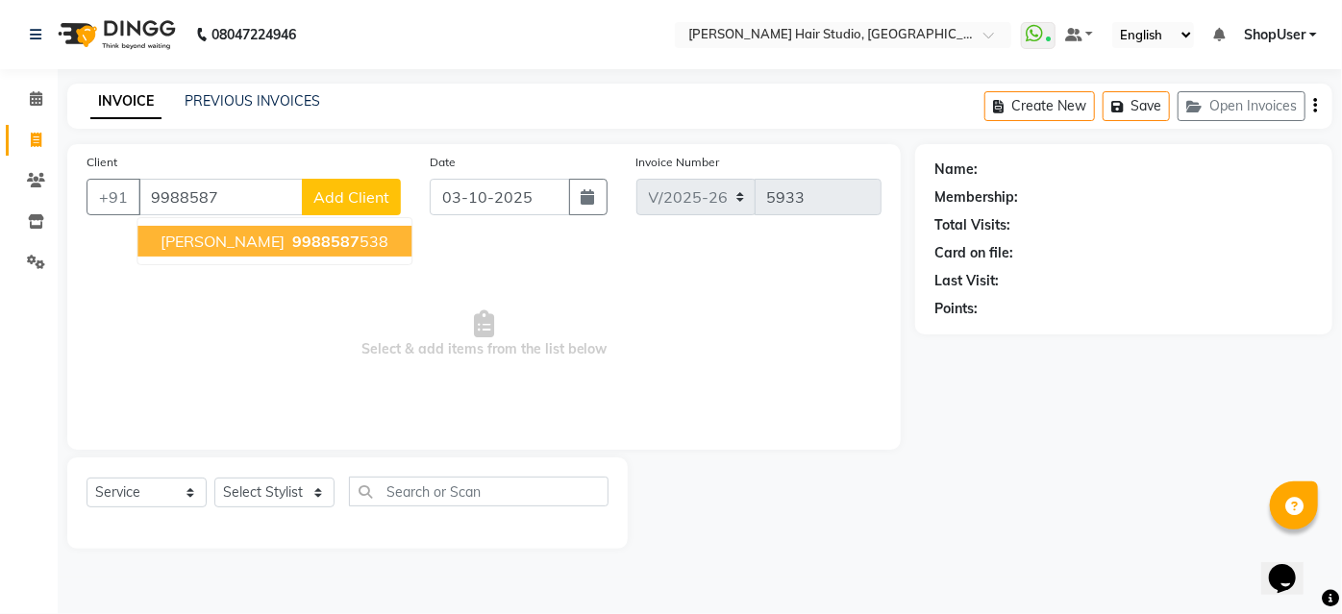
click at [294, 238] on ngb-highlight "9988587 538" at bounding box center [338, 241] width 100 height 19
type input "9988587538"
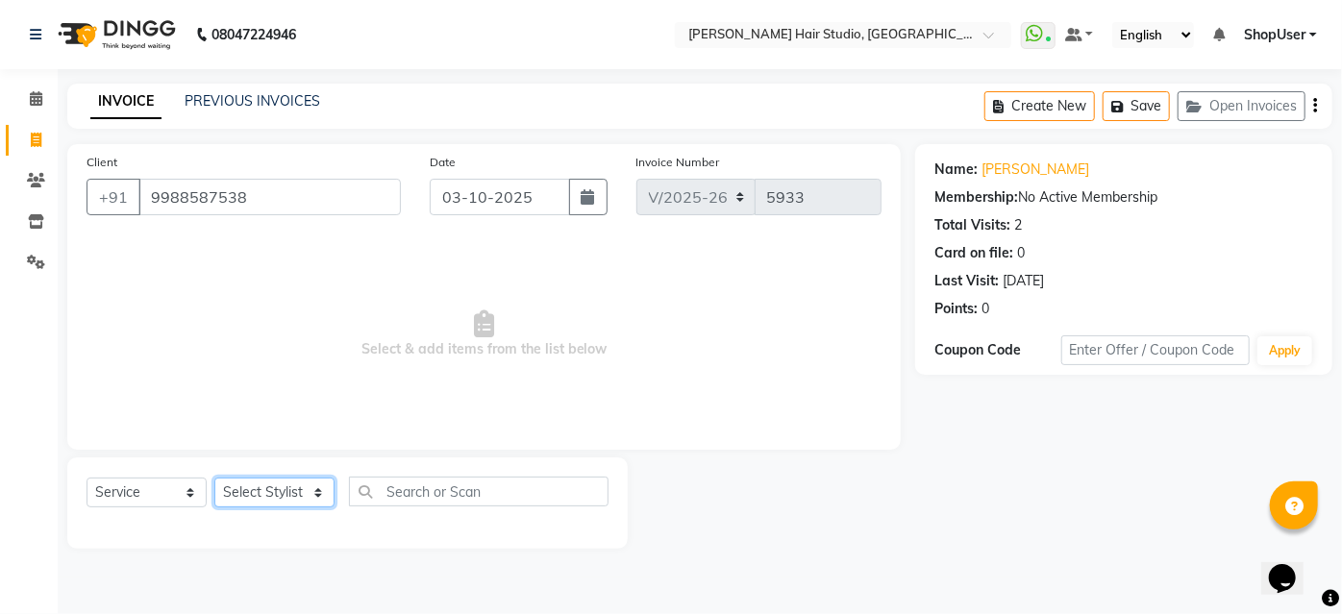
click at [253, 492] on select "Select Stylist [PERSON_NAME] [PERSON_NAME] Avinash [PERSON_NAME] kahde [PERSON_…" at bounding box center [274, 493] width 120 height 30
select select "81286"
click at [214, 478] on select "Select Stylist [PERSON_NAME] [PERSON_NAME] Avinash [PERSON_NAME] kahde [PERSON_…" at bounding box center [274, 493] width 120 height 30
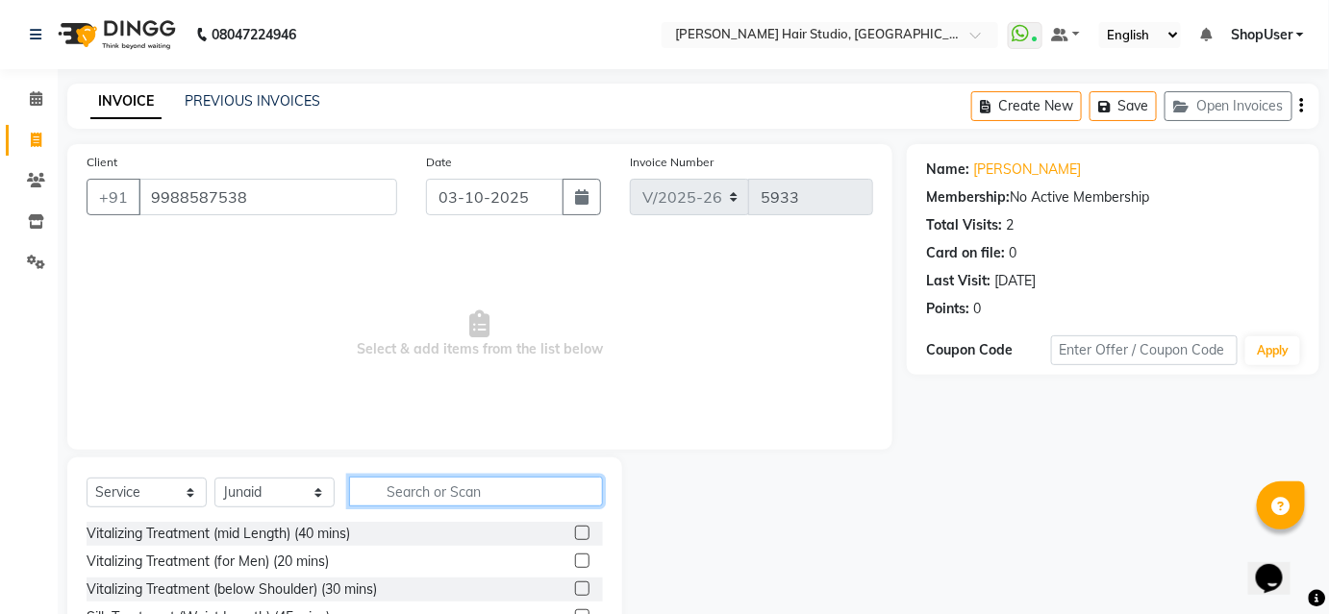
click at [381, 481] on input "text" at bounding box center [476, 492] width 254 height 30
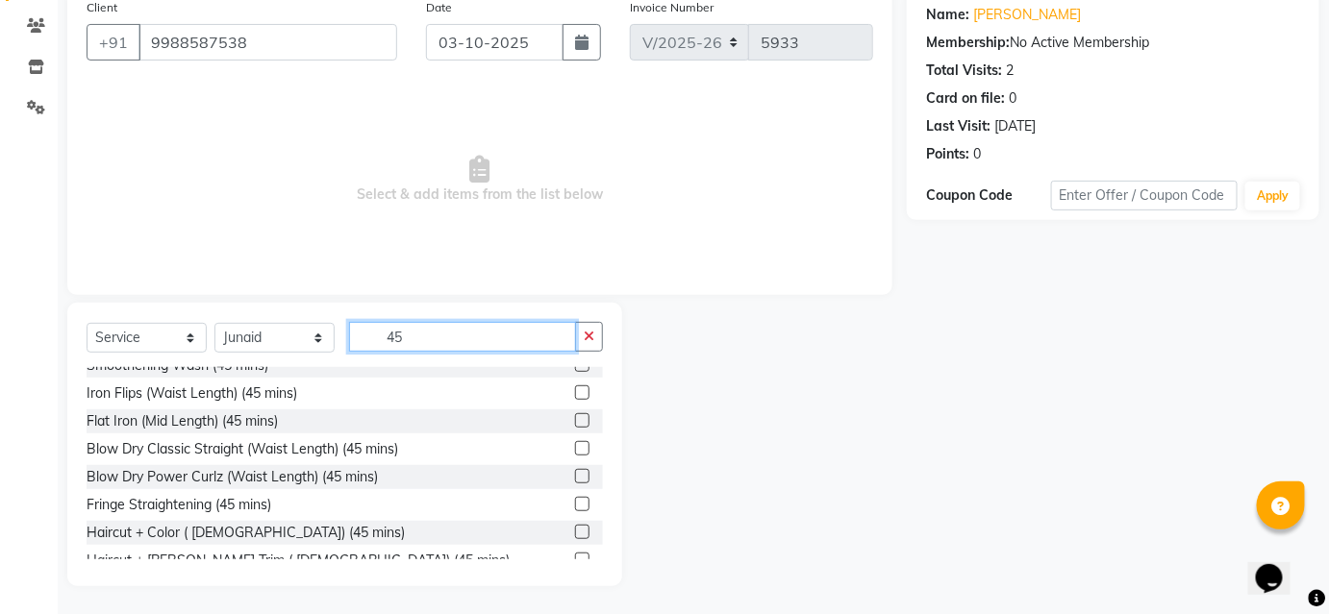
scroll to position [448, 0]
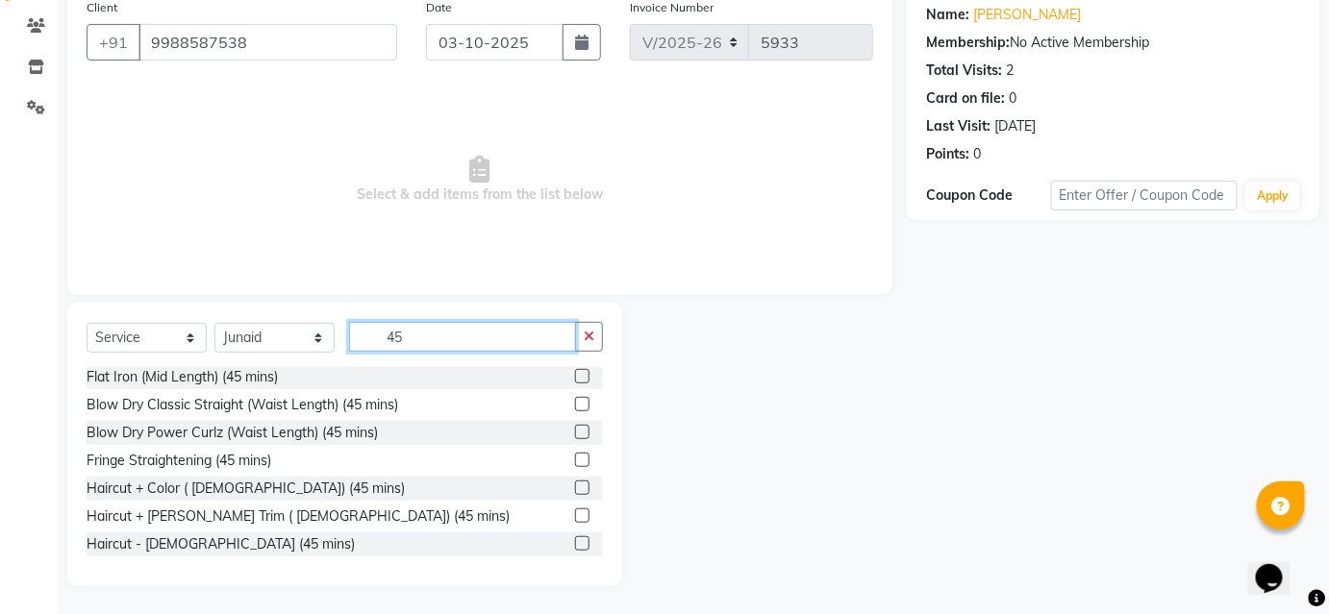
type input "45"
click at [575, 509] on label at bounding box center [582, 516] width 14 height 14
click at [575, 510] on input "checkbox" at bounding box center [581, 516] width 12 height 12
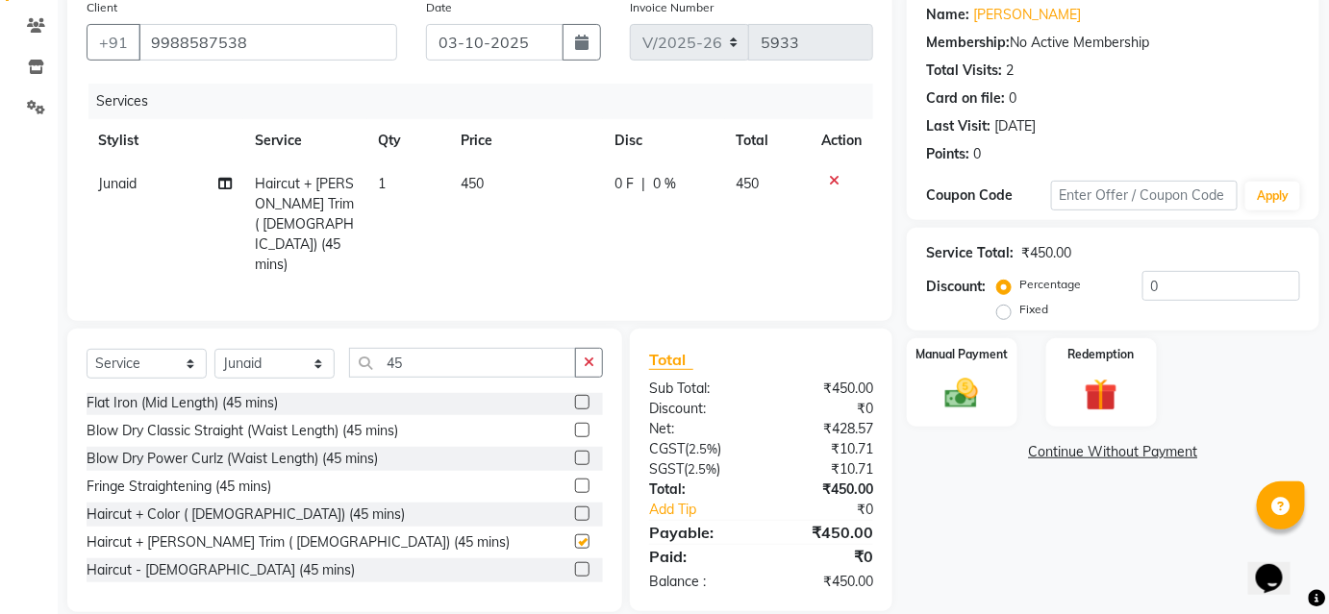
checkbox input "false"
click at [575, 562] on label at bounding box center [582, 569] width 14 height 14
click at [575, 564] on input "checkbox" at bounding box center [581, 570] width 12 height 12
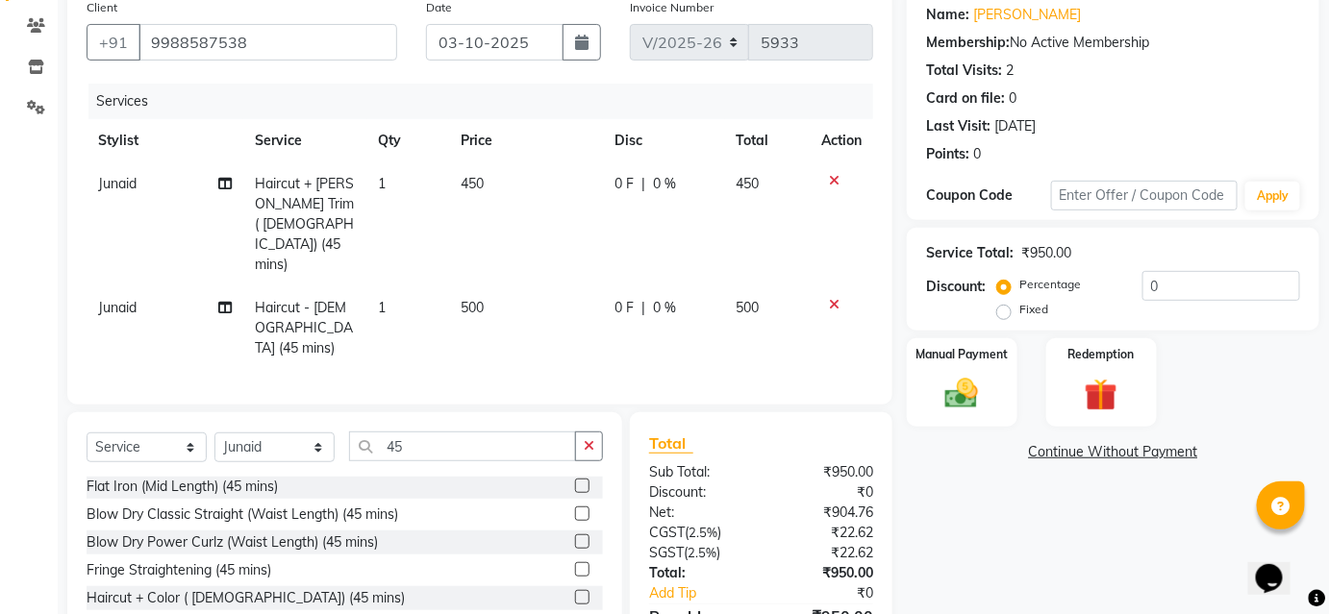
checkbox input "false"
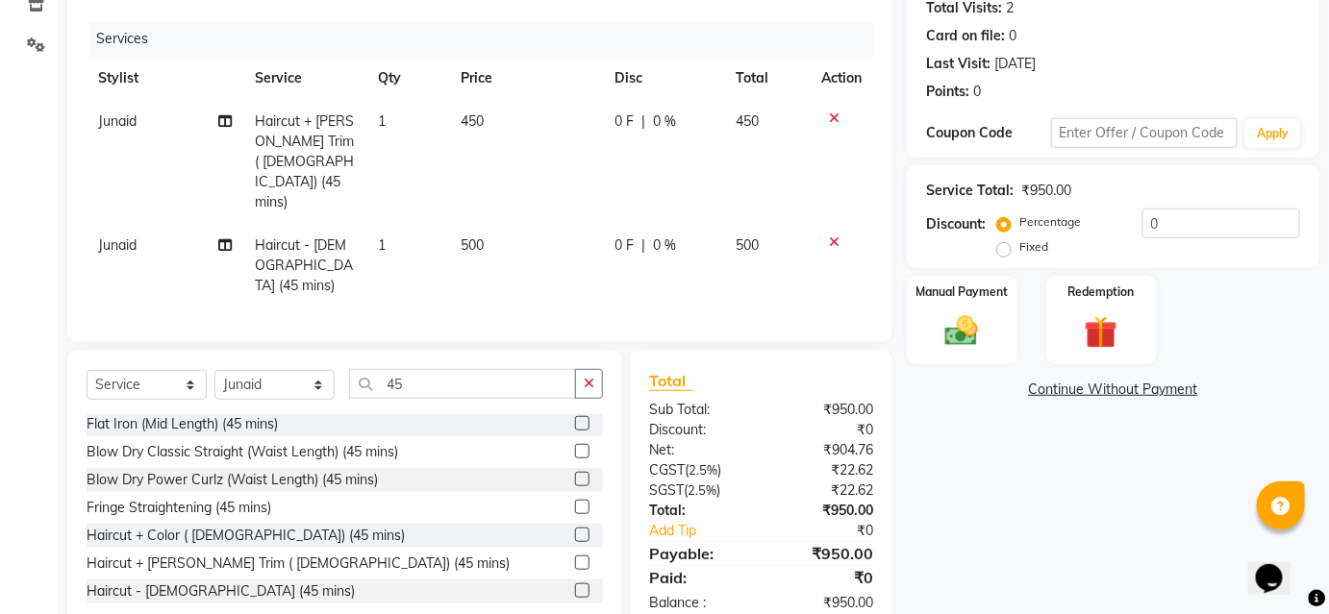
click at [142, 224] on td "Junaid" at bounding box center [165, 266] width 157 height 84
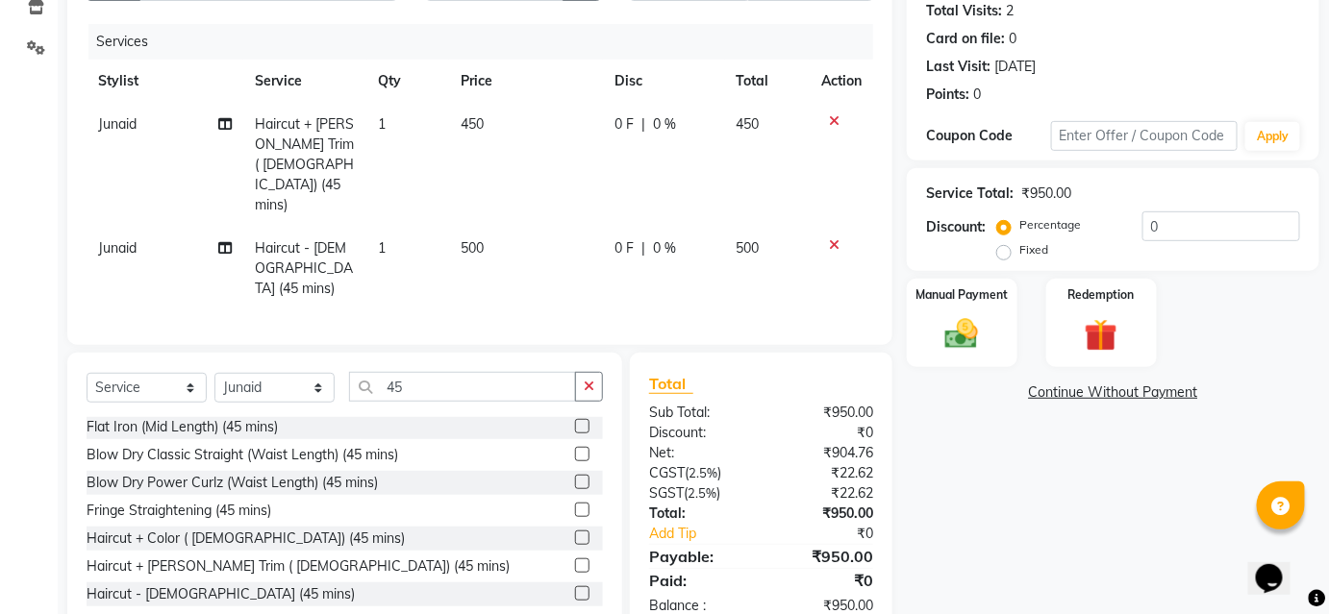
select select "81286"
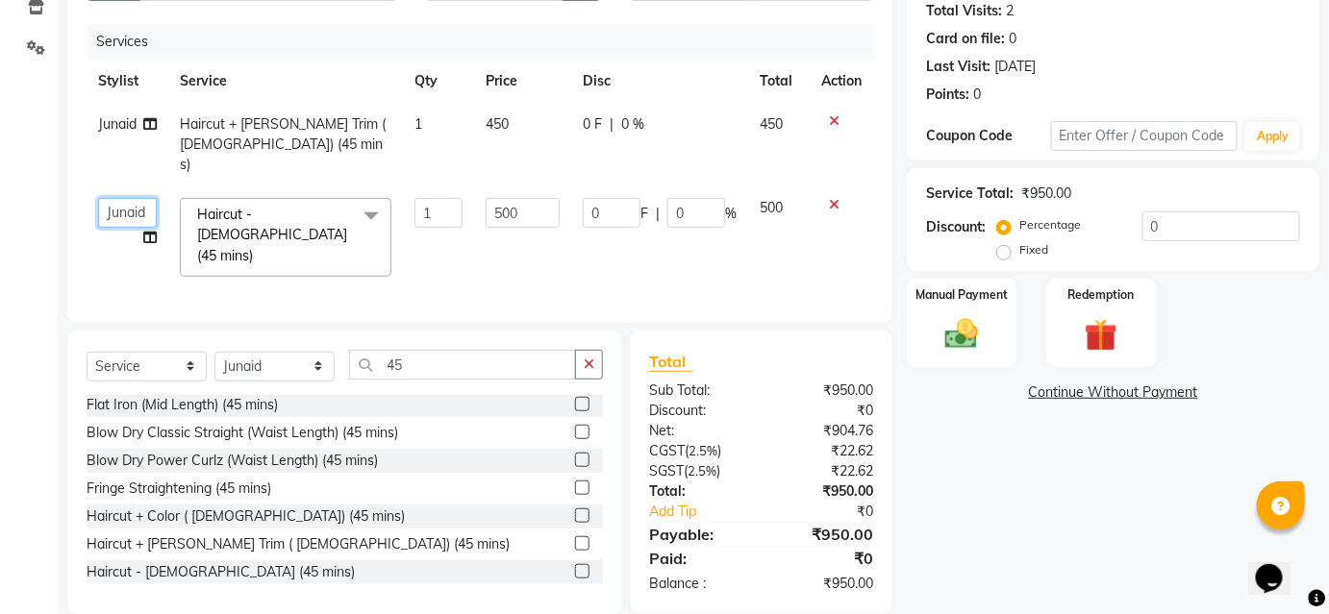
drag, startPoint x: 142, startPoint y: 188, endPoint x: 128, endPoint y: 196, distance: 16.3
click at [128, 198] on select "[PERSON_NAME] [PERSON_NAME] Avinash [PERSON_NAME] kahde [PERSON_NAME] Pawan [PE…" at bounding box center [127, 213] width 59 height 30
select select "80555"
click at [956, 361] on div "Manual Payment" at bounding box center [962, 323] width 114 height 93
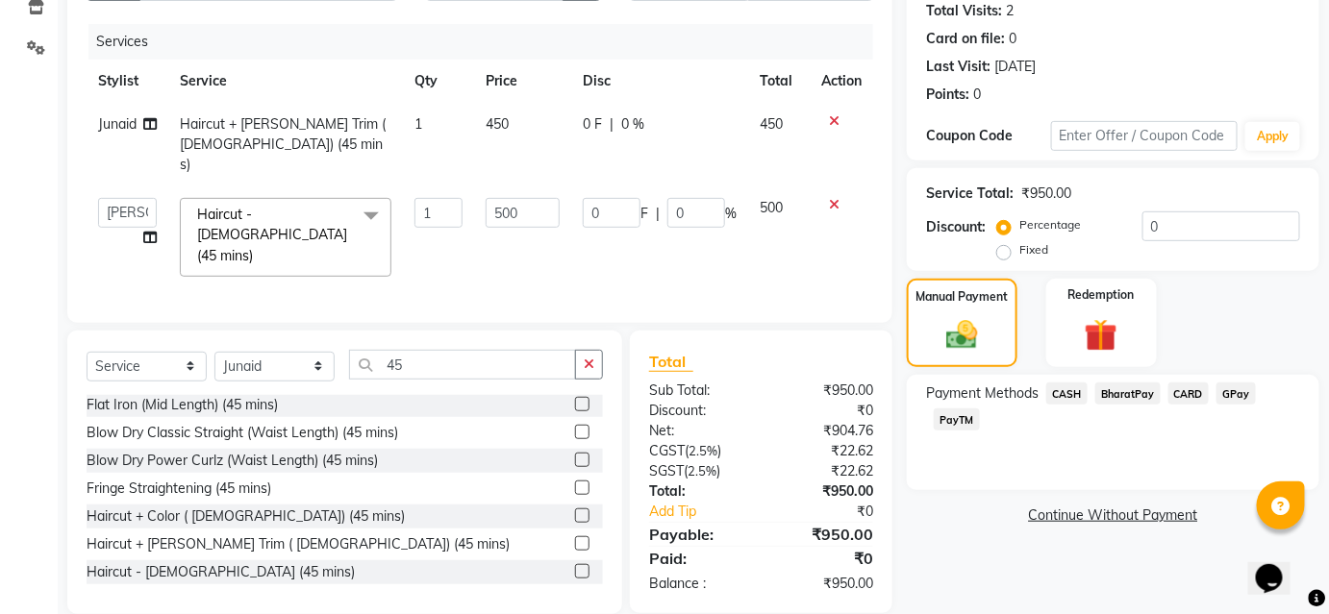
click at [1123, 397] on span "BharatPay" at bounding box center [1127, 394] width 65 height 22
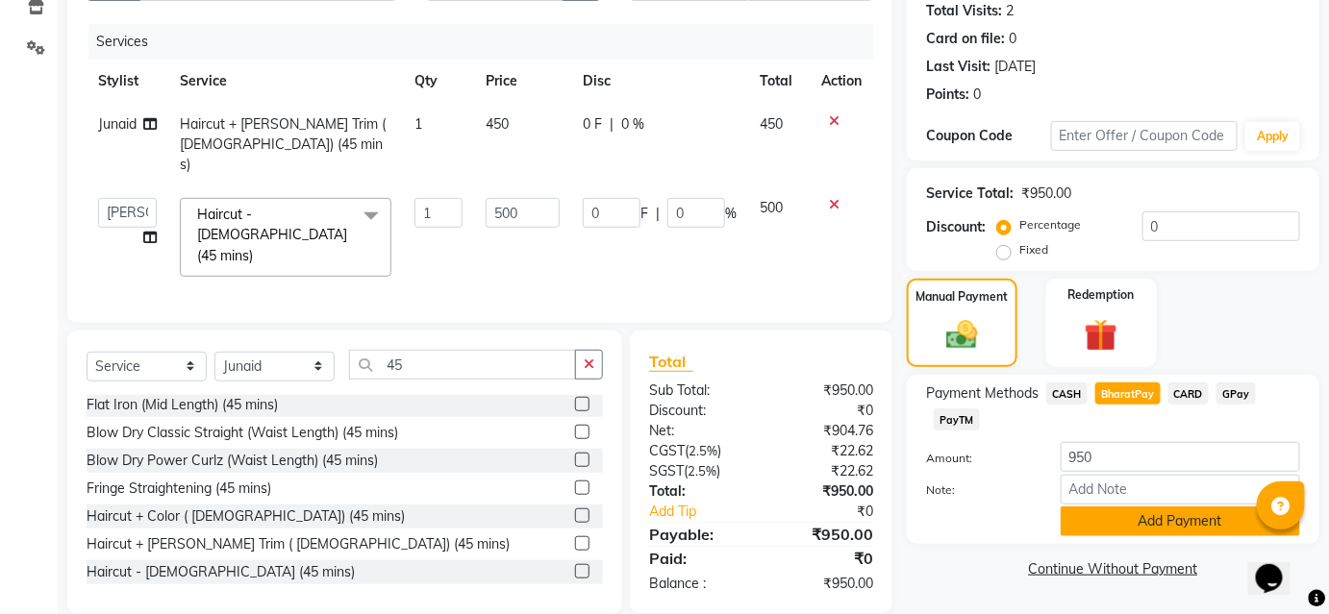
click at [1121, 526] on button "Add Payment" at bounding box center [1179, 522] width 239 height 30
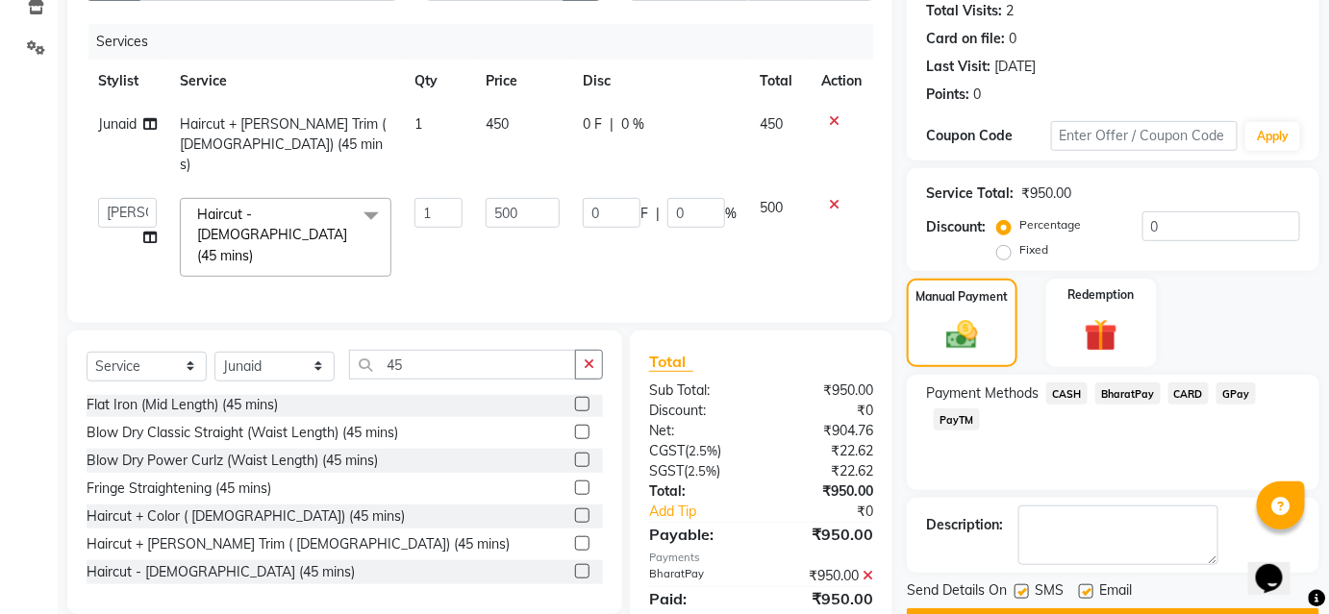
scroll to position [265, 0]
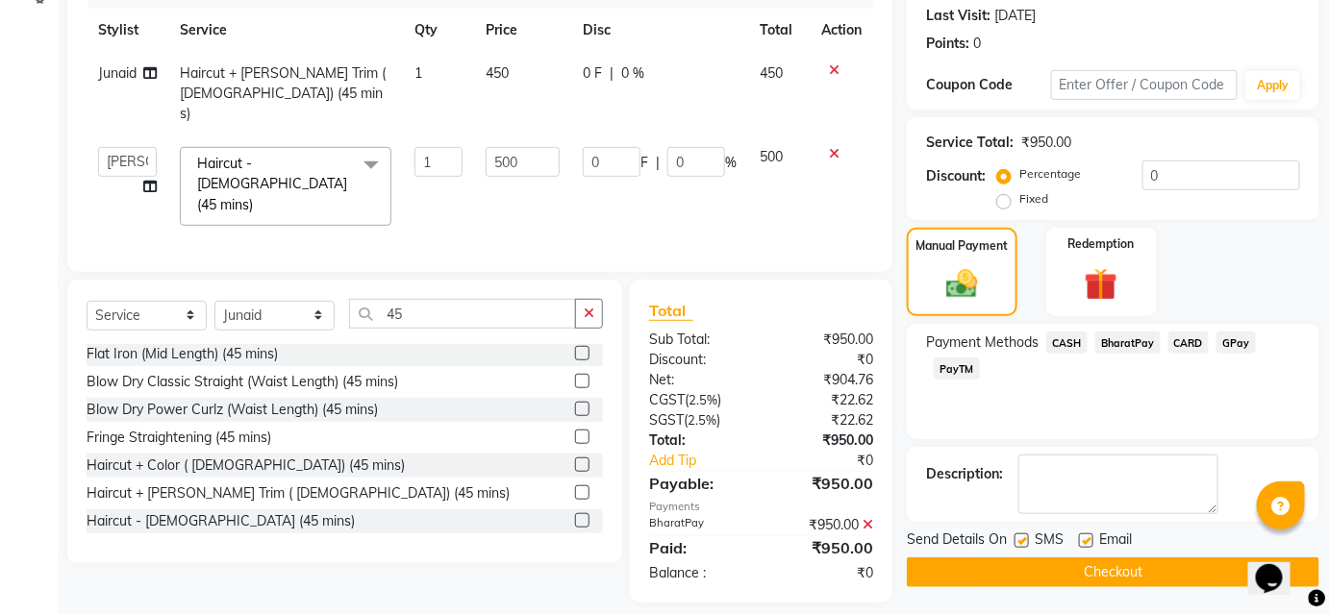
click at [1123, 564] on button "Checkout" at bounding box center [1113, 573] width 412 height 30
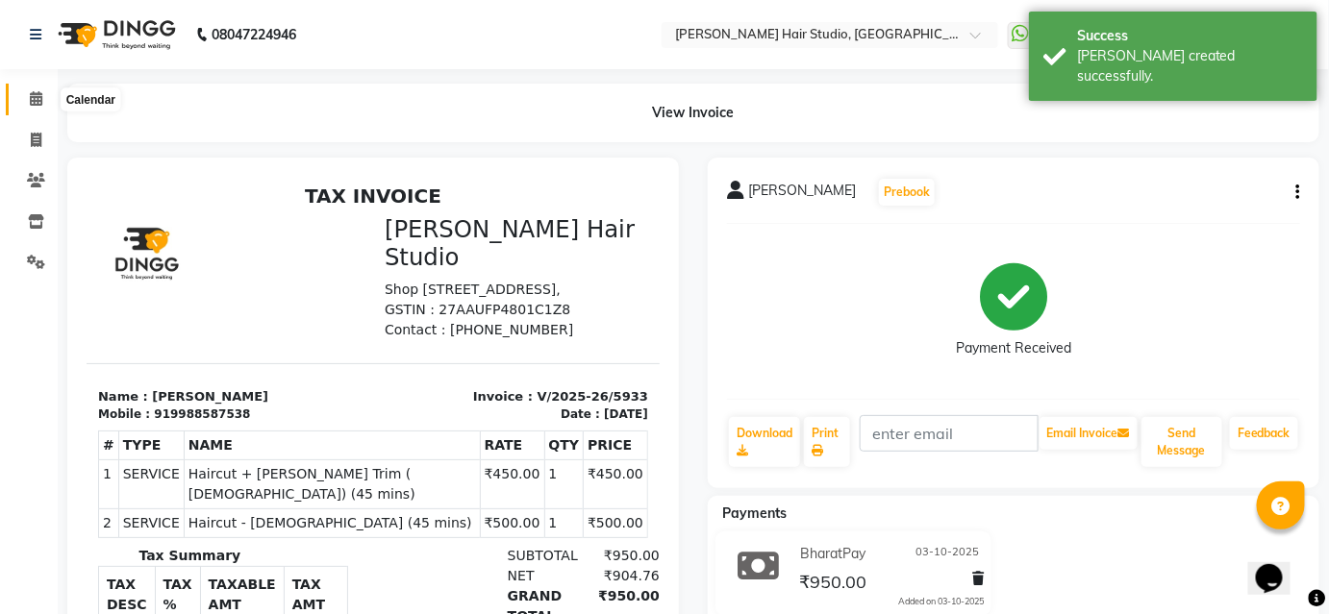
click at [37, 101] on icon at bounding box center [36, 98] width 12 height 14
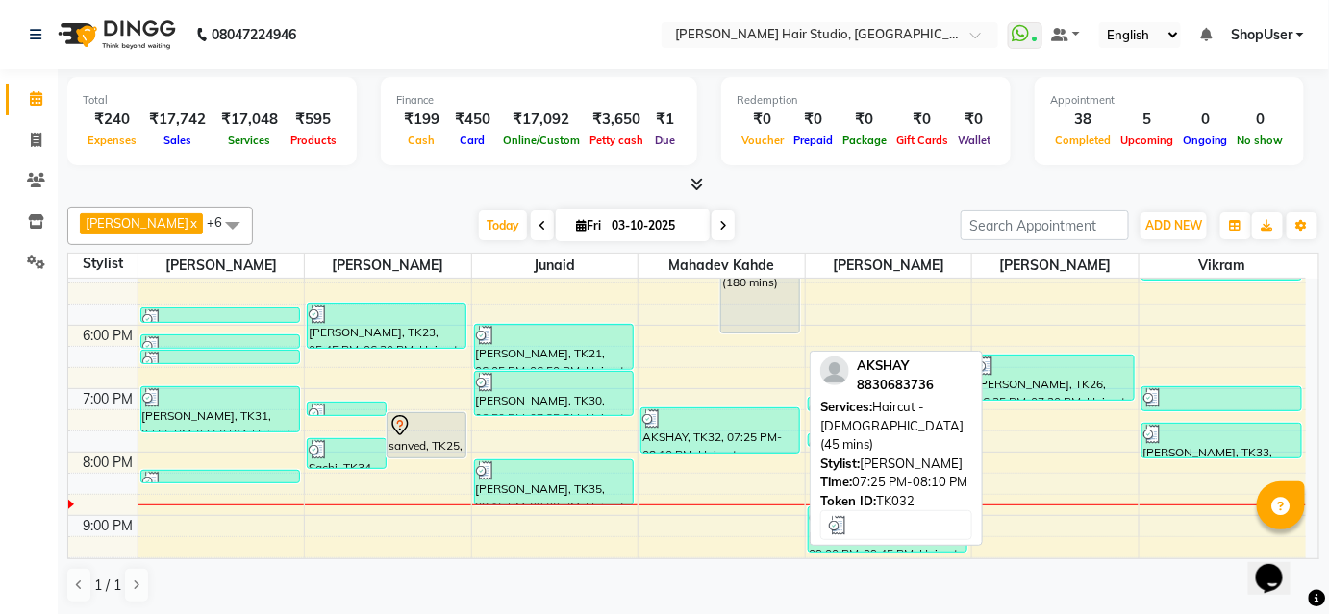
scroll to position [595, 0]
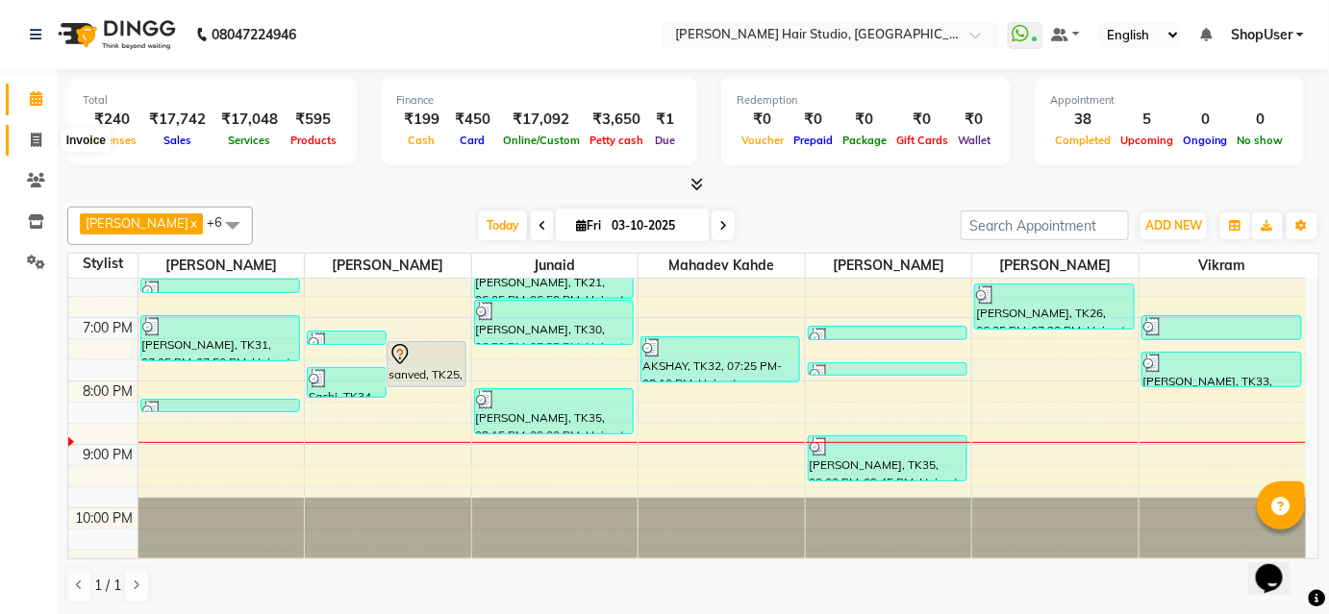
click at [32, 137] on icon at bounding box center [36, 140] width 11 height 14
select select "service"
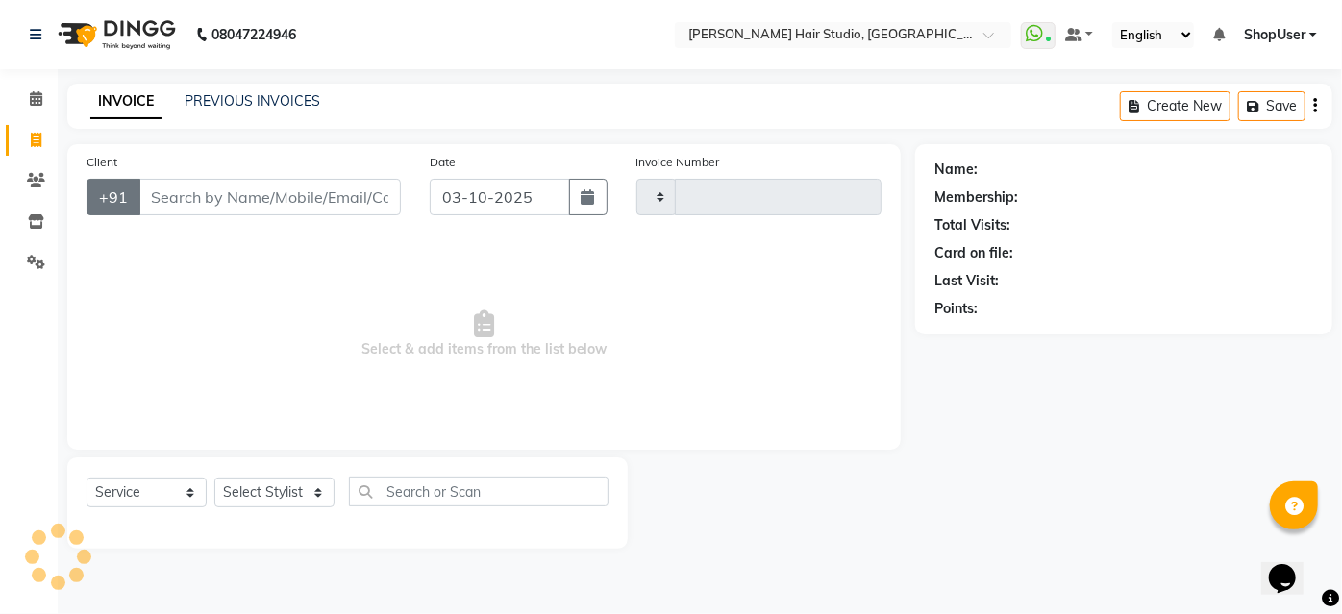
type input "5934"
select select "627"
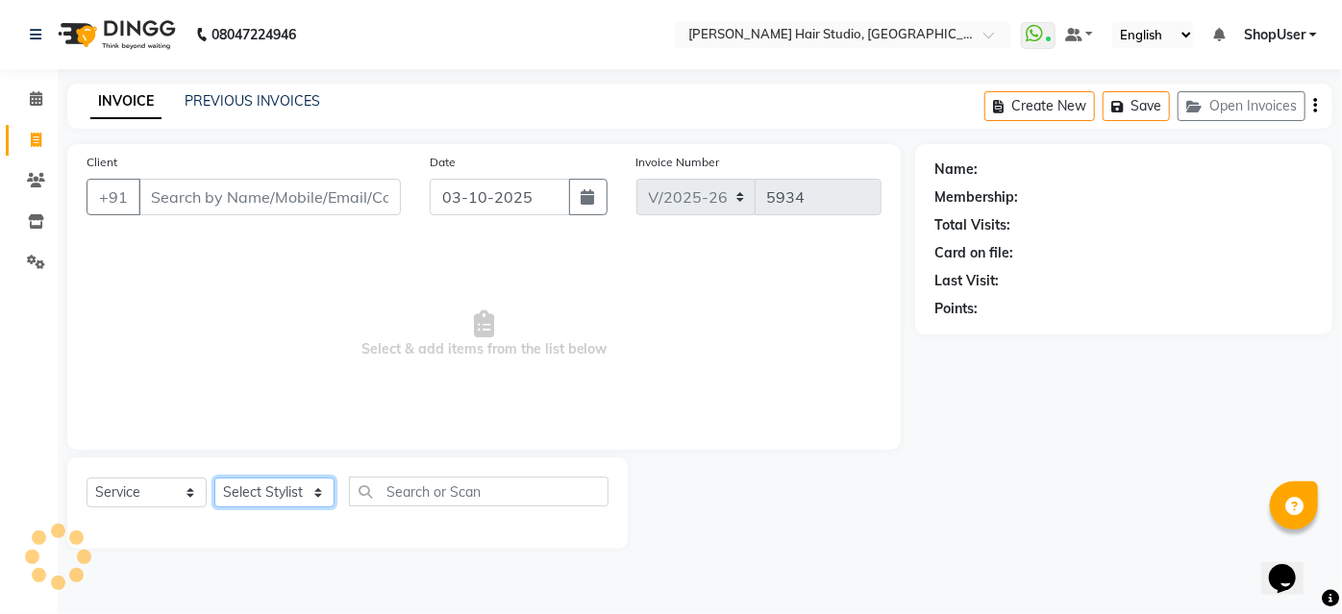
click at [287, 483] on select "Select Stylist" at bounding box center [274, 493] width 120 height 30
click at [291, 464] on div "Select Service Product Membership Package Voucher Prepaid Gift Card Select Styl…" at bounding box center [347, 503] width 560 height 91
click at [275, 479] on select "Select Stylist [PERSON_NAME] [PERSON_NAME] Avinash [PERSON_NAME] kahde [PERSON_…" at bounding box center [274, 493] width 120 height 30
select select "34696"
click at [214, 478] on select "Select Stylist [PERSON_NAME] [PERSON_NAME] Avinash [PERSON_NAME] kahde [PERSON_…" at bounding box center [274, 493] width 120 height 30
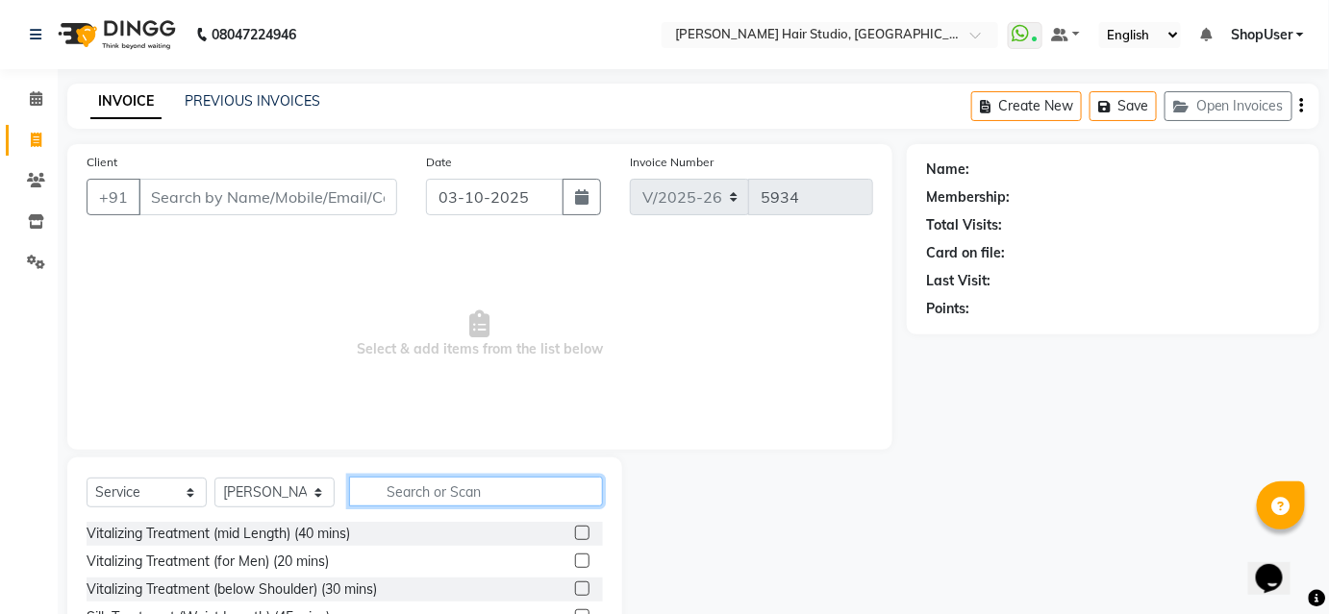
click at [411, 499] on input "text" at bounding box center [476, 492] width 254 height 30
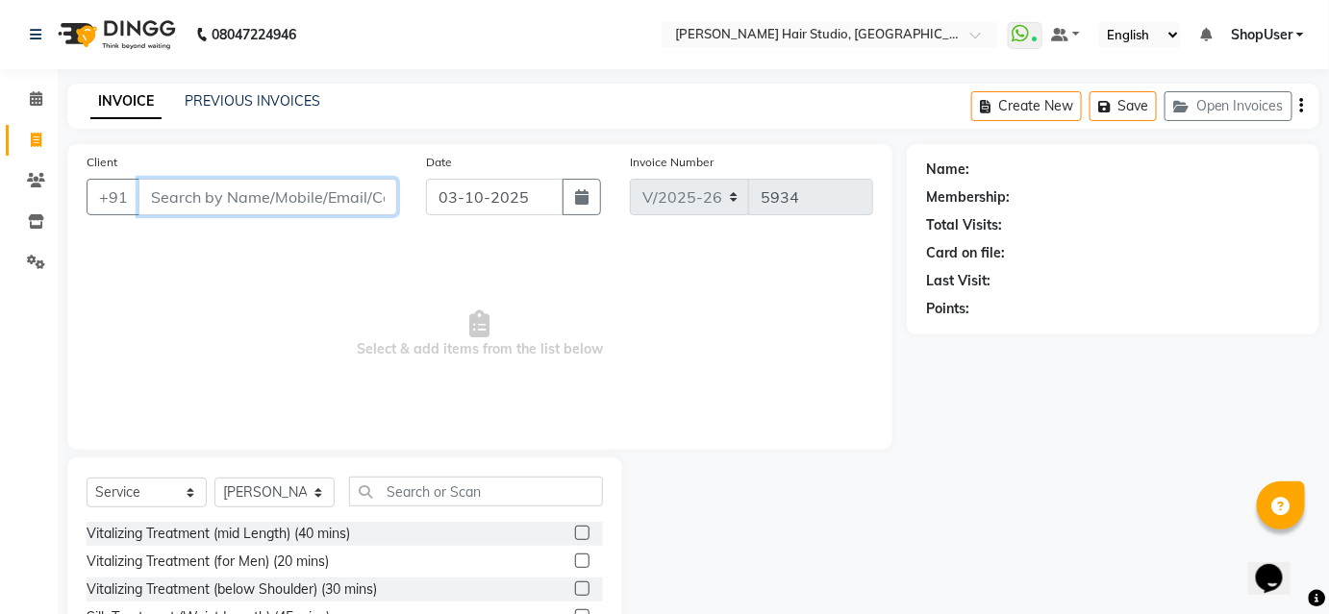
click at [288, 189] on input "Client" at bounding box center [267, 197] width 259 height 37
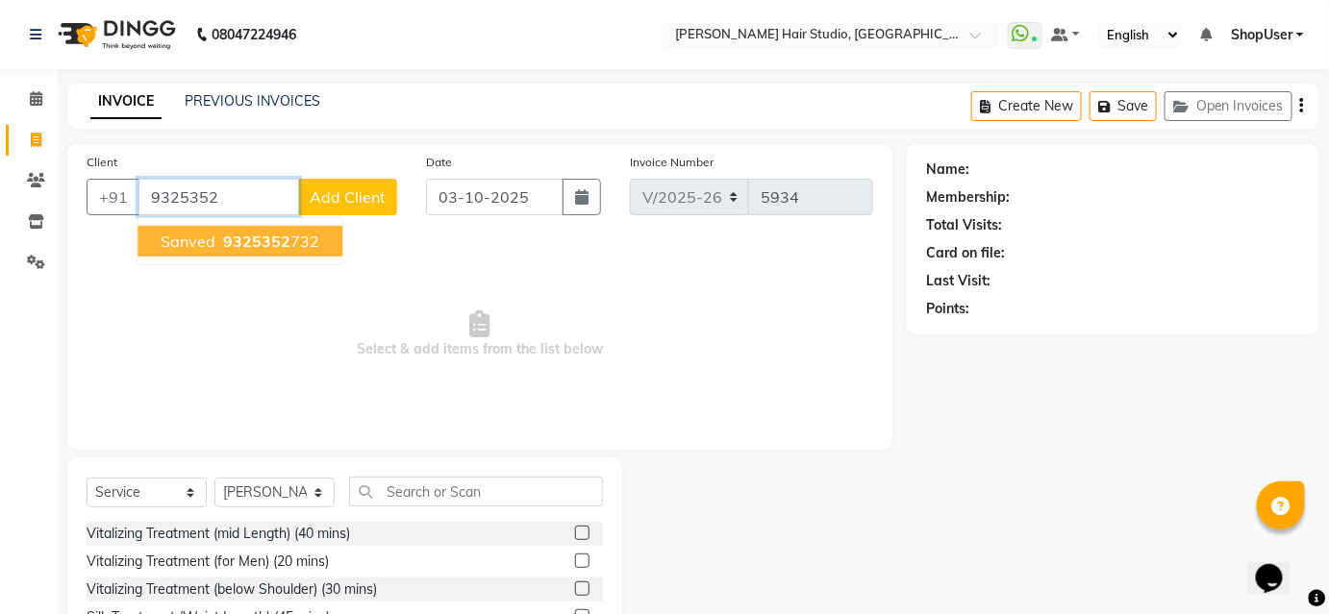
click at [294, 236] on ngb-highlight "9325352 732" at bounding box center [269, 241] width 100 height 19
type input "9325352732"
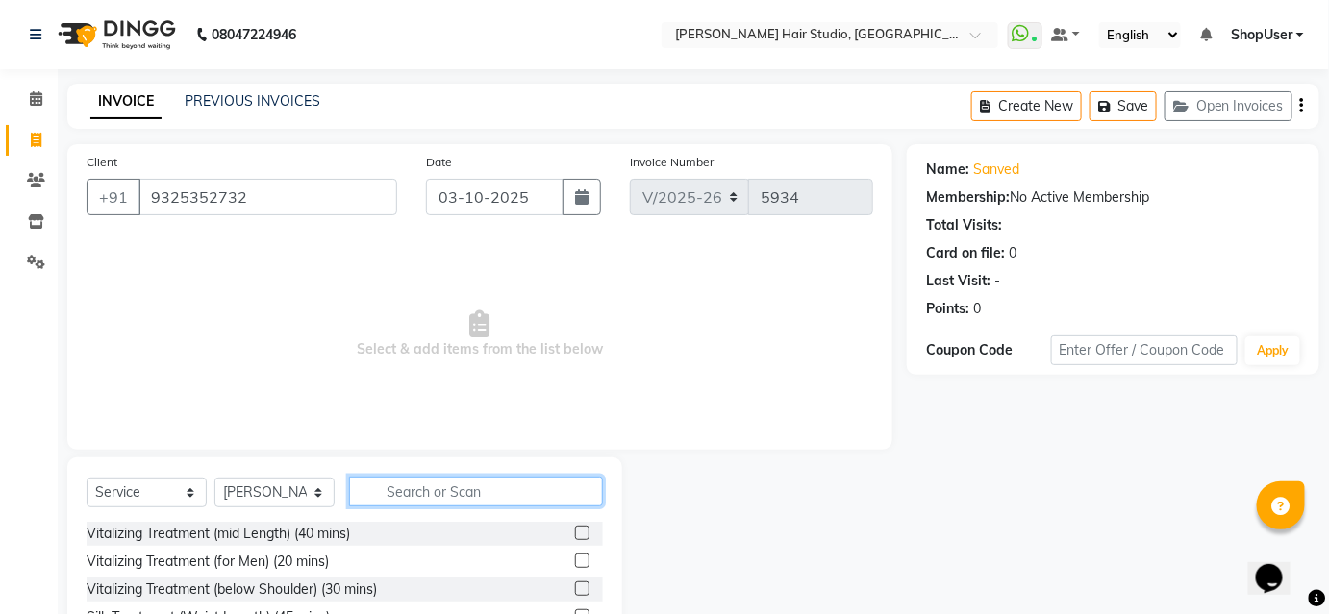
click at [432, 486] on input "text" at bounding box center [476, 492] width 254 height 30
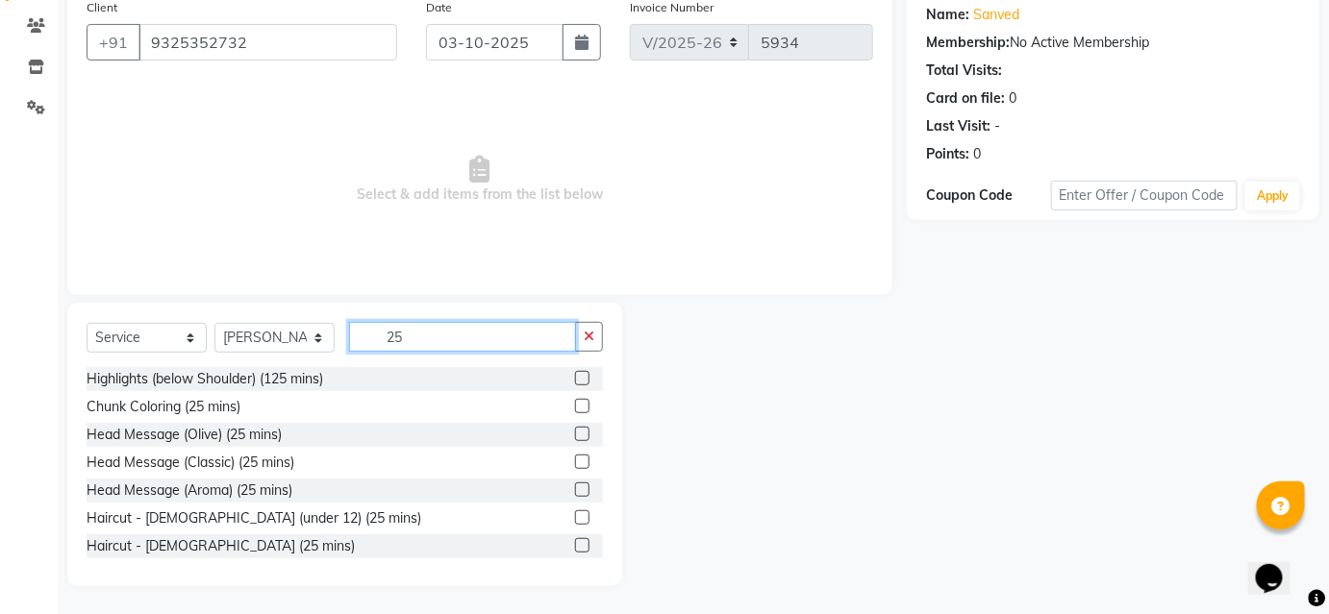
scroll to position [2, 0]
type input "25"
click at [575, 538] on label at bounding box center [582, 543] width 14 height 14
click at [575, 538] on input "checkbox" at bounding box center [581, 544] width 12 height 12
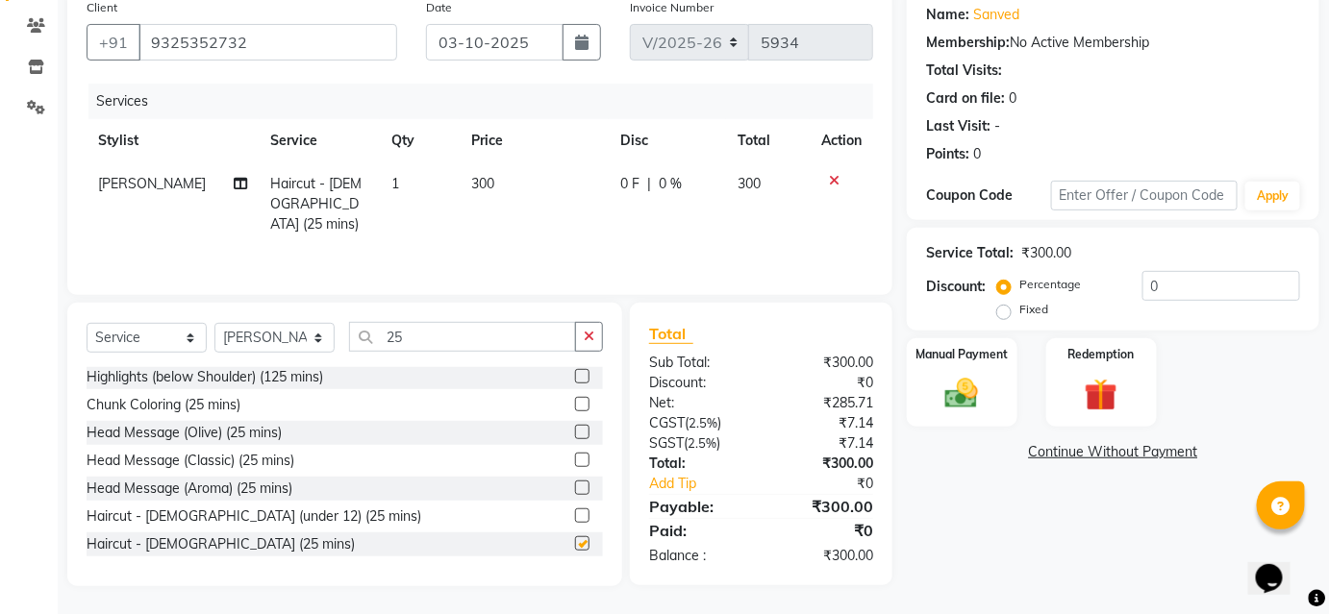
checkbox input "false"
click at [957, 372] on div "Manual Payment" at bounding box center [962, 382] width 114 height 93
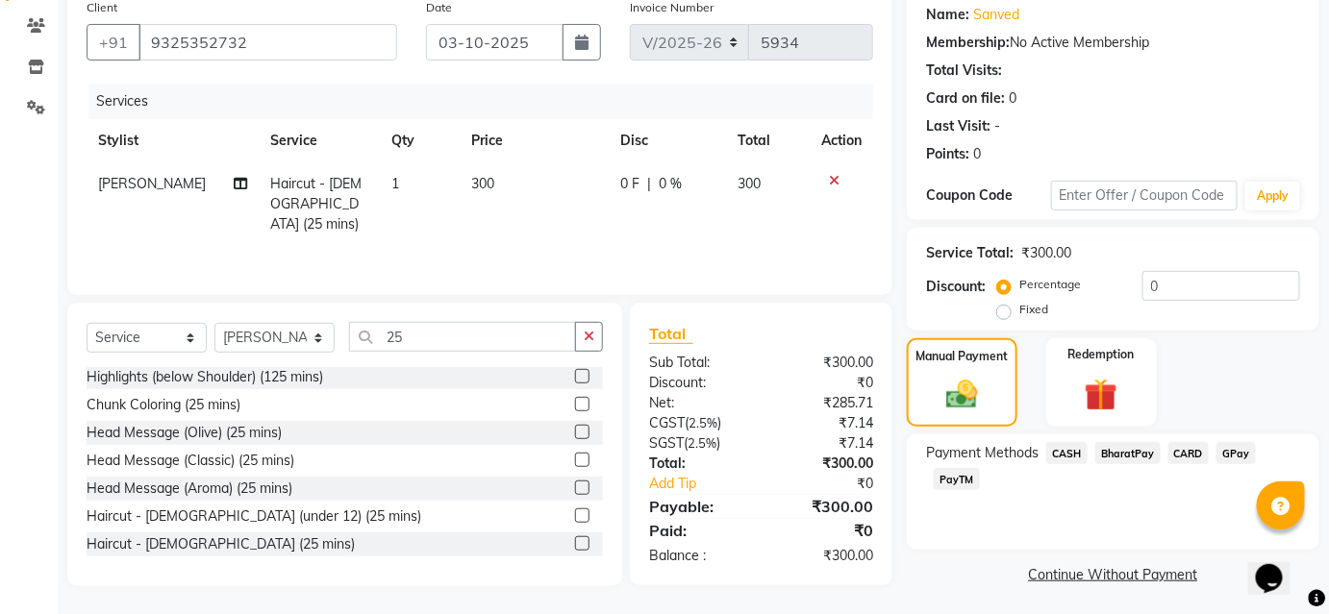
click at [1135, 445] on span "BharatPay" at bounding box center [1127, 453] width 65 height 22
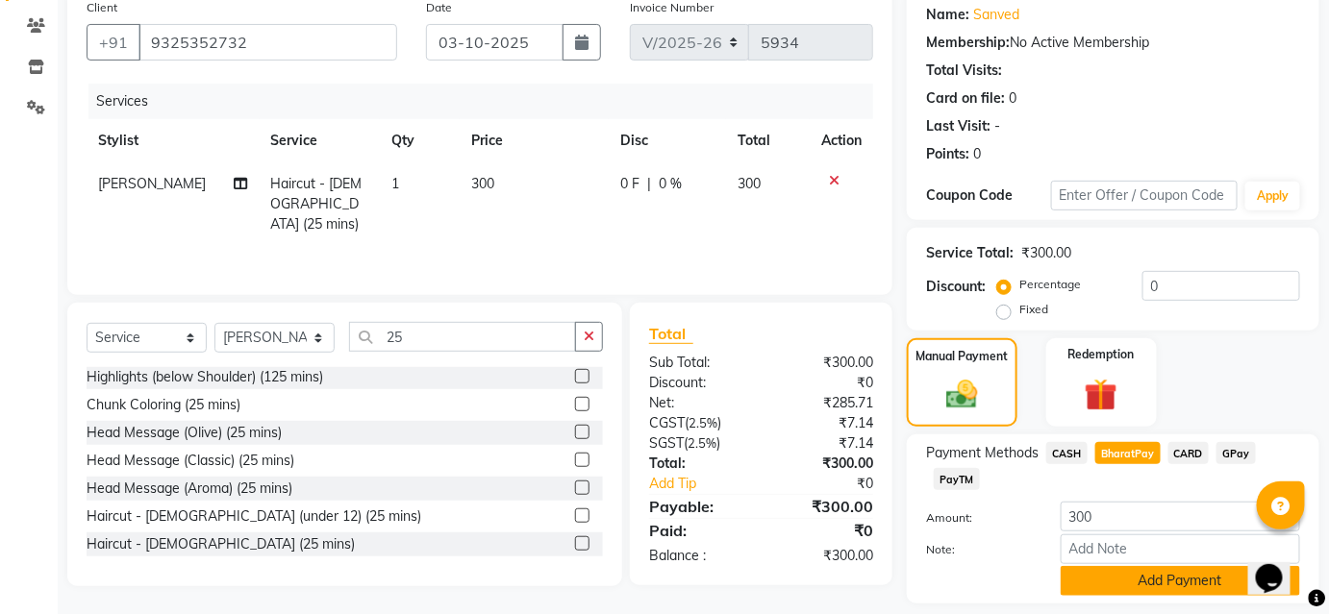
click at [1095, 576] on button "Add Payment" at bounding box center [1179, 581] width 239 height 30
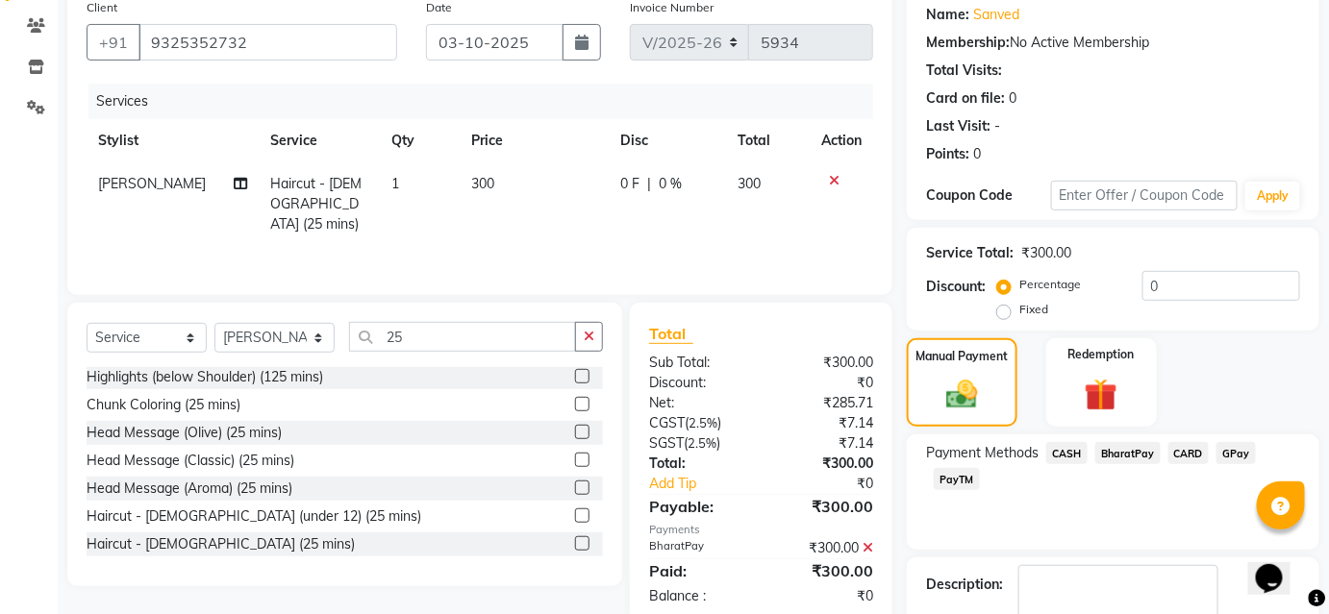
scroll to position [265, 0]
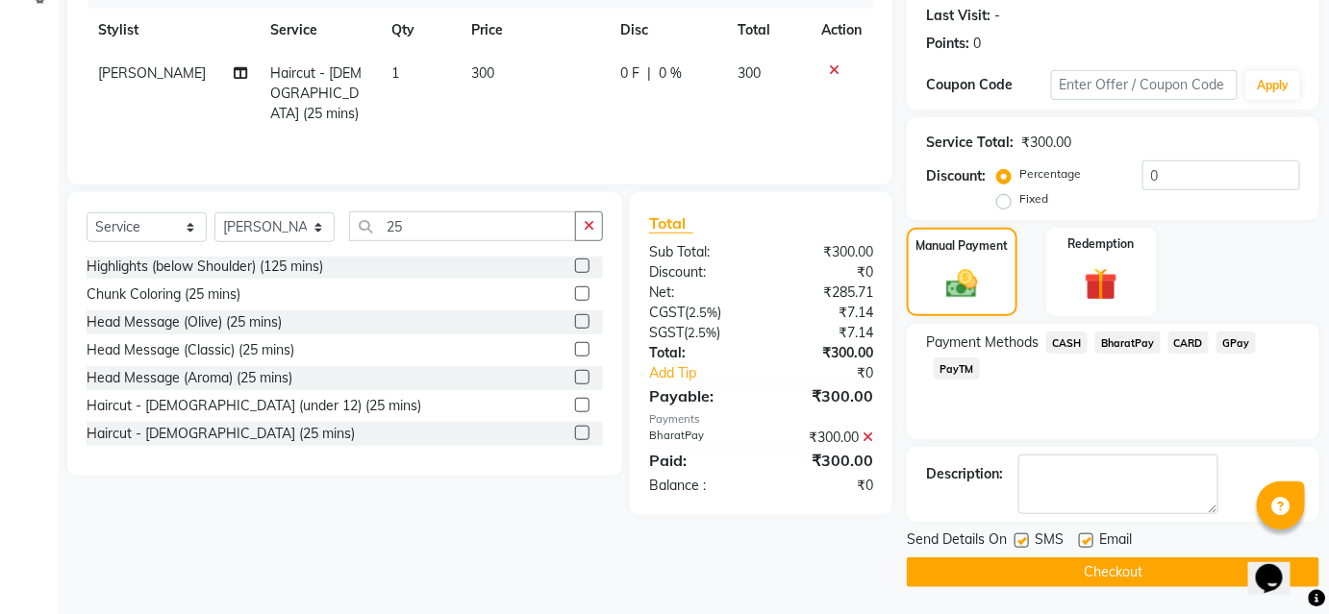
click at [1094, 569] on button "Checkout" at bounding box center [1113, 573] width 412 height 30
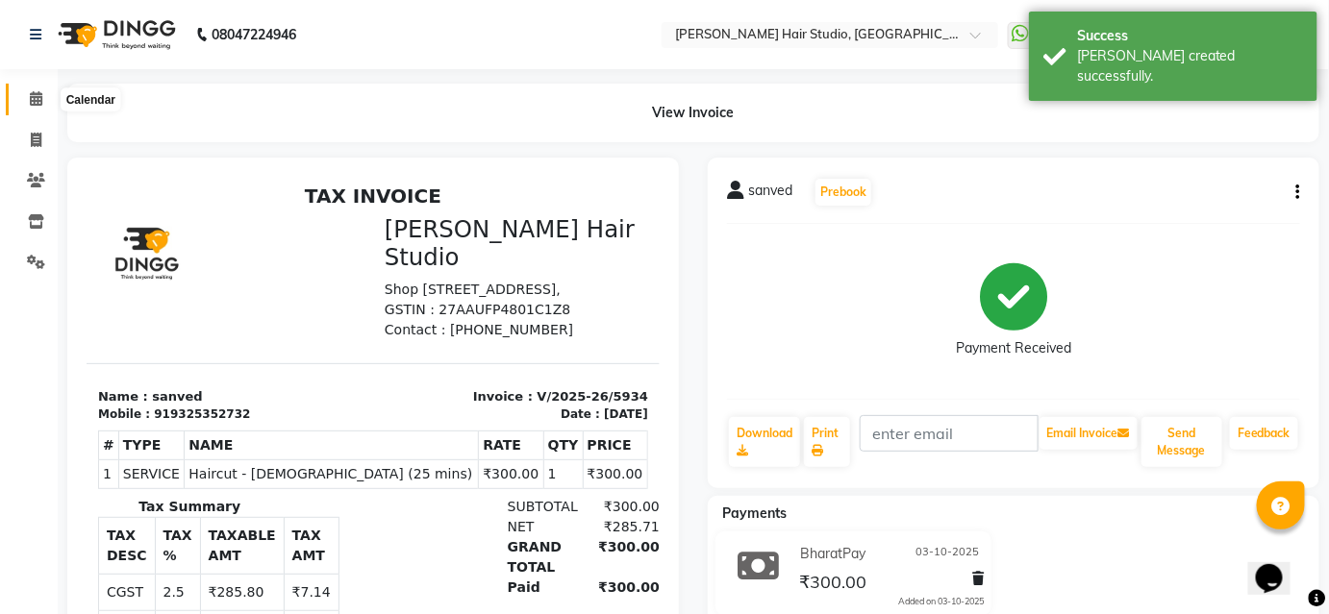
click at [34, 102] on icon at bounding box center [36, 98] width 12 height 14
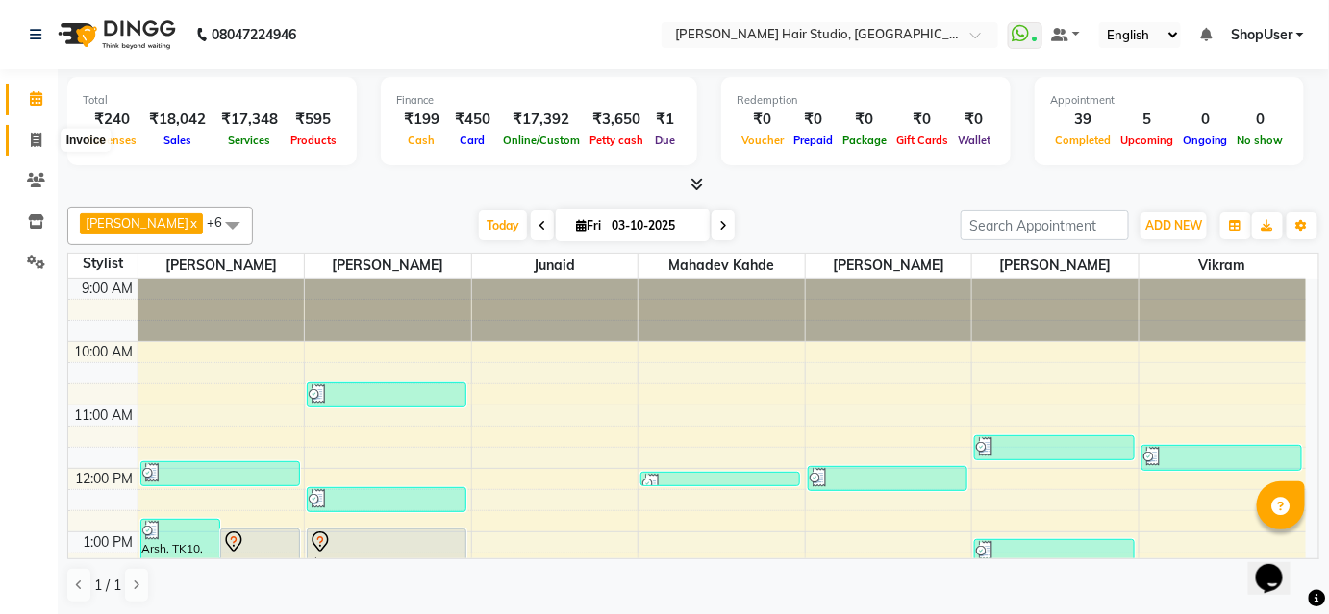
click at [35, 132] on span at bounding box center [36, 141] width 34 height 22
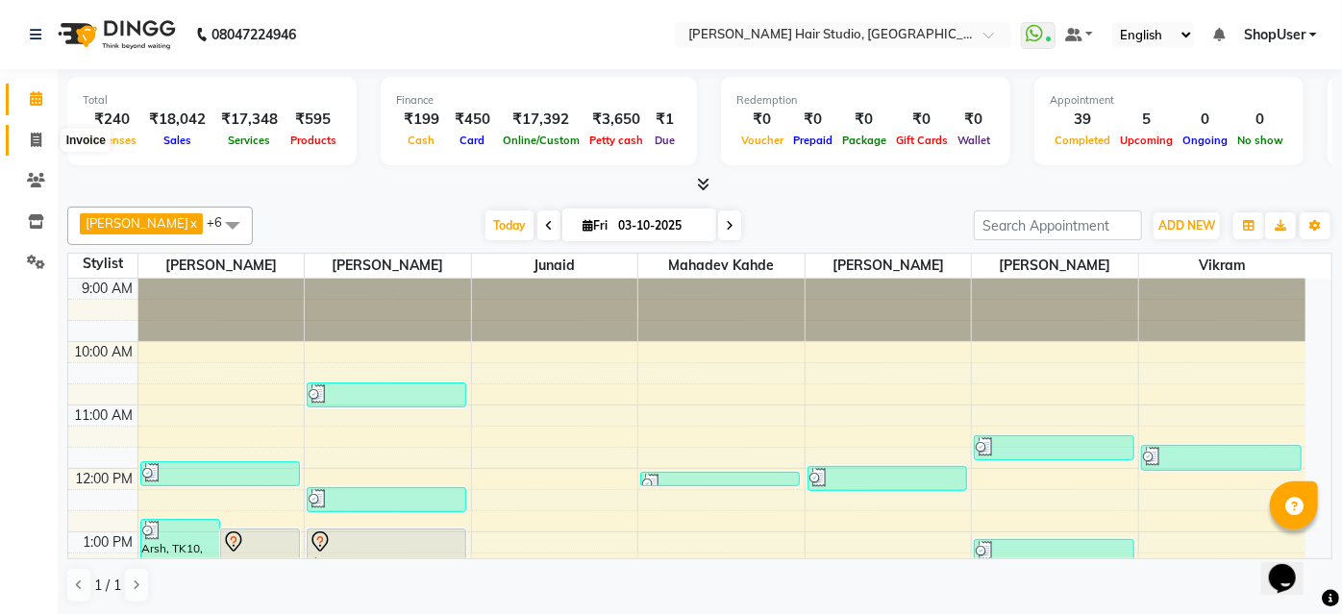
select select "service"
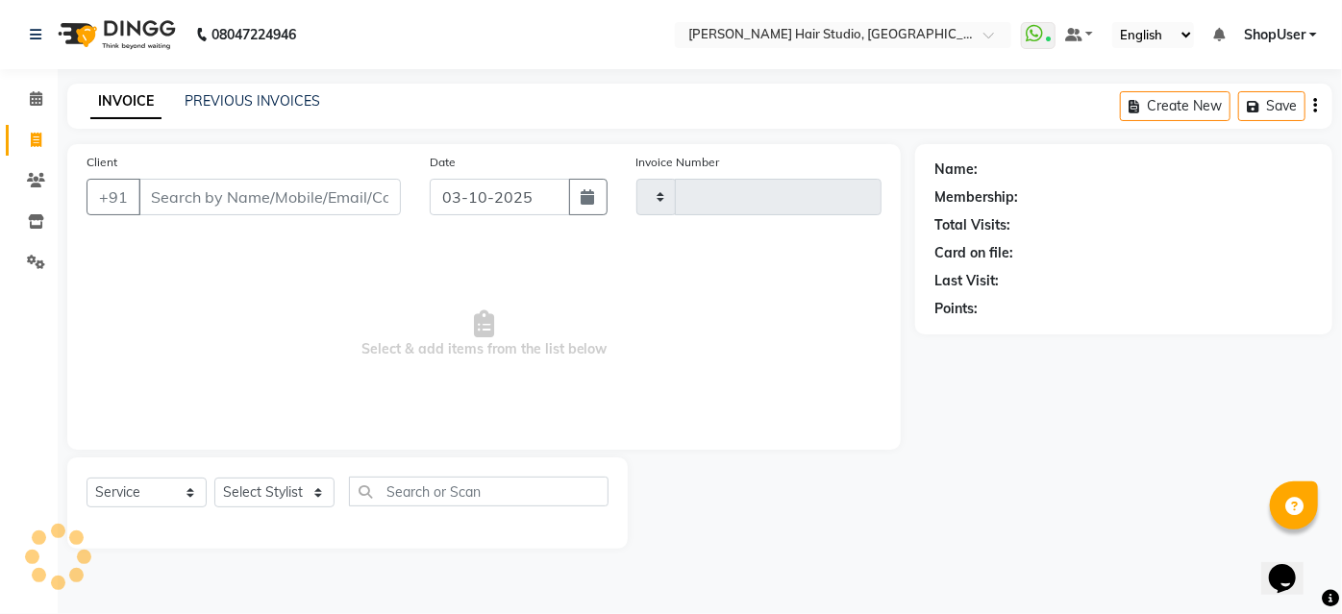
type input "5935"
select select "627"
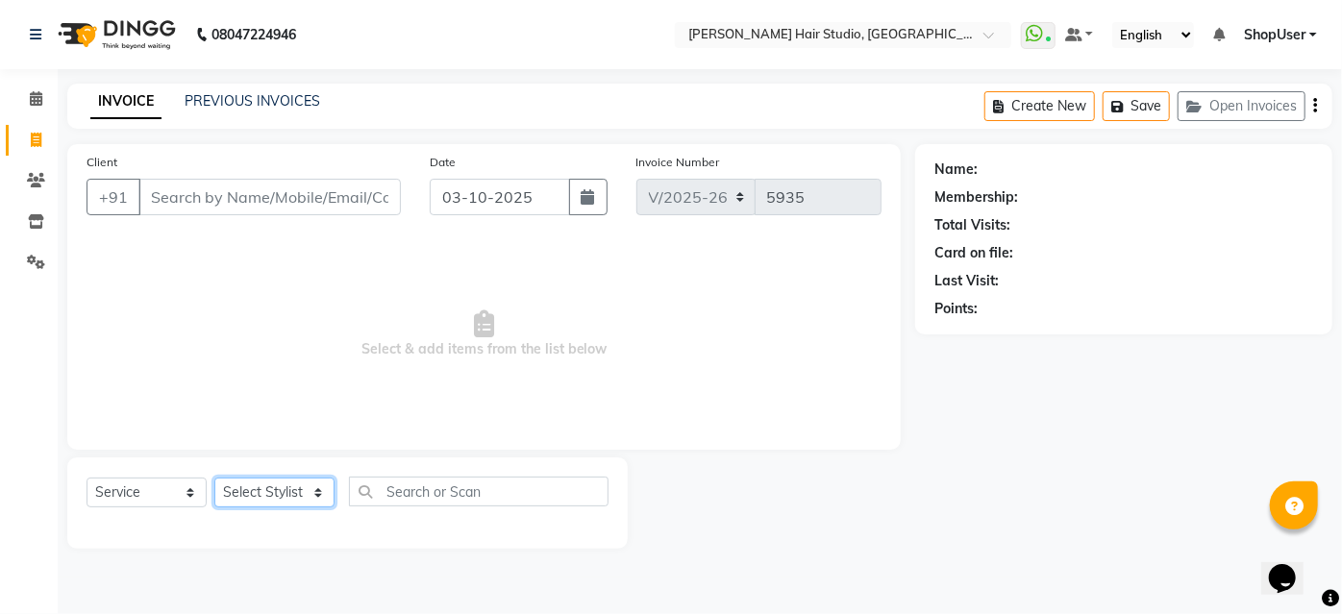
click at [256, 486] on select "Select Stylist [PERSON_NAME] [PERSON_NAME] Avinash [PERSON_NAME] kahde [PERSON_…" at bounding box center [274, 493] width 120 height 30
select select "32802"
click at [214, 478] on select "Select Stylist [PERSON_NAME] [PERSON_NAME] Avinash [PERSON_NAME] kahde [PERSON_…" at bounding box center [274, 493] width 120 height 30
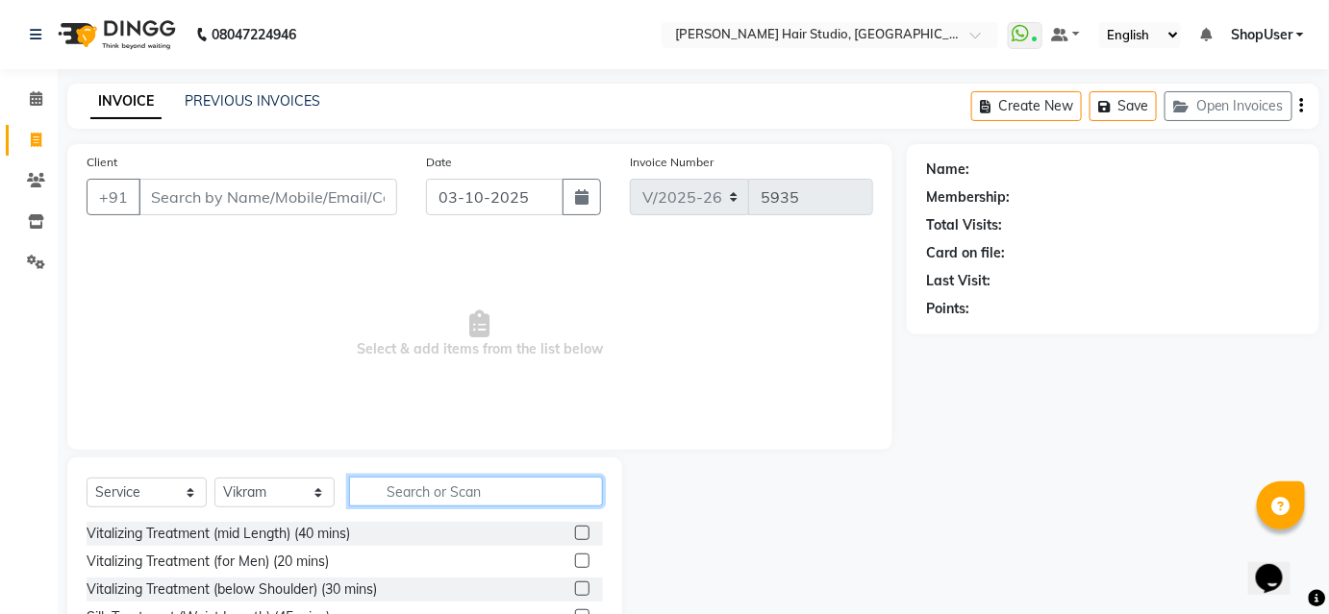
click at [385, 499] on input "text" at bounding box center [476, 492] width 254 height 30
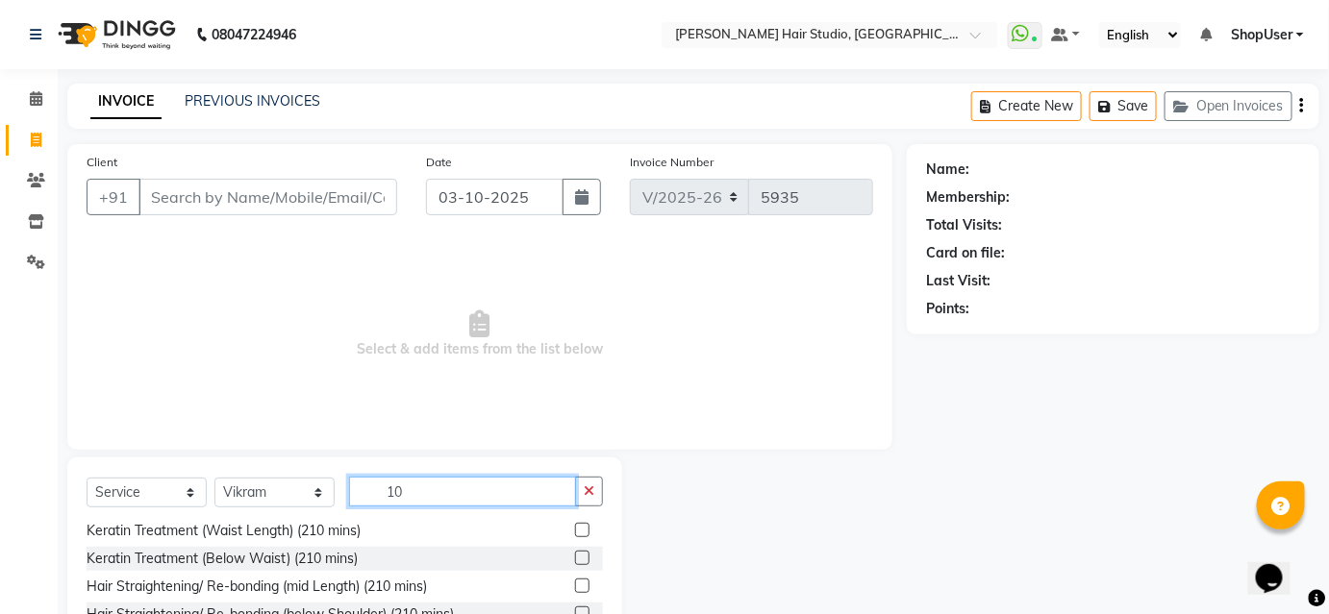
scroll to position [155, 0]
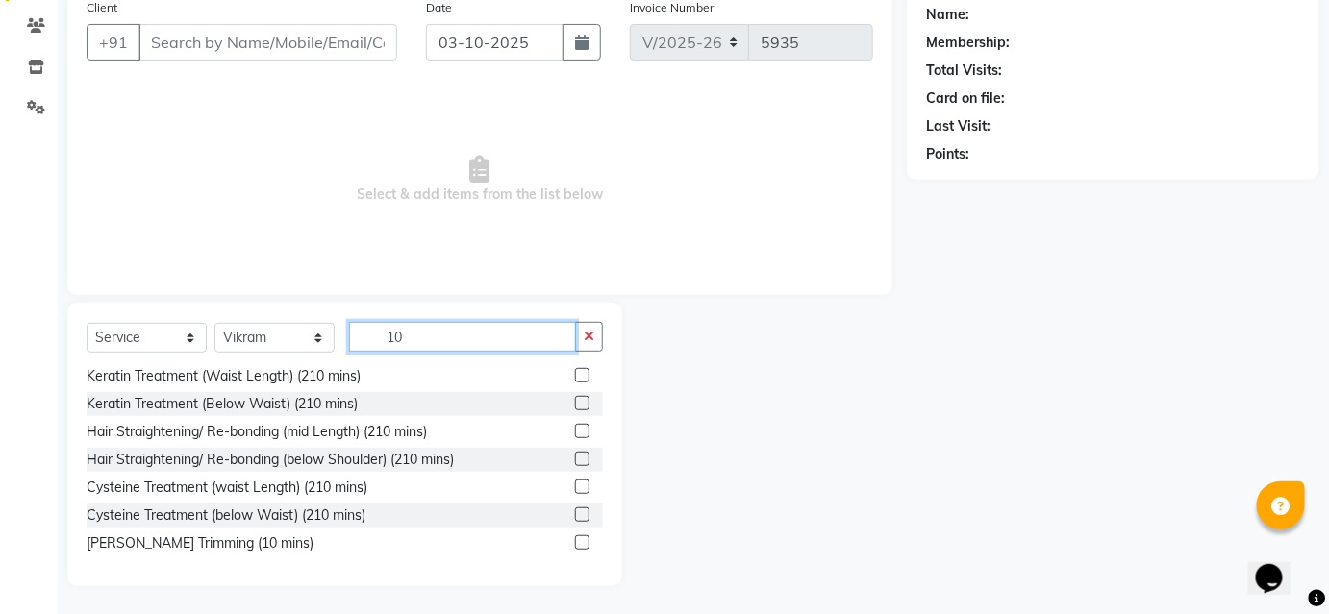
type input "10"
click at [575, 546] on label at bounding box center [582, 542] width 14 height 14
click at [575, 546] on input "checkbox" at bounding box center [581, 543] width 12 height 12
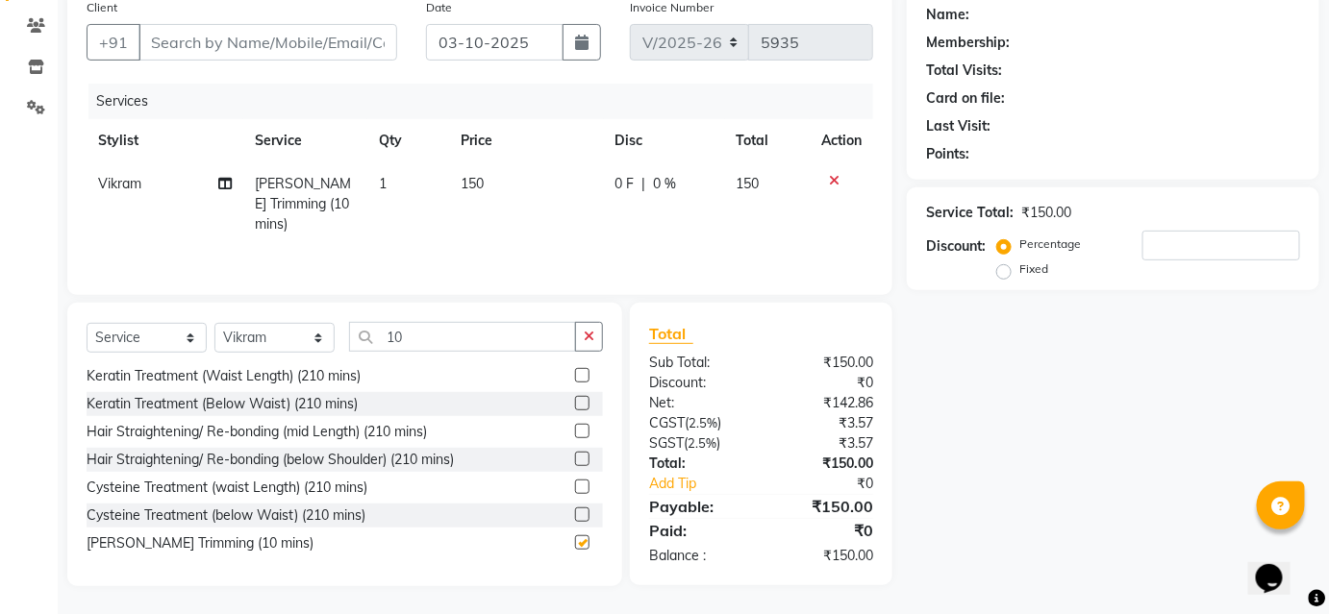
checkbox input "false"
click at [259, 52] on input "Client" at bounding box center [267, 42] width 259 height 37
type input "8"
type input "0"
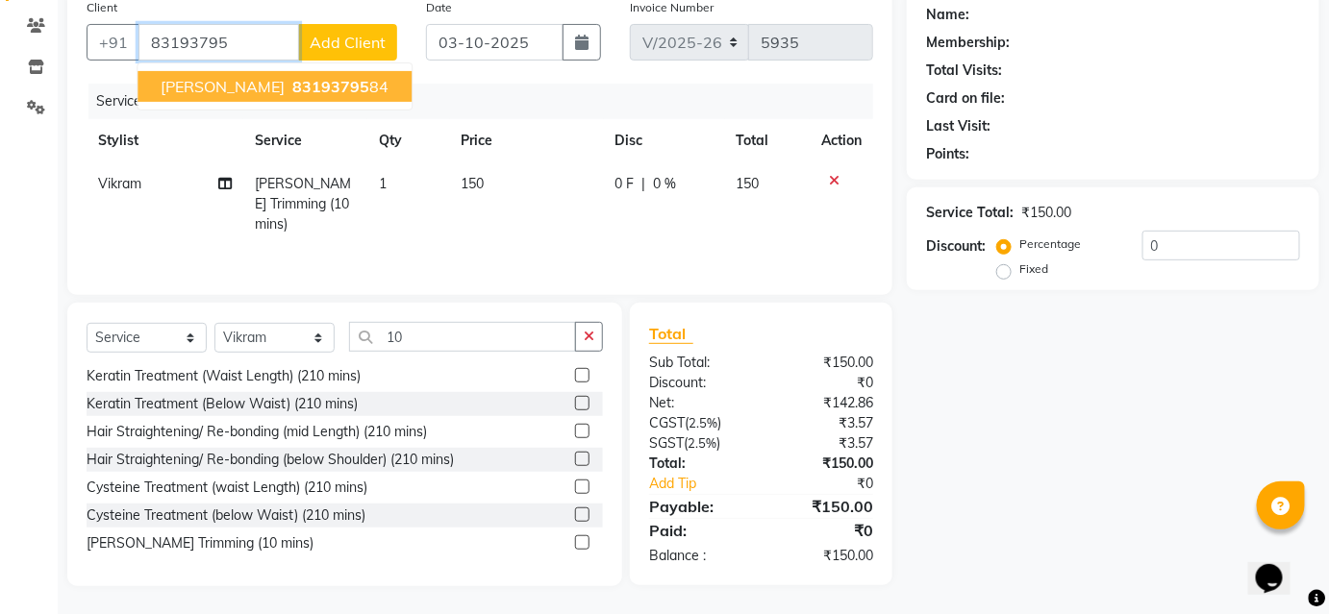
click at [259, 73] on button "[PERSON_NAME] 83193795 84" at bounding box center [274, 86] width 274 height 31
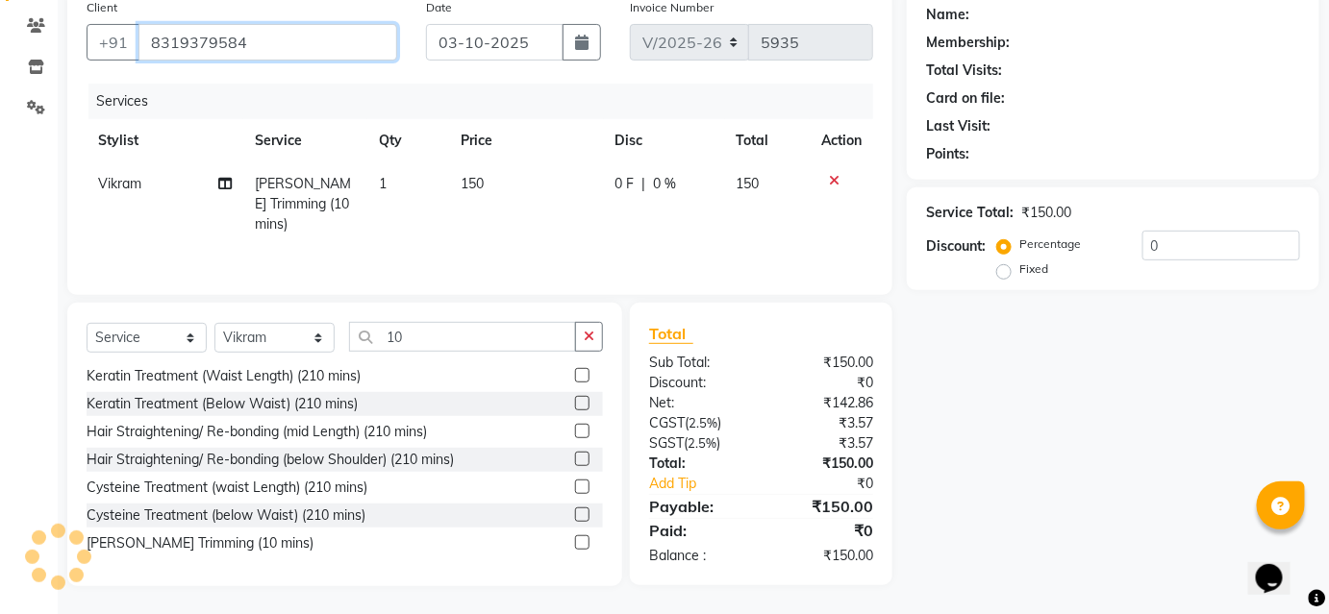
type input "8319379584"
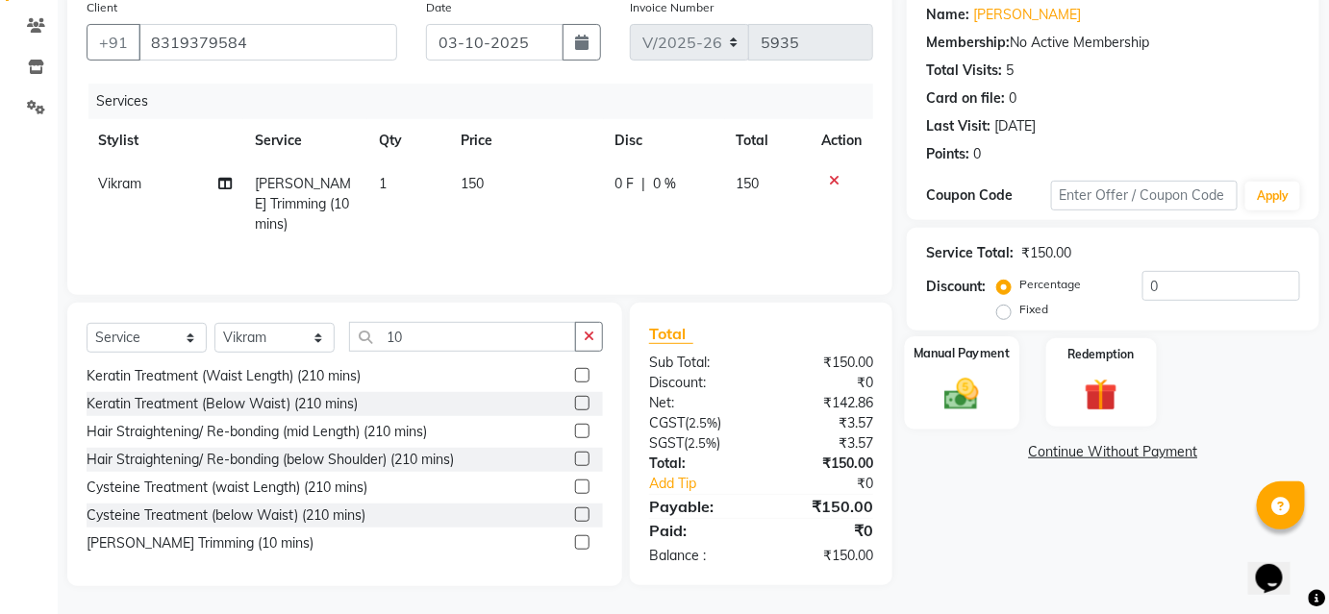
click at [979, 384] on img at bounding box center [961, 393] width 56 height 39
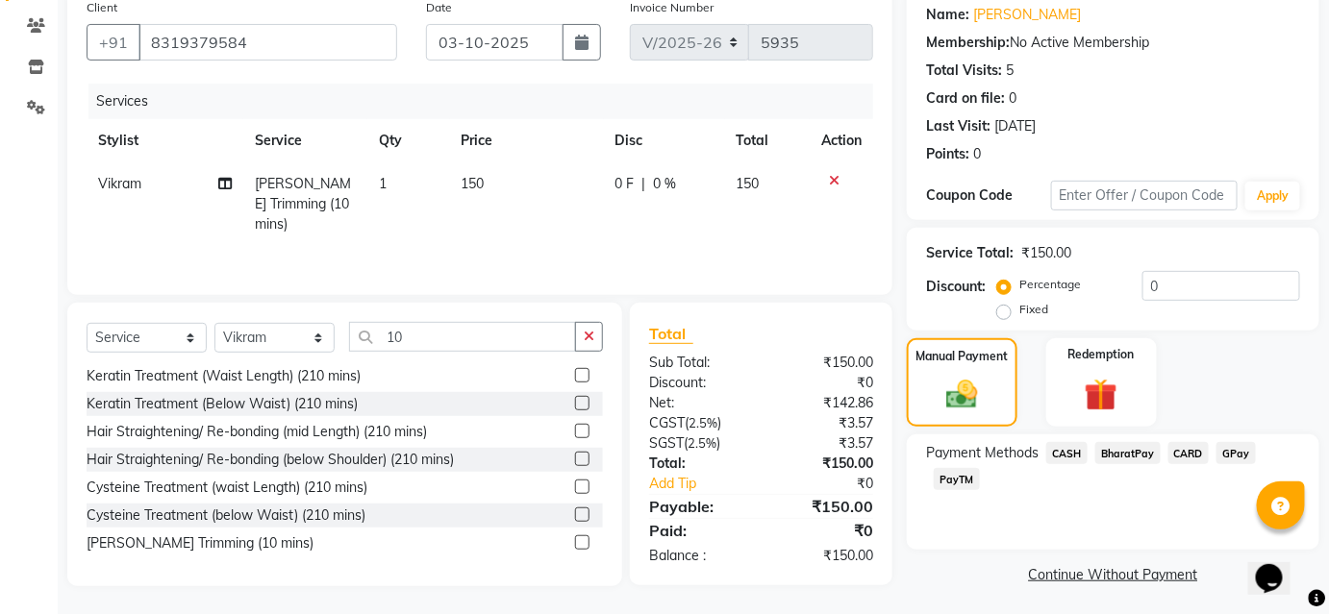
click at [1117, 453] on span "BharatPay" at bounding box center [1127, 453] width 65 height 22
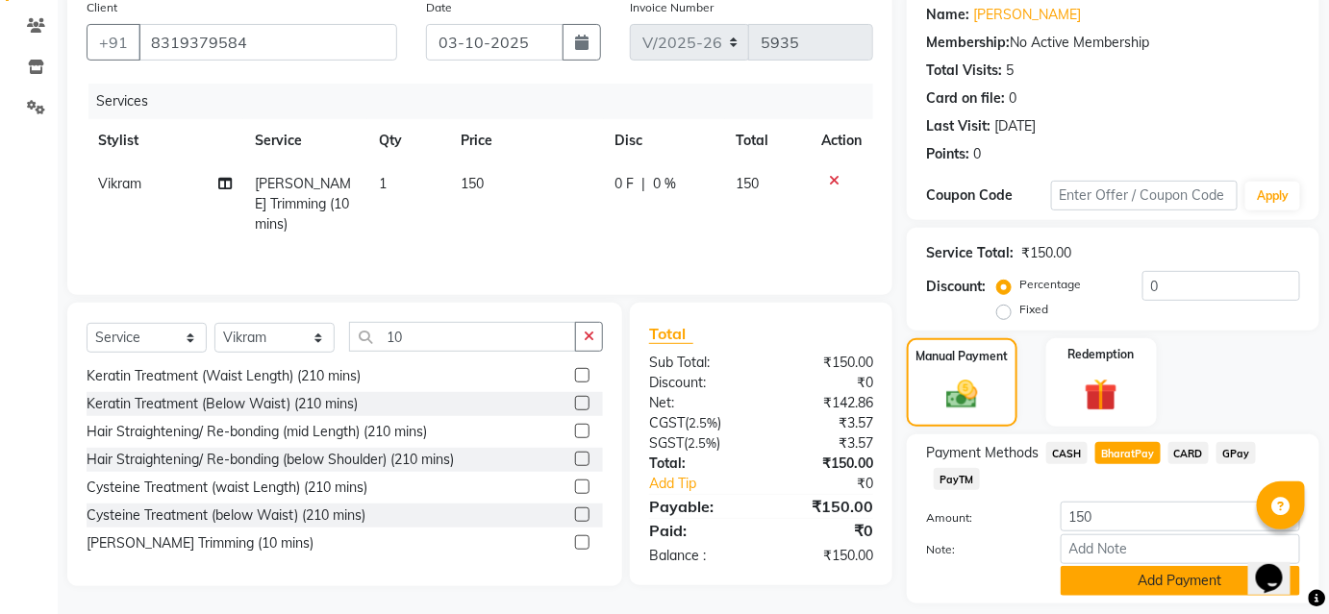
click at [1138, 586] on button "Add Payment" at bounding box center [1179, 581] width 239 height 30
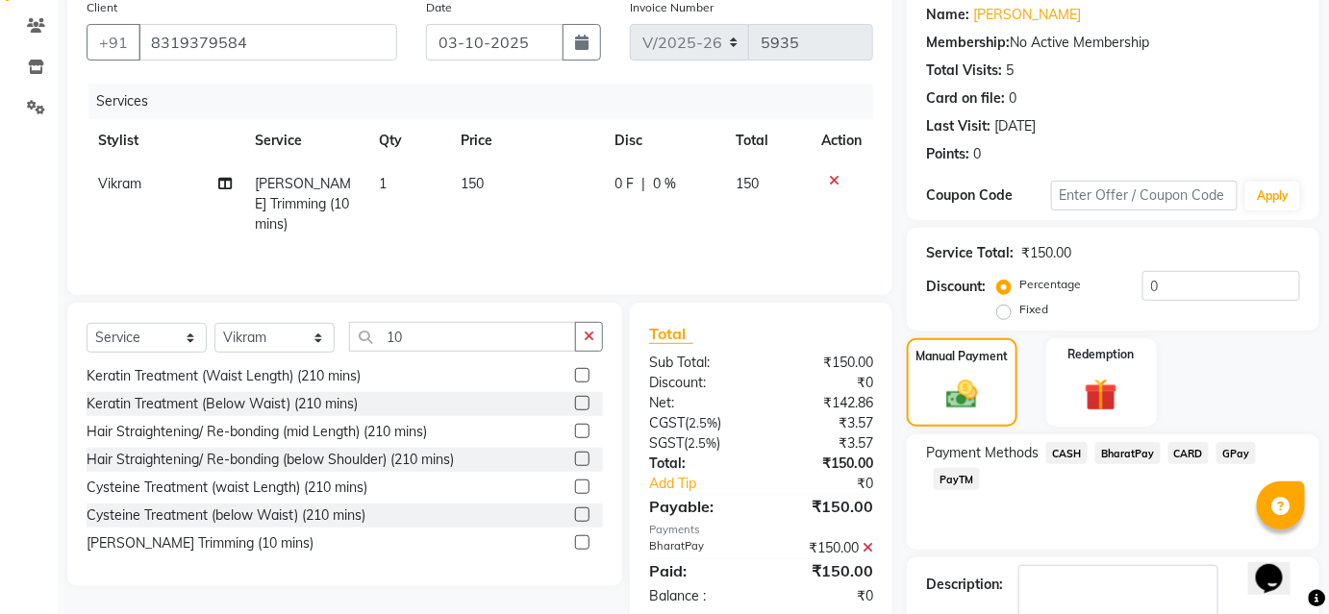
scroll to position [265, 0]
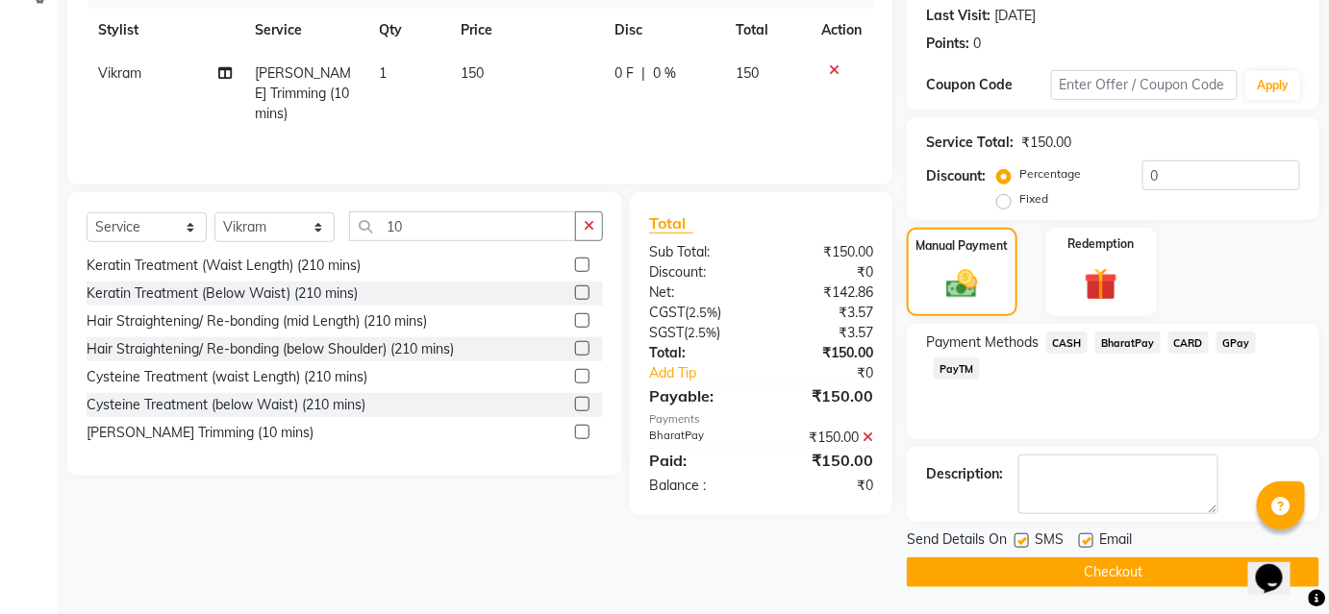
click at [1138, 569] on button "Checkout" at bounding box center [1113, 573] width 412 height 30
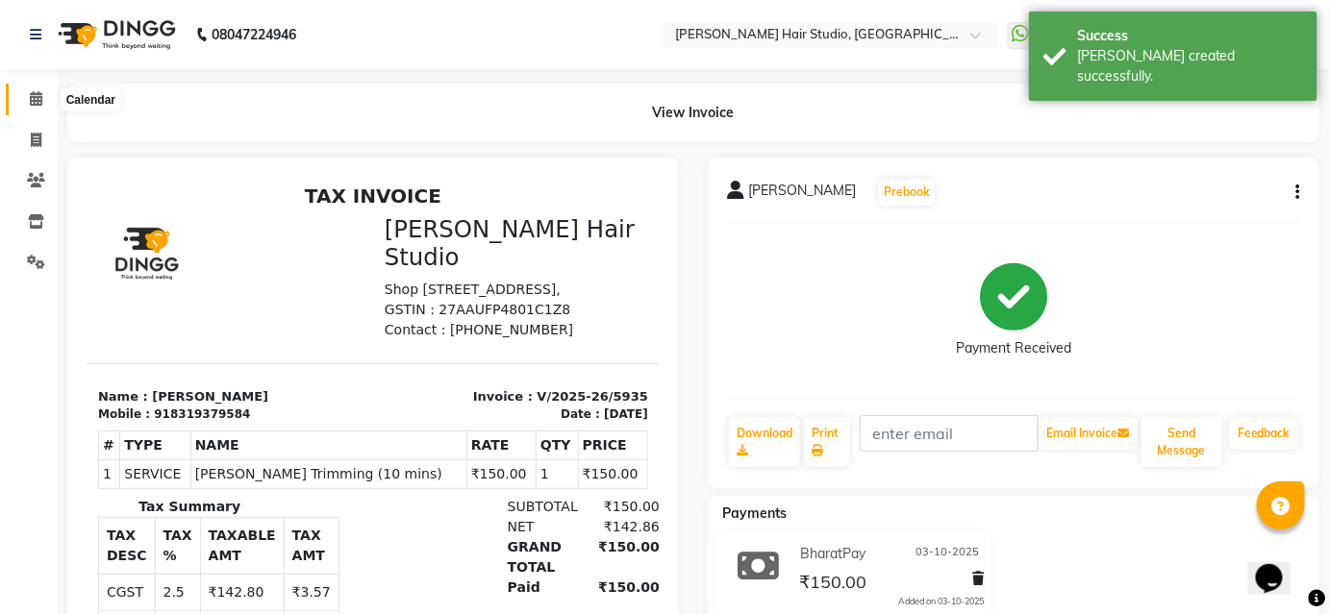
click at [38, 99] on icon at bounding box center [36, 98] width 12 height 14
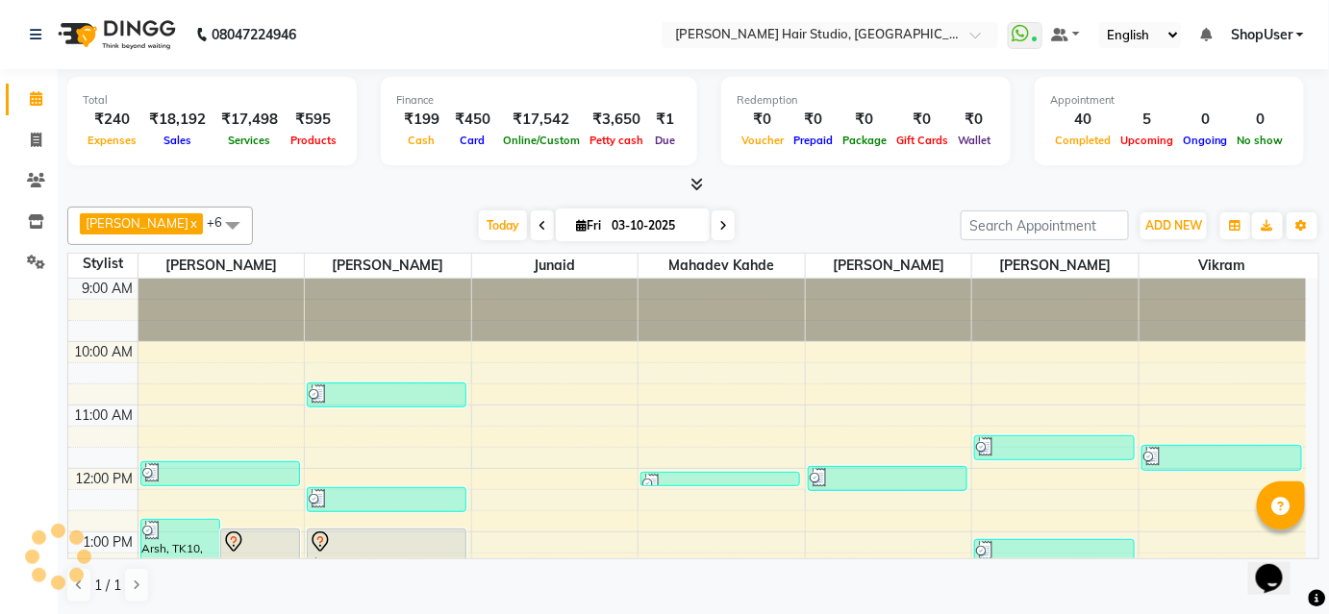
click at [1248, 43] on span "ShopUser" at bounding box center [1262, 35] width 62 height 20
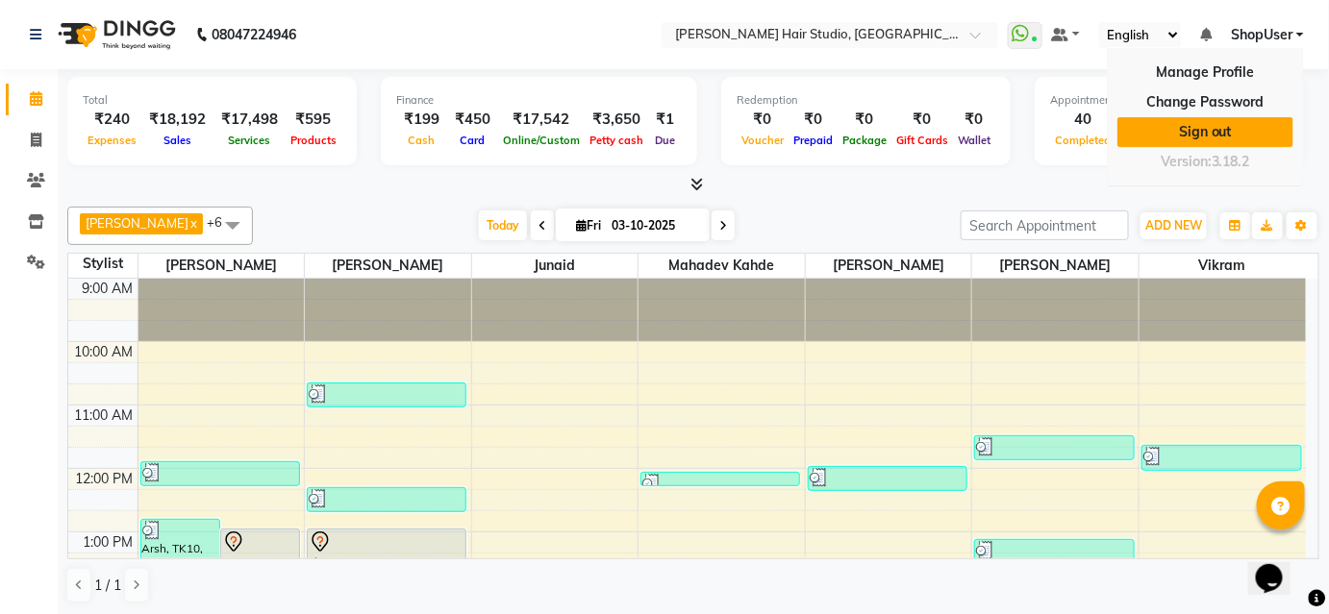
click at [1226, 127] on link "Sign out" at bounding box center [1205, 132] width 176 height 30
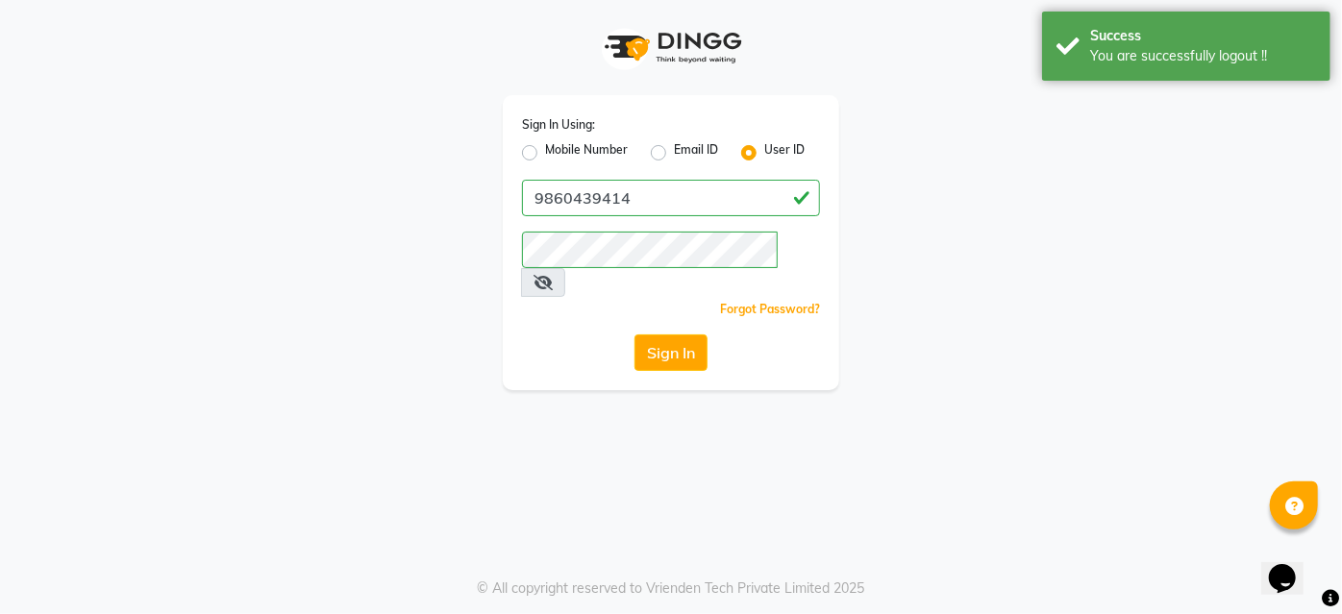
click at [545, 152] on label "Mobile Number" at bounding box center [586, 152] width 83 height 23
click at [545, 152] on input "Mobile Number" at bounding box center [551, 147] width 12 height 12
radio input "true"
radio input "false"
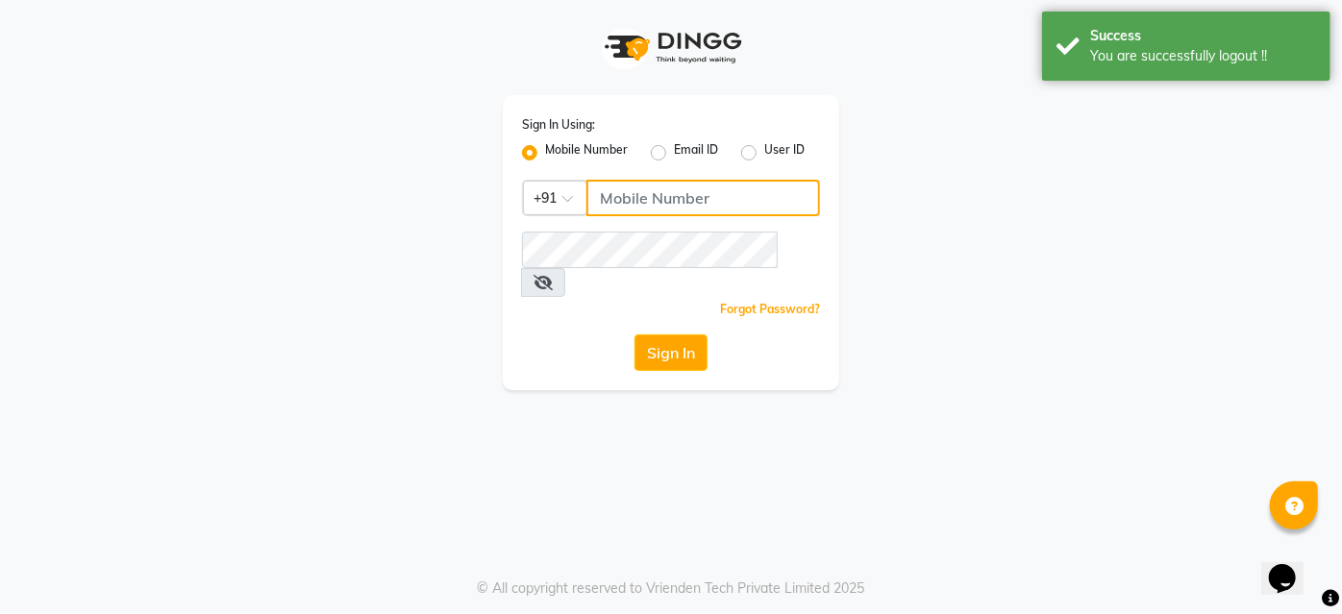
click at [712, 199] on input "Username" at bounding box center [703, 198] width 234 height 37
type input "9860439414"
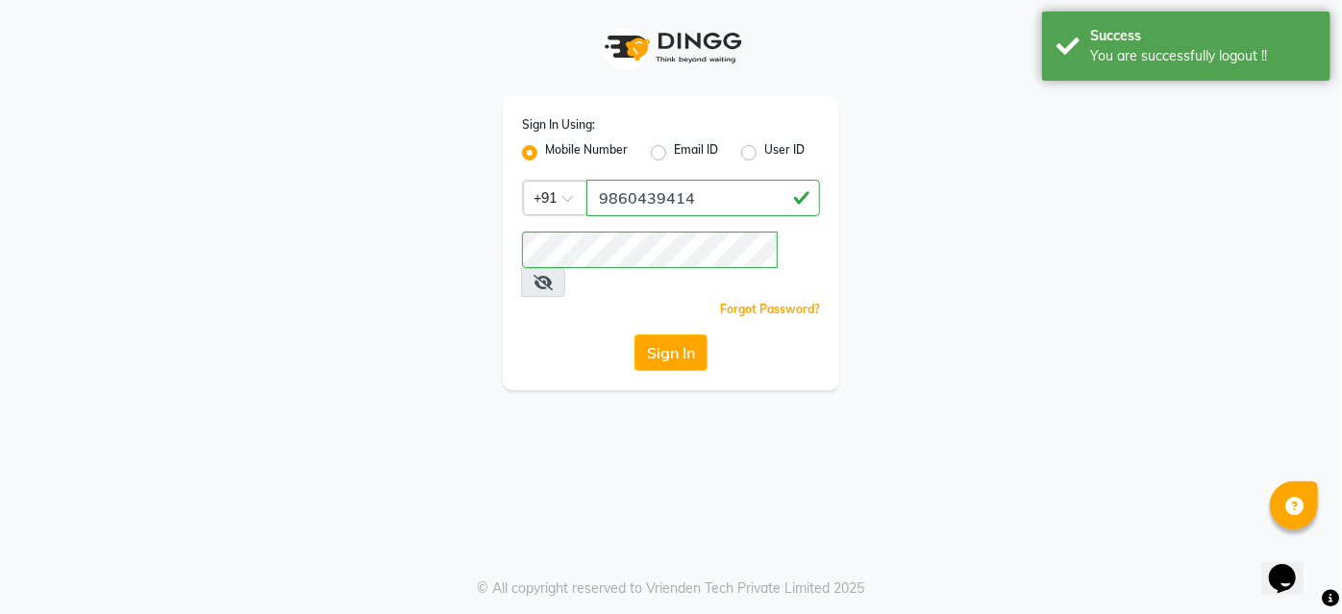
click at [545, 146] on label "Mobile Number" at bounding box center [586, 152] width 83 height 23
click at [545, 146] on input "Mobile Number" at bounding box center [551, 147] width 12 height 12
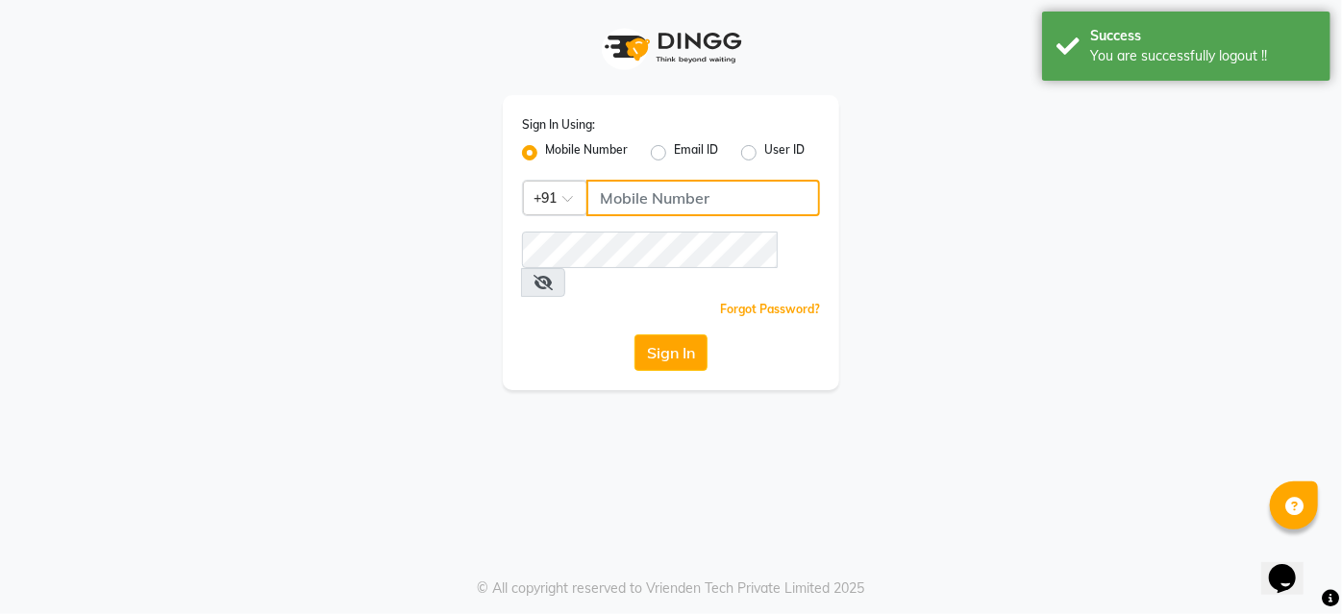
drag, startPoint x: 684, startPoint y: 194, endPoint x: 697, endPoint y: 204, distance: 15.8
click at [684, 194] on input "Username" at bounding box center [703, 198] width 234 height 37
type input "9637373219"
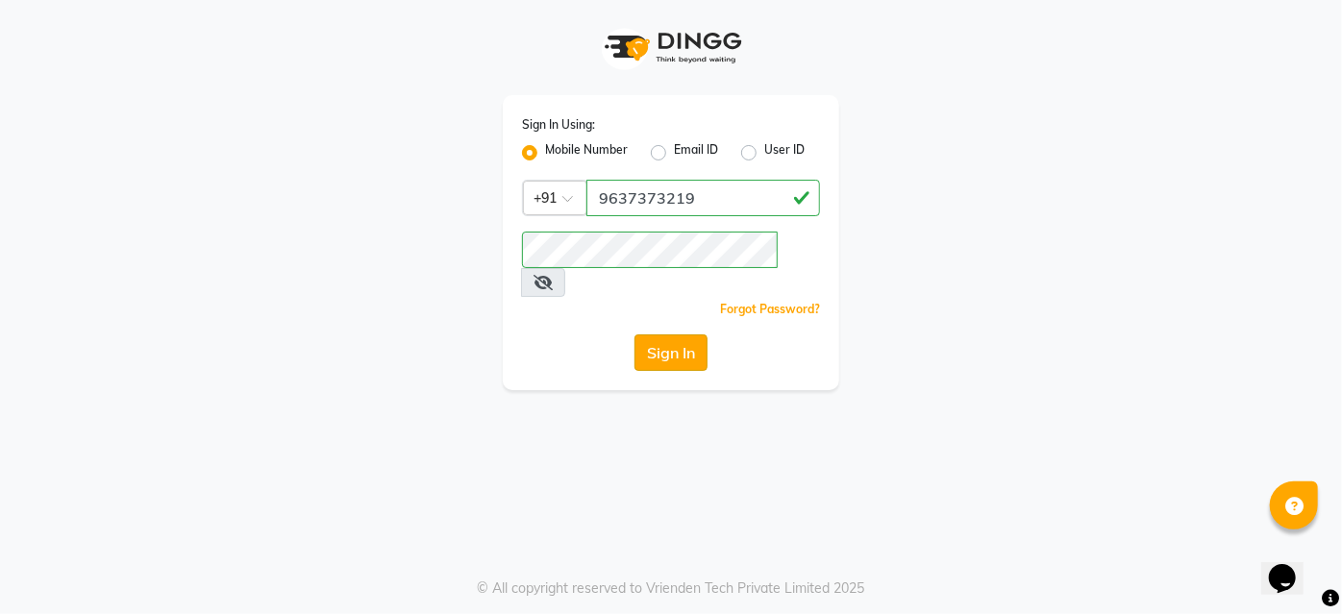
click at [695, 335] on button "Sign In" at bounding box center [670, 353] width 73 height 37
click at [695, 335] on div "Sign In" at bounding box center [671, 353] width 298 height 37
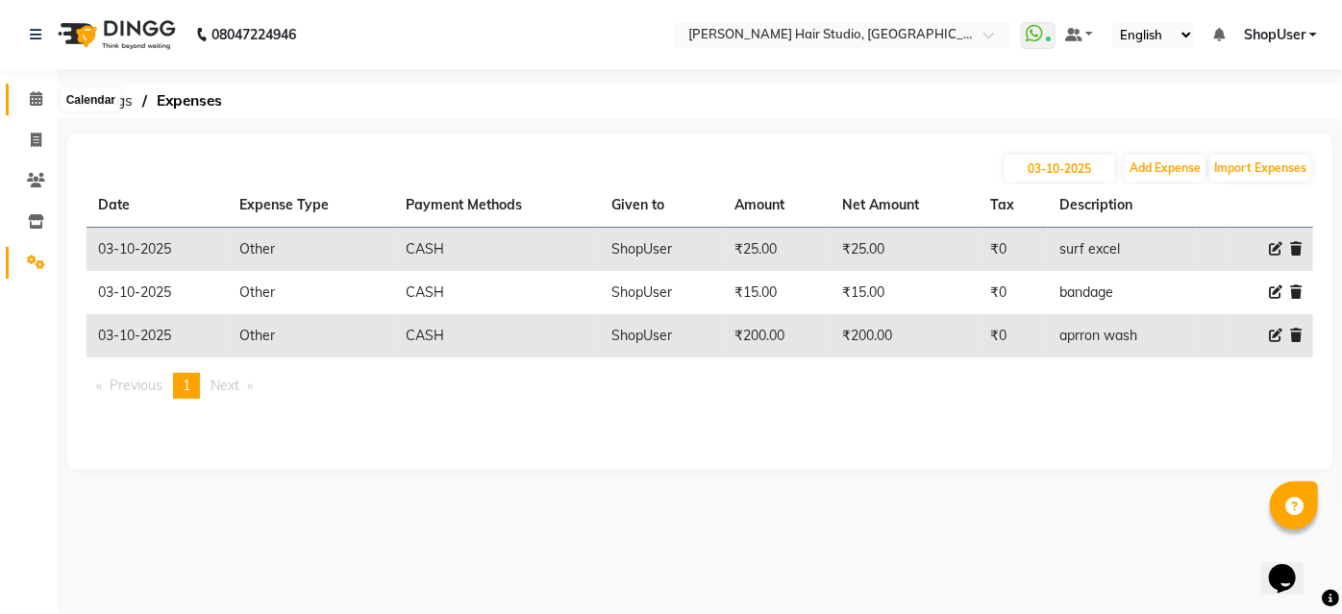
click at [38, 104] on icon at bounding box center [36, 98] width 12 height 14
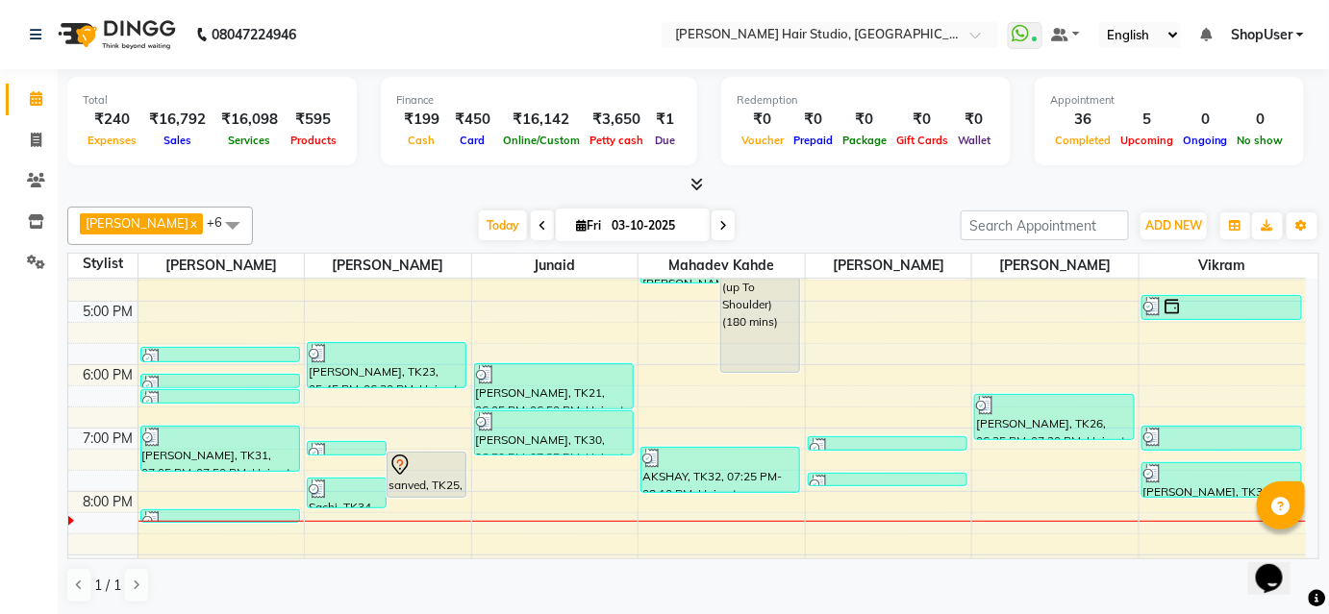
scroll to position [524, 0]
